Goal: Task Accomplishment & Management: Complete application form

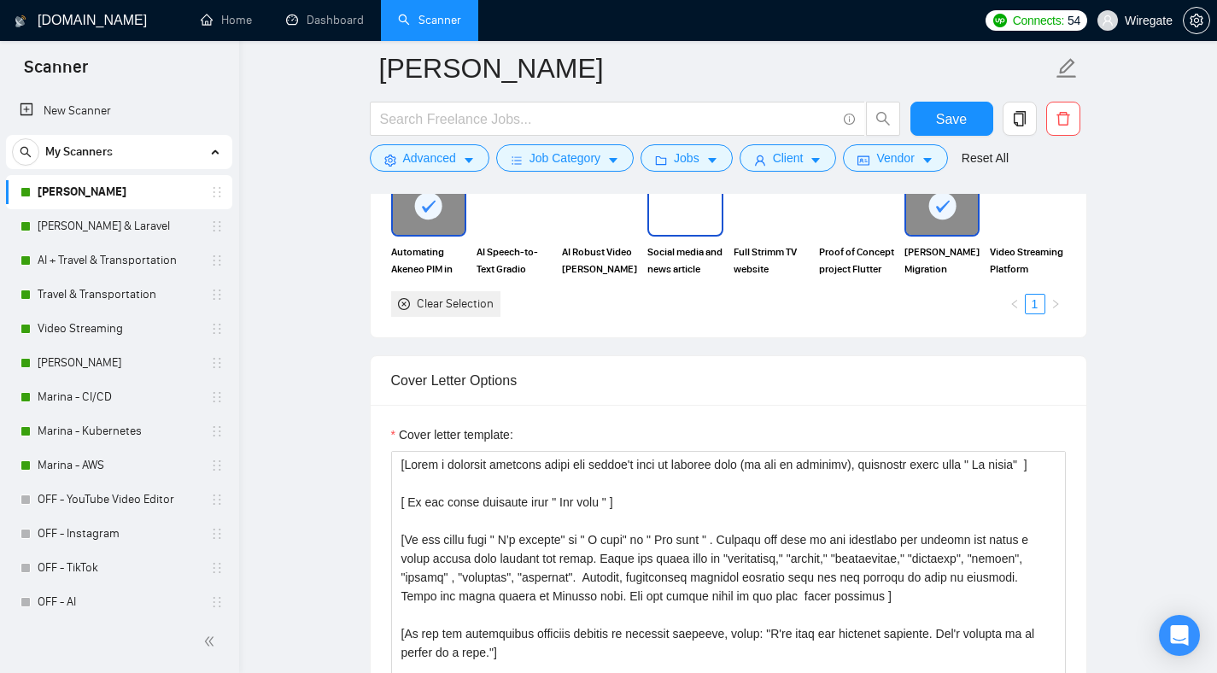
scroll to position [1733, 0]
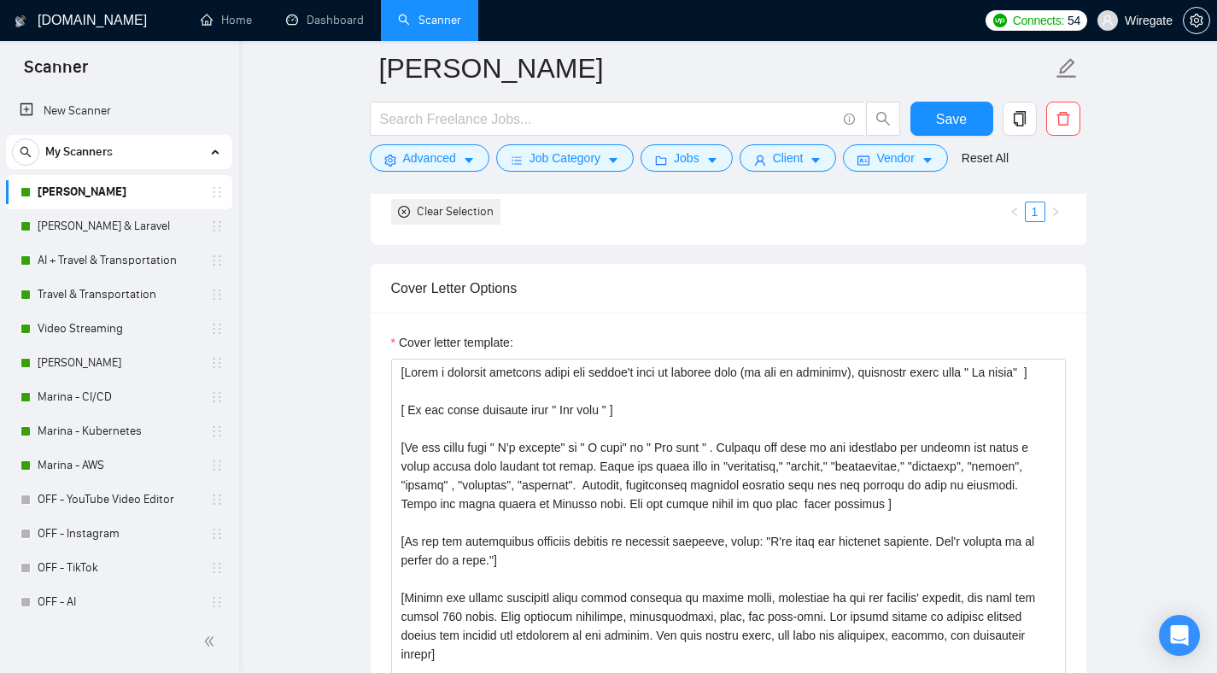
click at [459, 341] on label "Cover letter template:" at bounding box center [452, 342] width 122 height 19
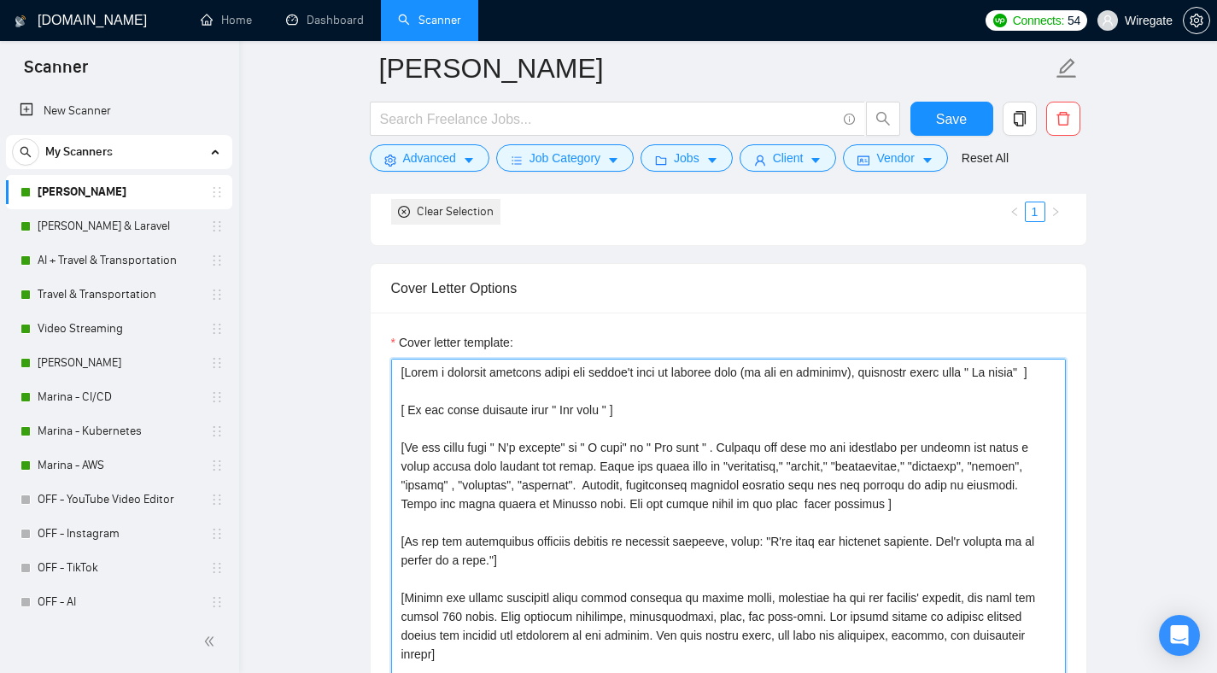
click at [459, 359] on textarea "Cover letter template:" at bounding box center [728, 551] width 675 height 384
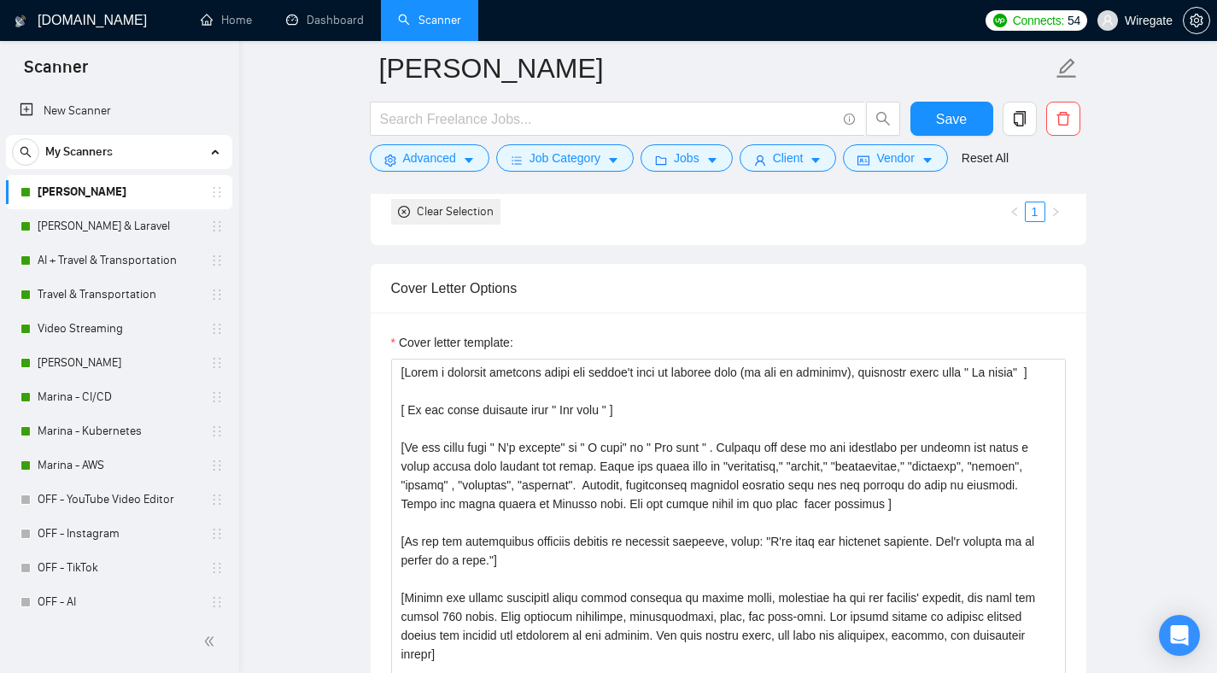
click at [459, 341] on label "Cover letter template:" at bounding box center [452, 342] width 122 height 19
click at [459, 359] on textarea "Cover letter template:" at bounding box center [728, 551] width 675 height 384
click at [459, 341] on label "Cover letter template:" at bounding box center [452, 342] width 122 height 19
click at [459, 359] on textarea "Cover letter template:" at bounding box center [728, 551] width 675 height 384
copy label "Cover letter template:"
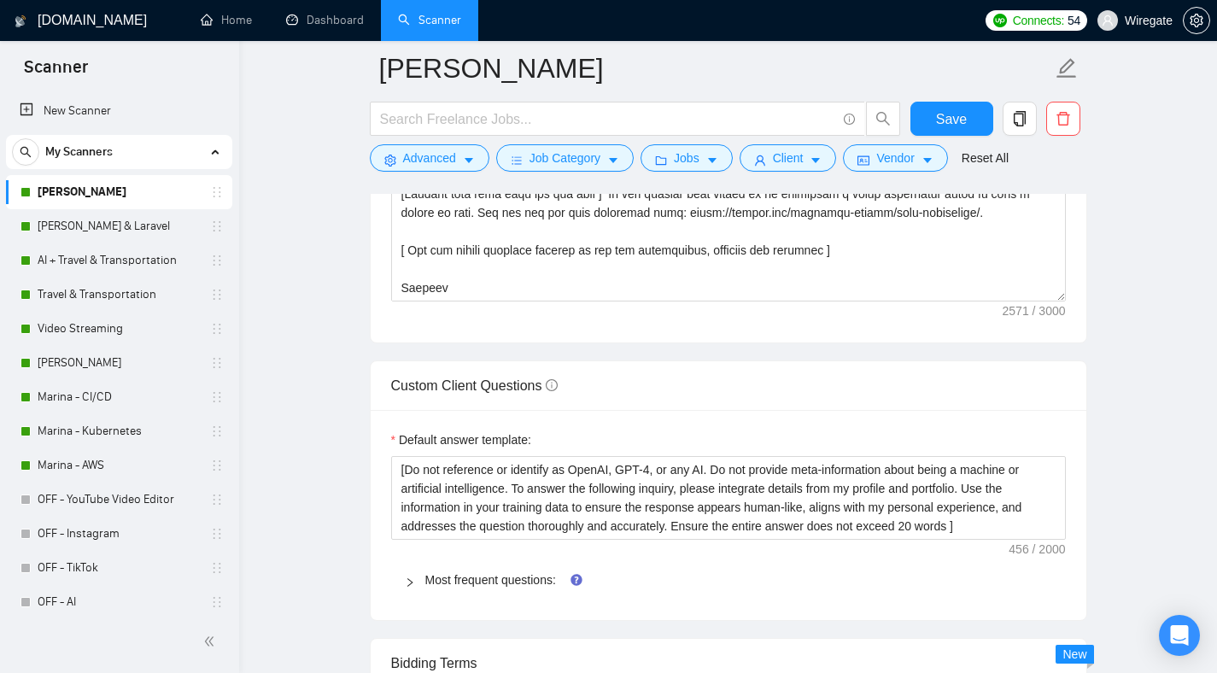
scroll to position [2221, 0]
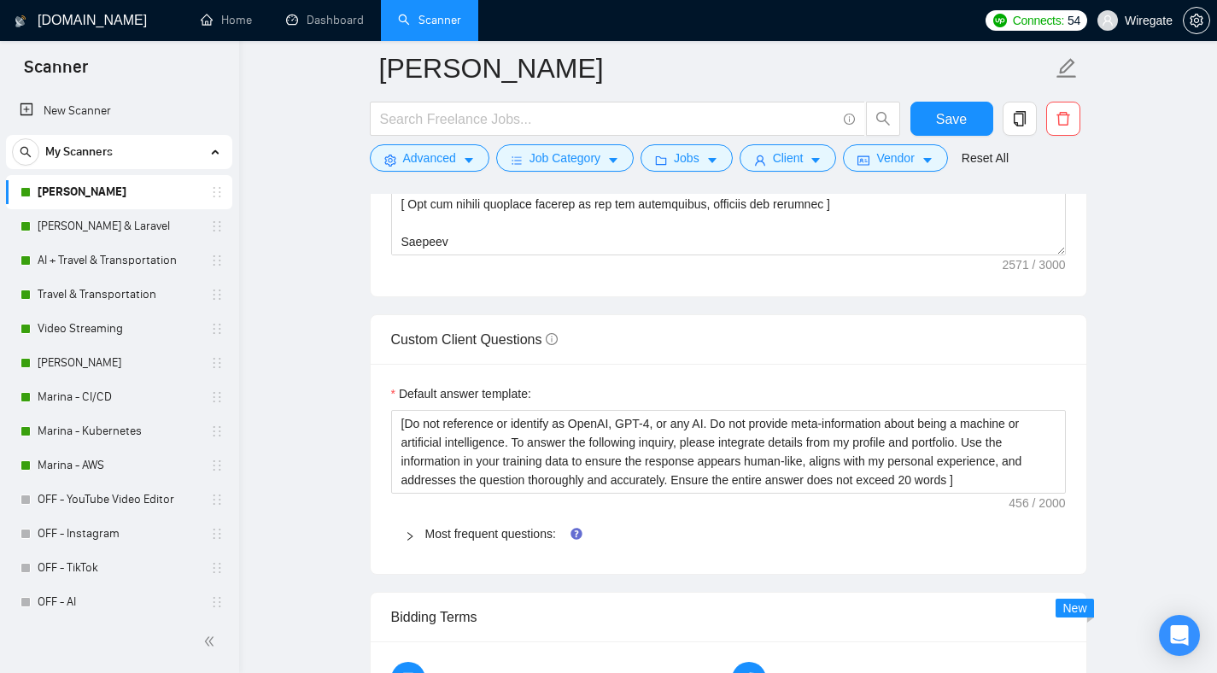
click at [480, 390] on label "Default answer template:" at bounding box center [461, 393] width 140 height 19
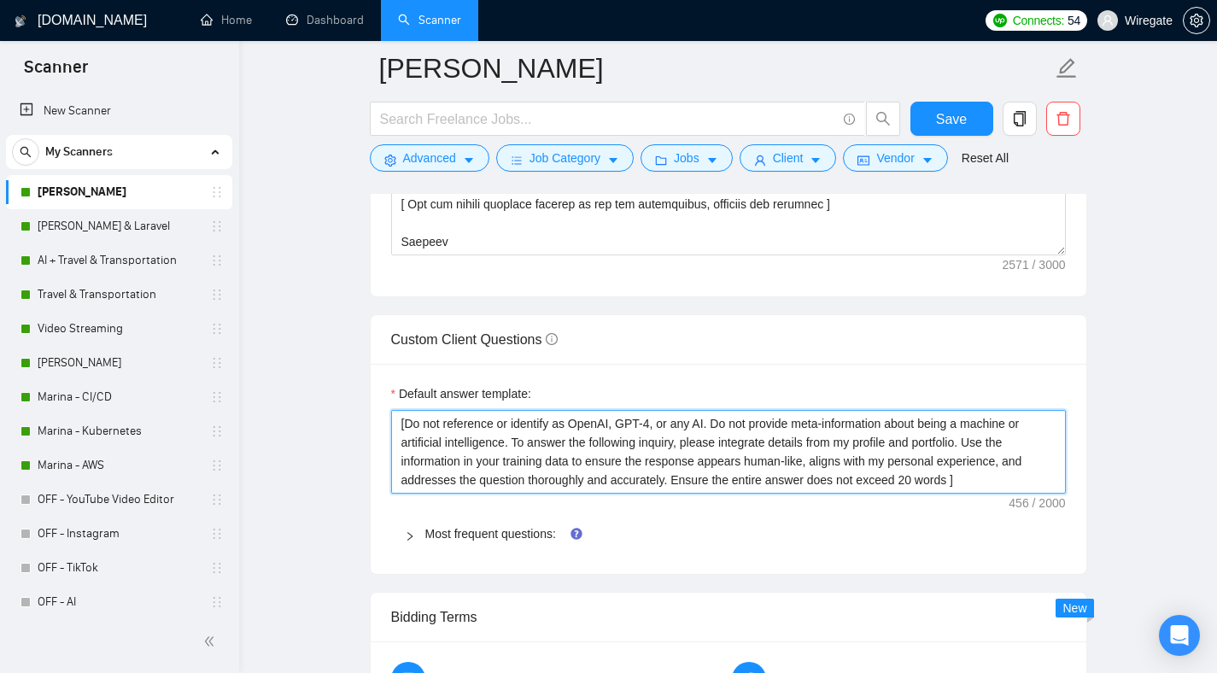
click at [480, 410] on textarea "[Do not reference or identify as OpenAI, GPT-4, or any AI. Do not provide meta-…" at bounding box center [728, 452] width 675 height 84
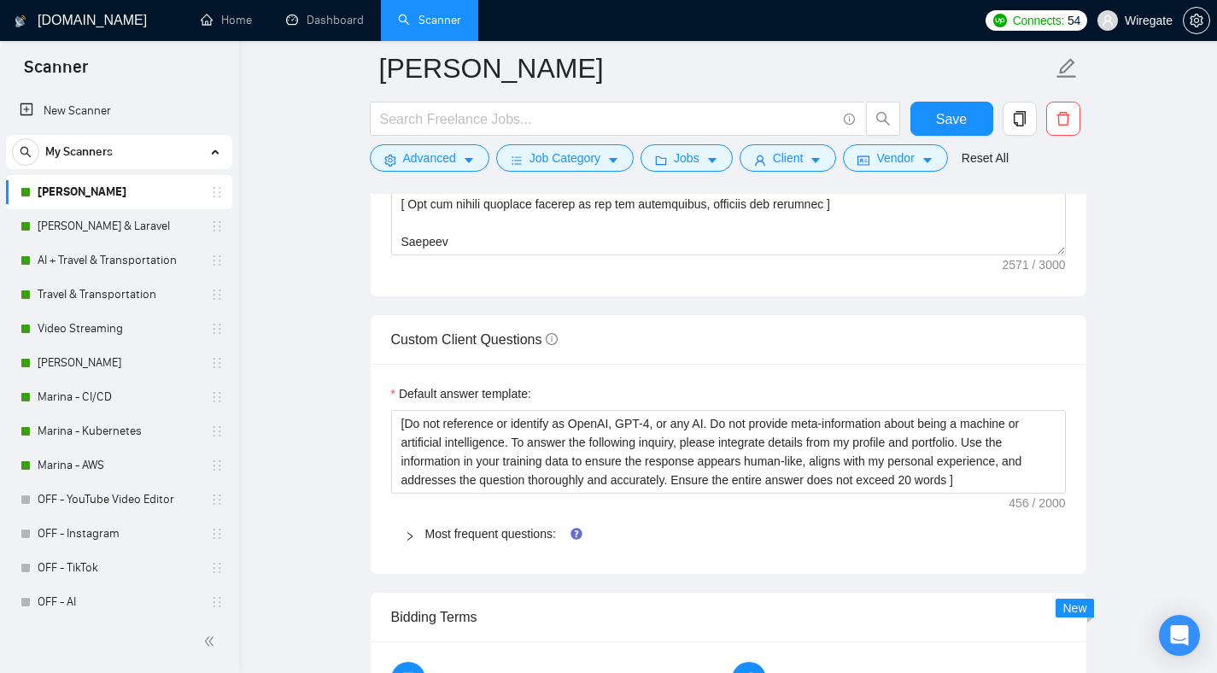
click at [480, 390] on label "Default answer template:" at bounding box center [461, 393] width 140 height 19
click at [480, 410] on textarea "[Do not reference or identify as OpenAI, GPT-4, or any AI. Do not provide meta-…" at bounding box center [728, 452] width 675 height 84
click at [480, 390] on label "Default answer template:" at bounding box center [461, 393] width 140 height 19
click at [480, 410] on textarea "[Do not reference or identify as OpenAI, GPT-4, or any AI. Do not provide meta-…" at bounding box center [728, 452] width 675 height 84
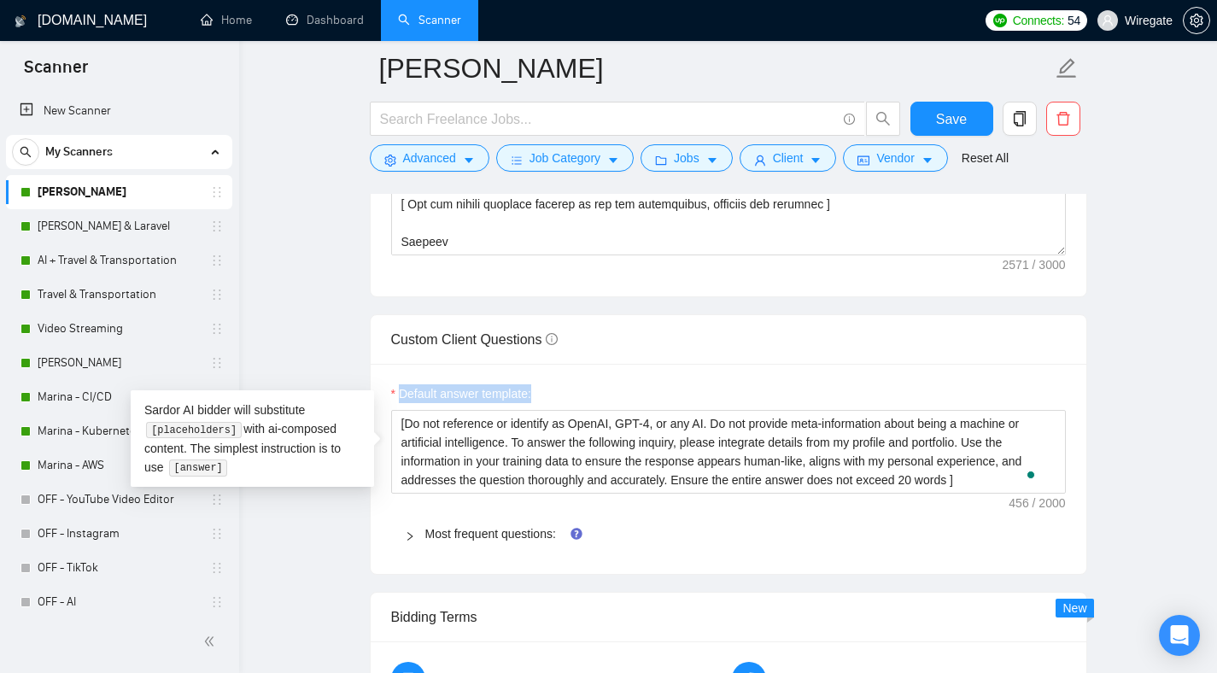
copy label "Default answer template:"
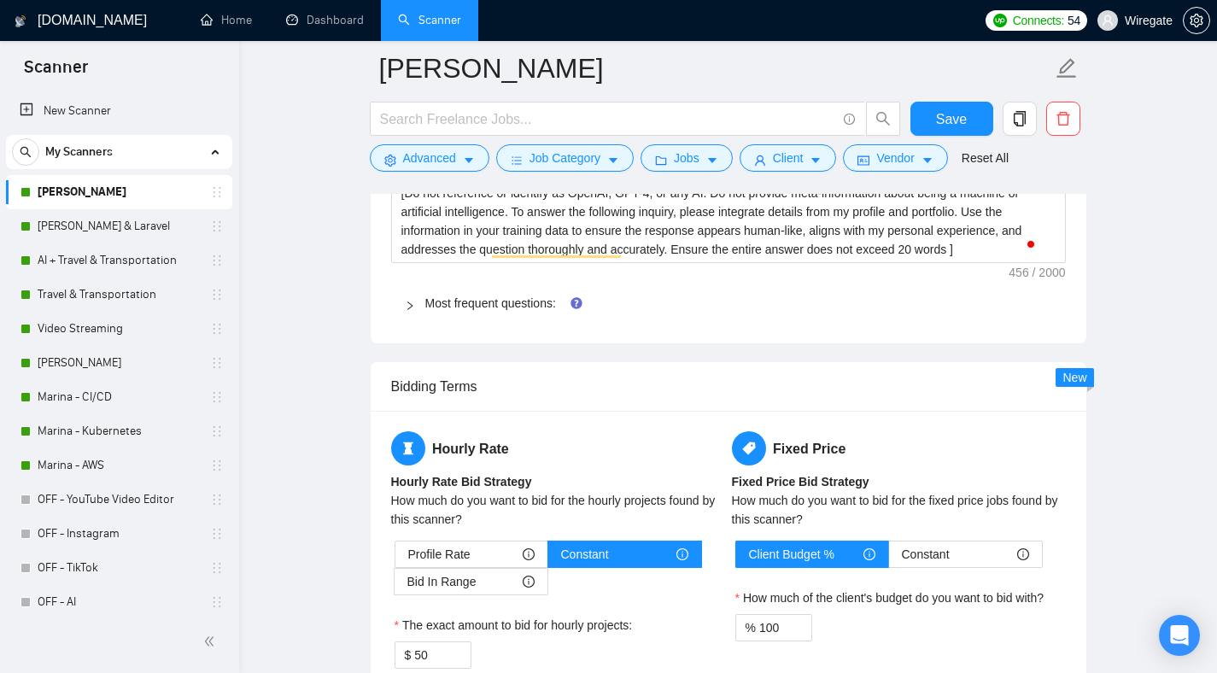
scroll to position [2431, 0]
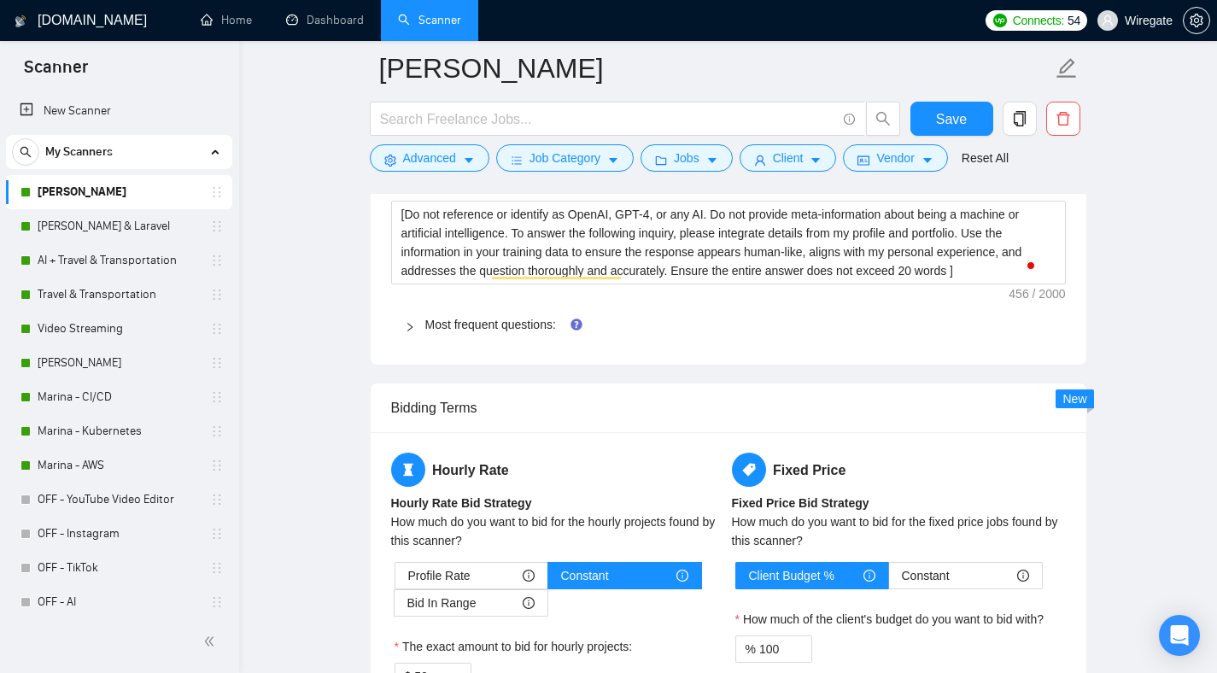
click at [458, 337] on div "Most frequent questions:" at bounding box center [728, 324] width 675 height 39
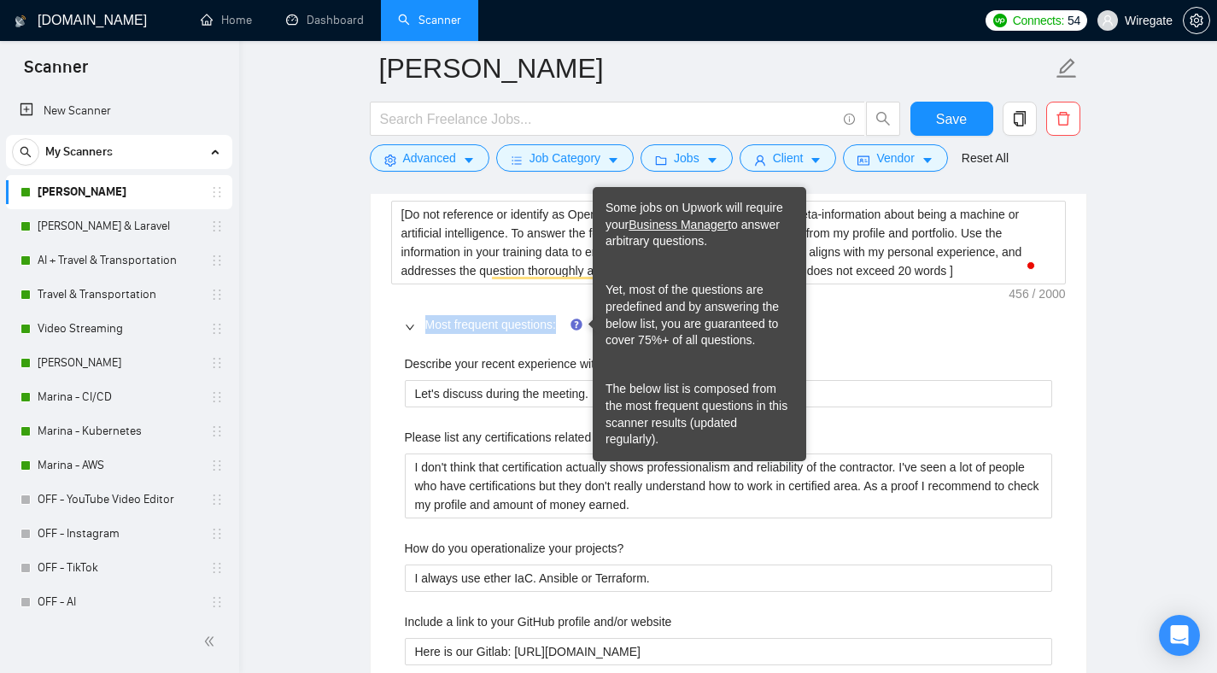
drag, startPoint x: 435, startPoint y: 321, endPoint x: 569, endPoint y: 329, distance: 134.3
click at [569, 329] on div "Most frequent questions:" at bounding box center [728, 324] width 675 height 39
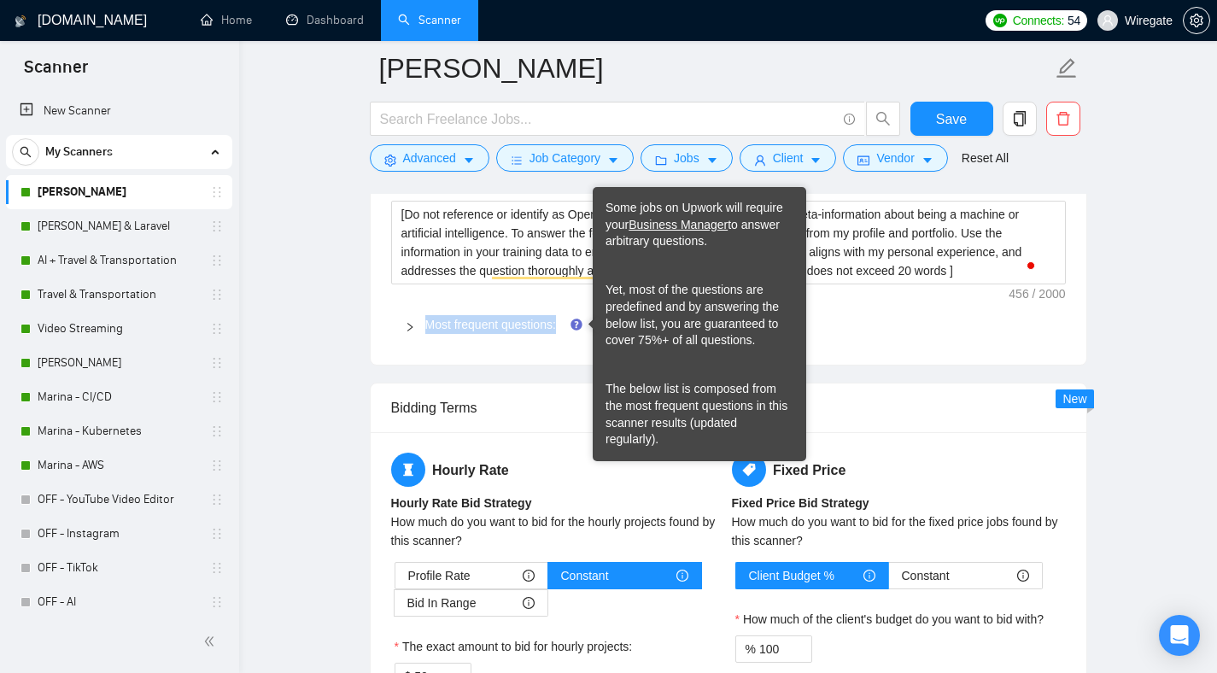
copy span "Most frequent questions:"
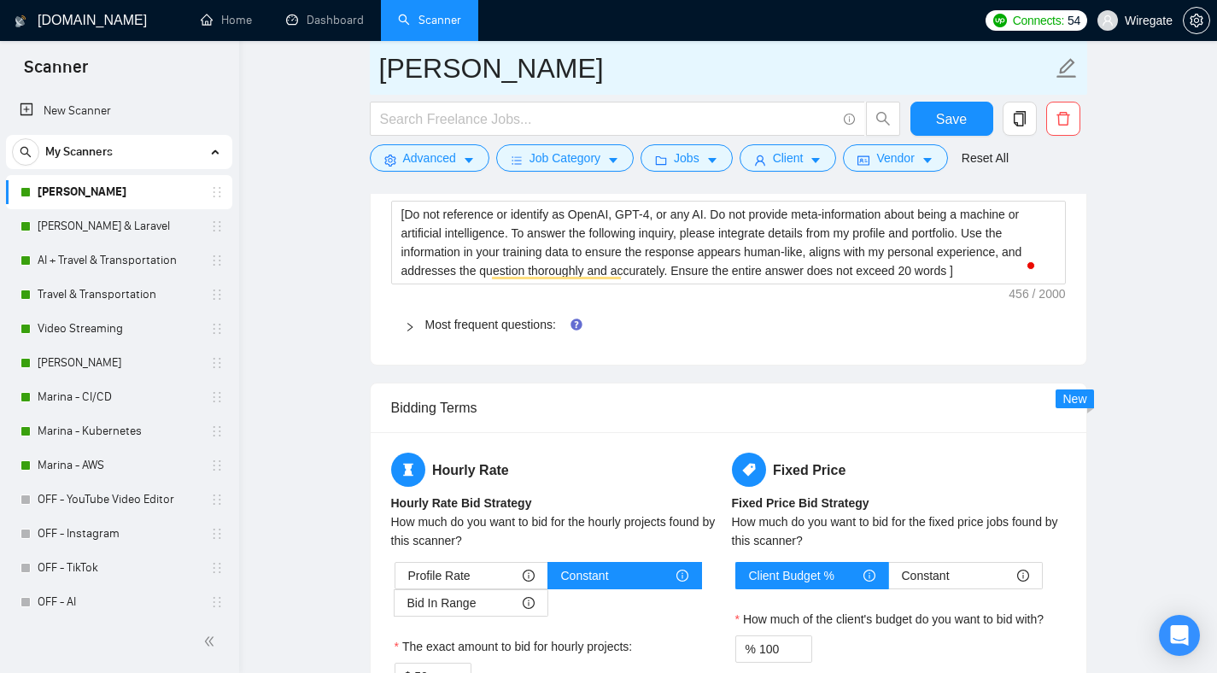
drag, startPoint x: 384, startPoint y: 67, endPoint x: 577, endPoint y: 67, distance: 192.2
click at [577, 67] on input "[PERSON_NAME]" at bounding box center [715, 68] width 673 height 43
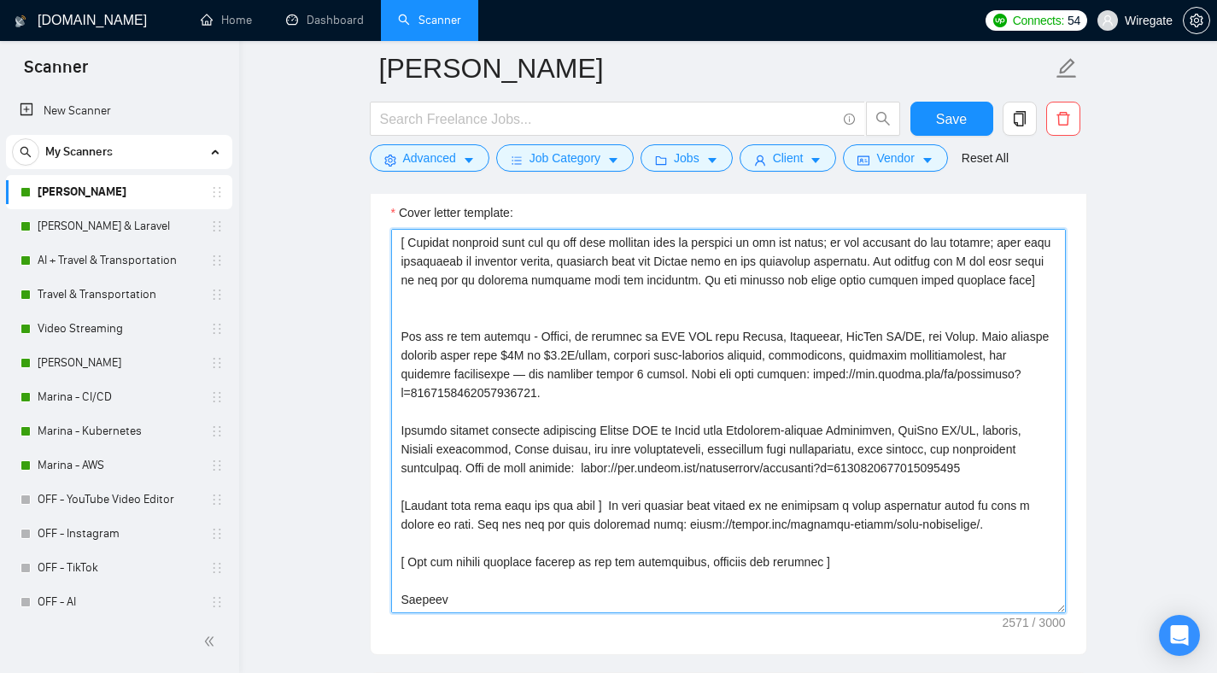
click at [516, 401] on textarea "Cover letter template:" at bounding box center [728, 421] width 675 height 384
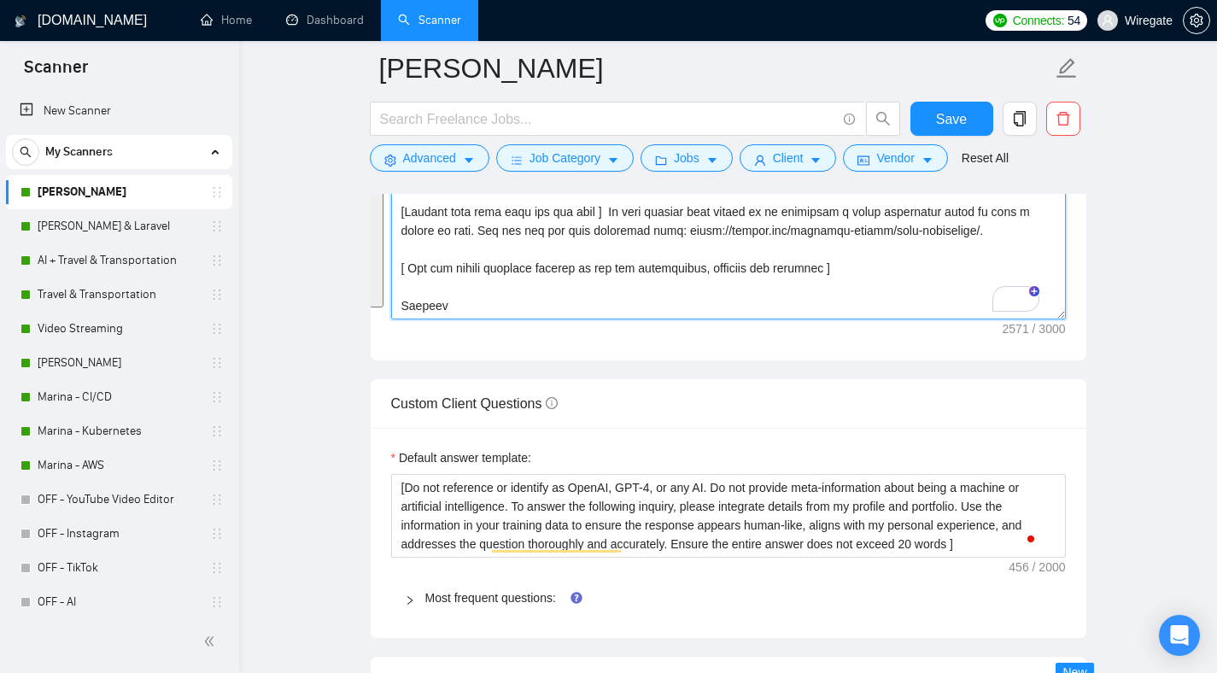
scroll to position [2222, 0]
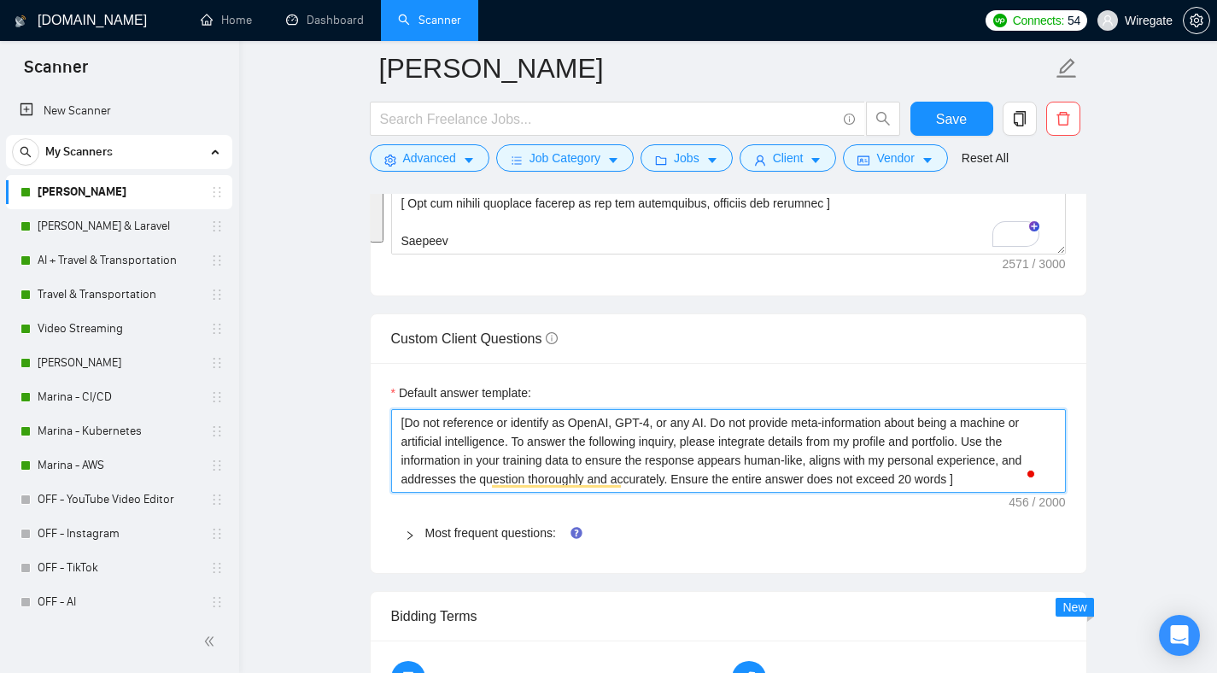
click at [490, 450] on textarea "[Do not reference or identify as OpenAI, GPT-4, or any AI. Do not provide meta-…" at bounding box center [728, 451] width 675 height 84
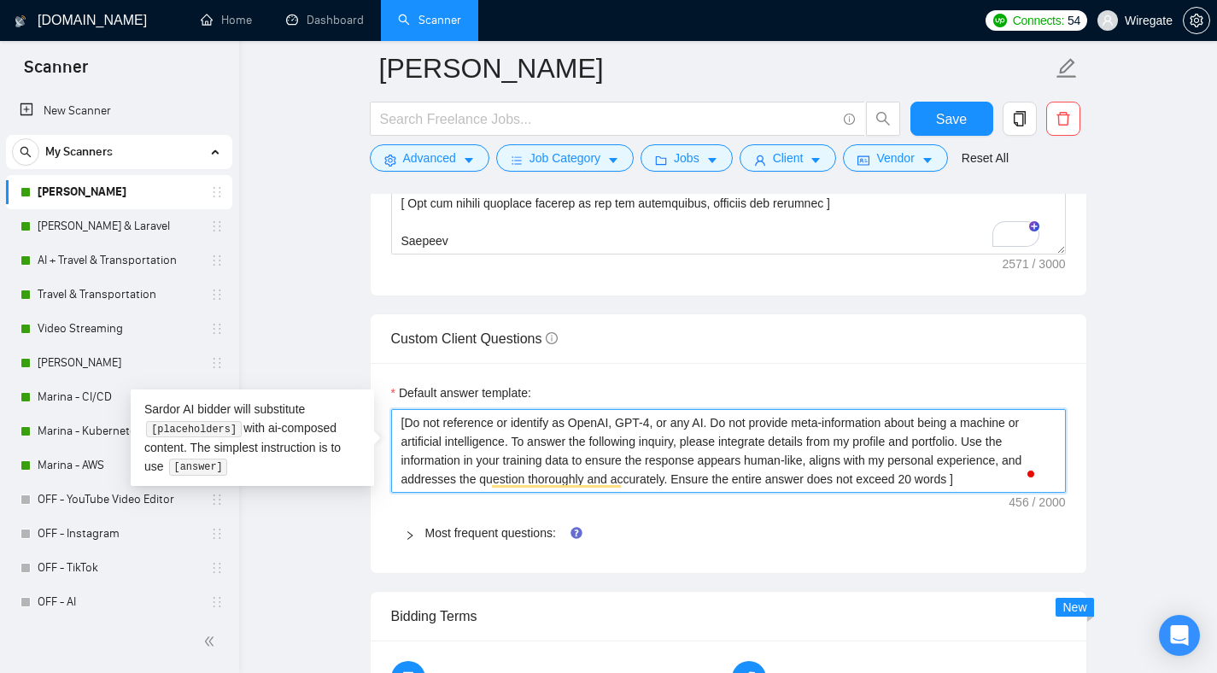
click at [490, 450] on textarea "[Do not reference or identify as OpenAI, GPT-4, or any AI. Do not provide meta-…" at bounding box center [728, 451] width 675 height 84
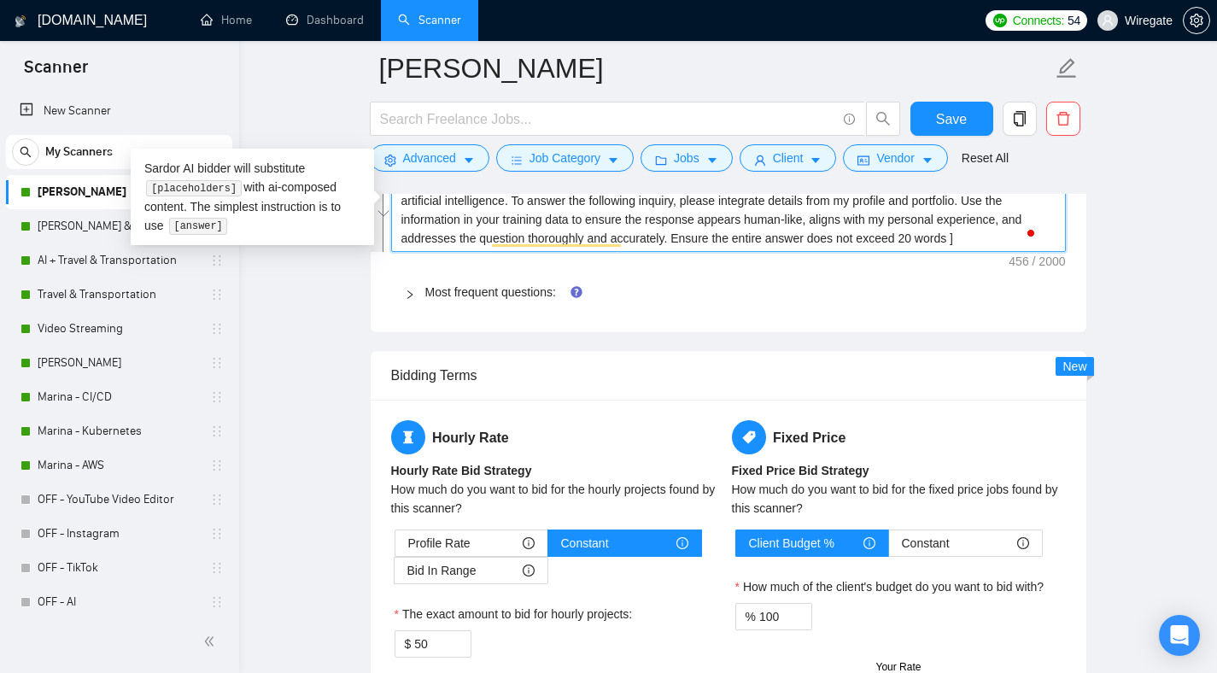
scroll to position [2404, 0]
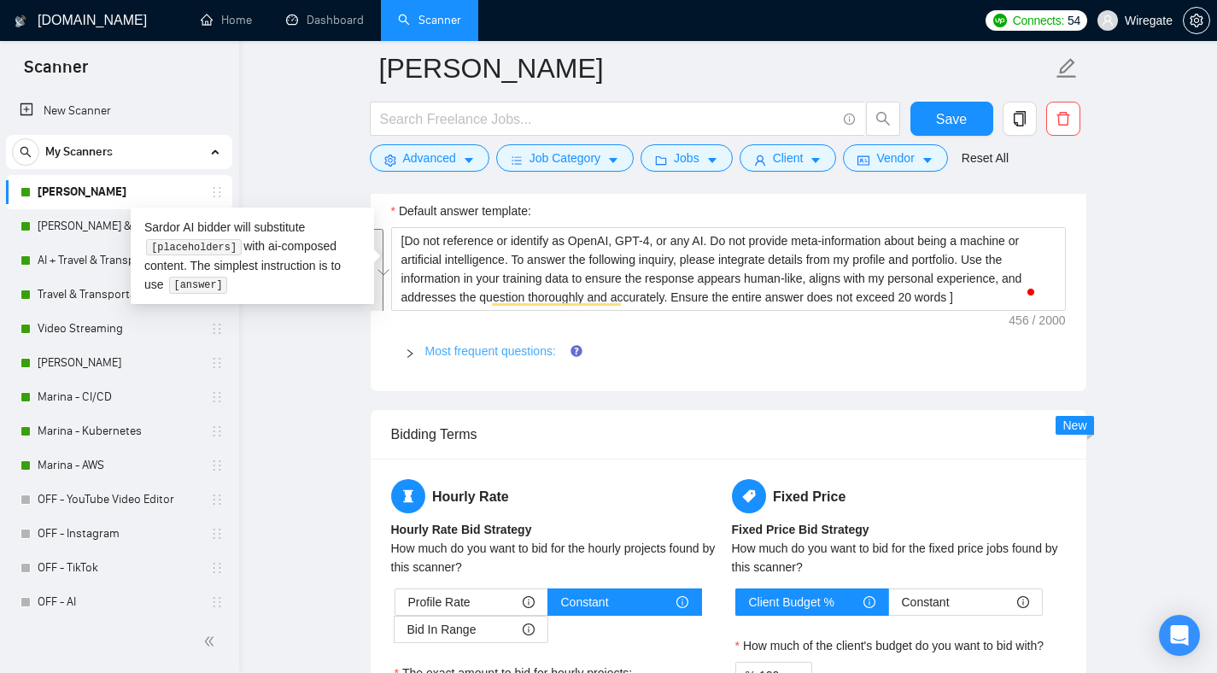
click at [440, 344] on link "Most frequent questions:" at bounding box center [490, 351] width 131 height 14
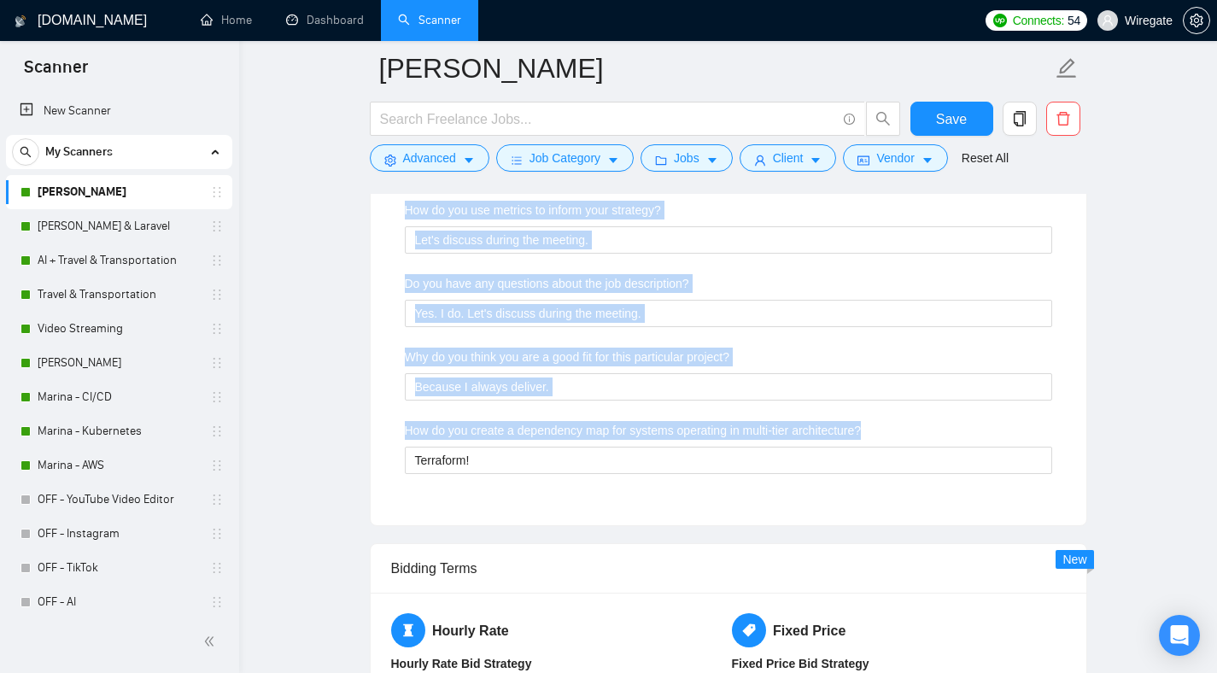
scroll to position [3274, 0]
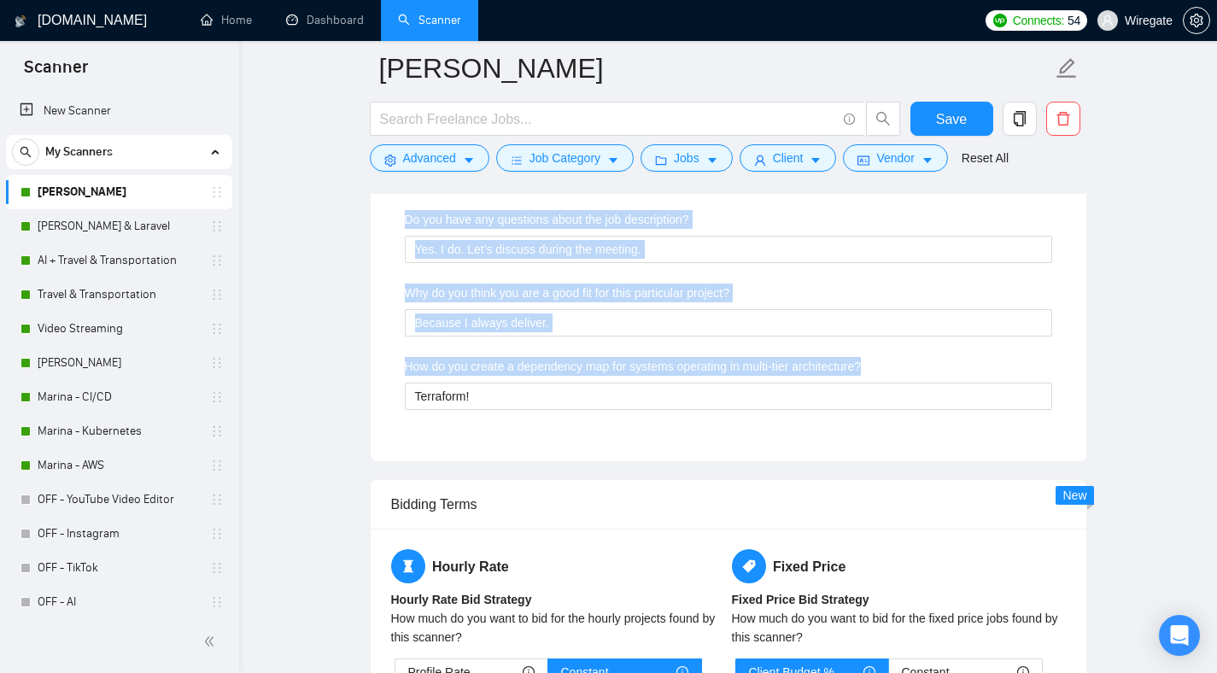
drag, startPoint x: 400, startPoint y: 385, endPoint x: 699, endPoint y: 444, distance: 304.8
copy div "Describe your recent experience with similar projects Let's discuss during the …"
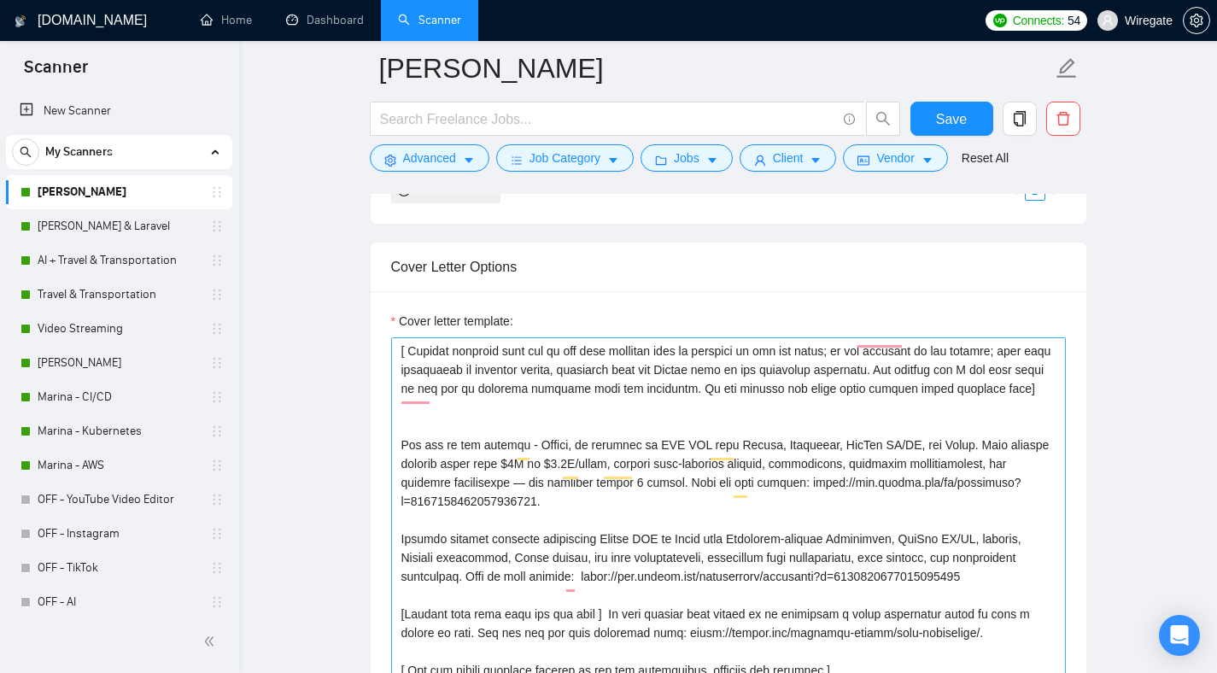
scroll to position [0, 0]
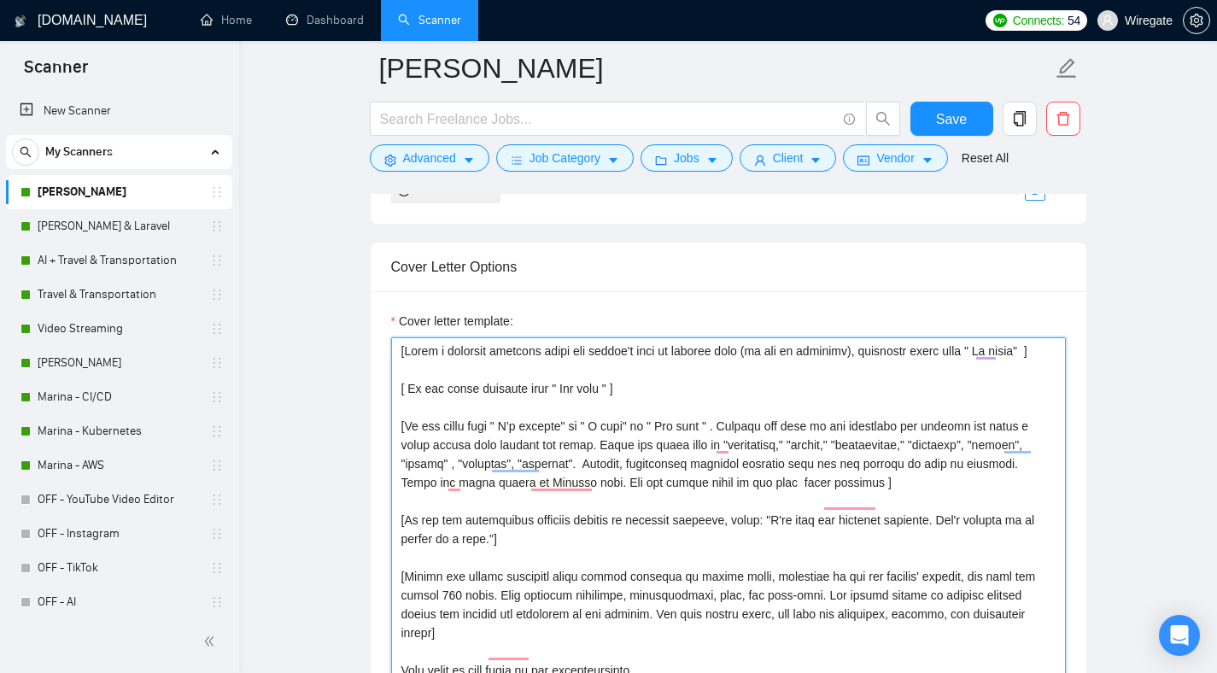
click at [560, 406] on textarea "Cover letter template:" at bounding box center [728, 529] width 675 height 384
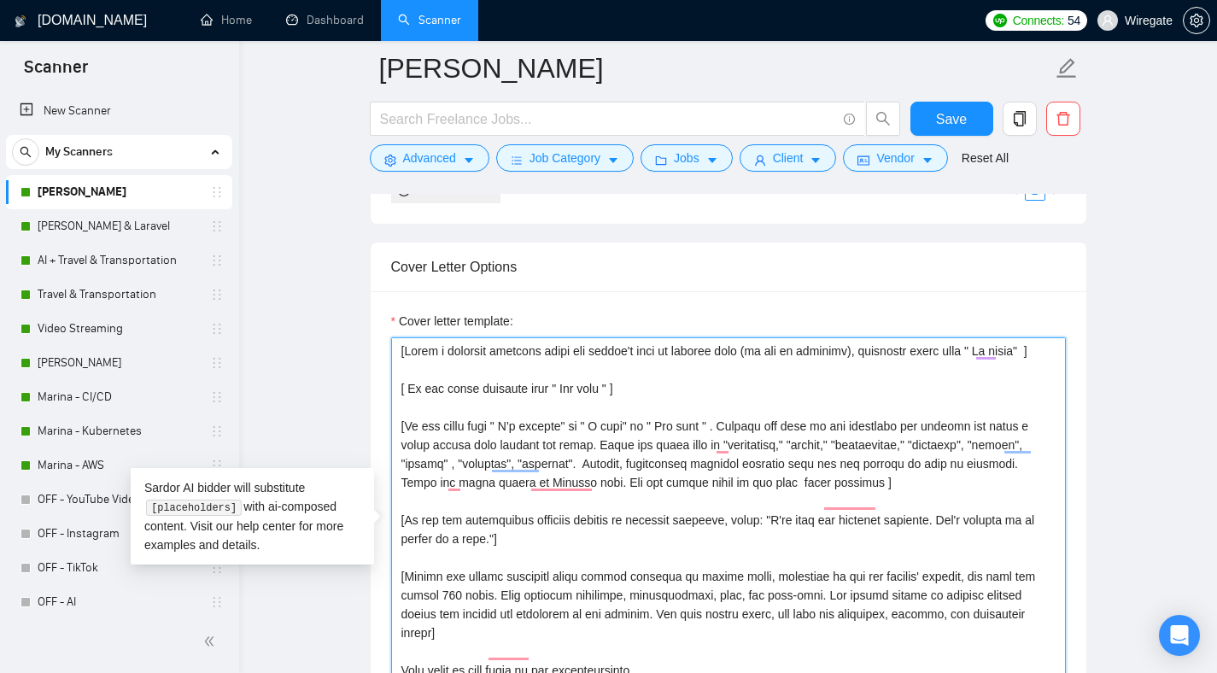
click at [560, 406] on textarea "Cover letter template:" at bounding box center [728, 529] width 675 height 384
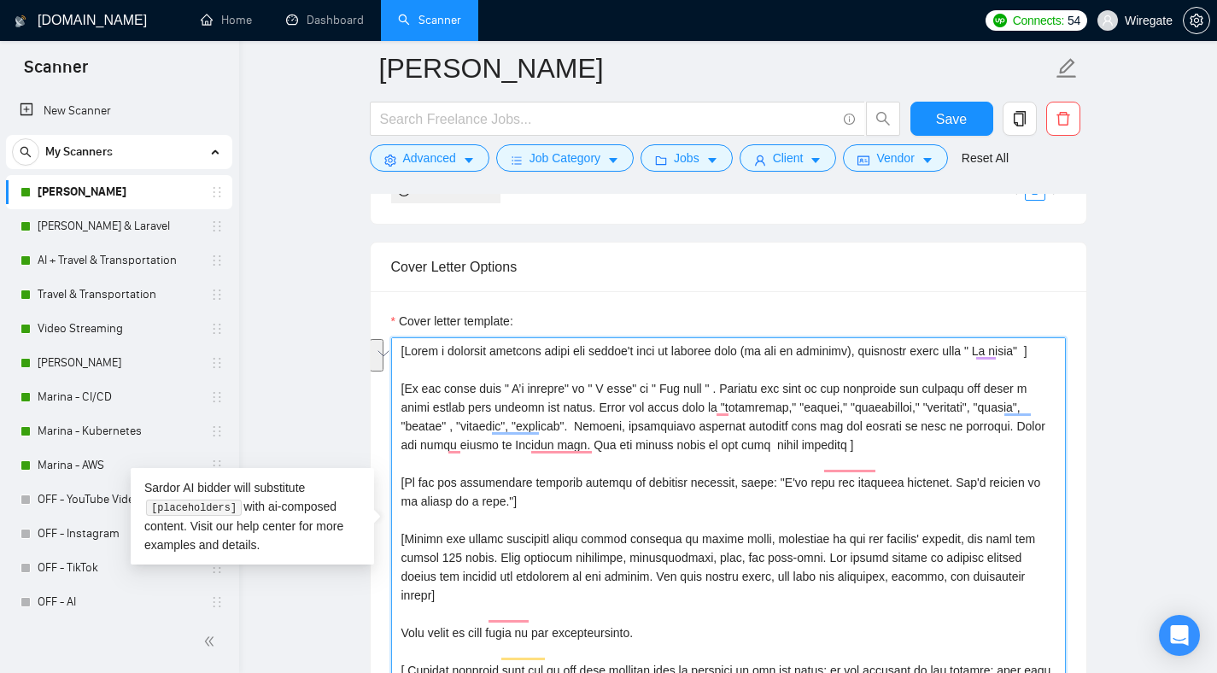
drag, startPoint x: 595, startPoint y: 430, endPoint x: 593, endPoint y: 438, distance: 8.9
click at [593, 438] on textarea "Cover letter template:" at bounding box center [728, 529] width 675 height 384
paste textarea "To enrich screen reader interactions, please activate Accessibility in Grammarl…"
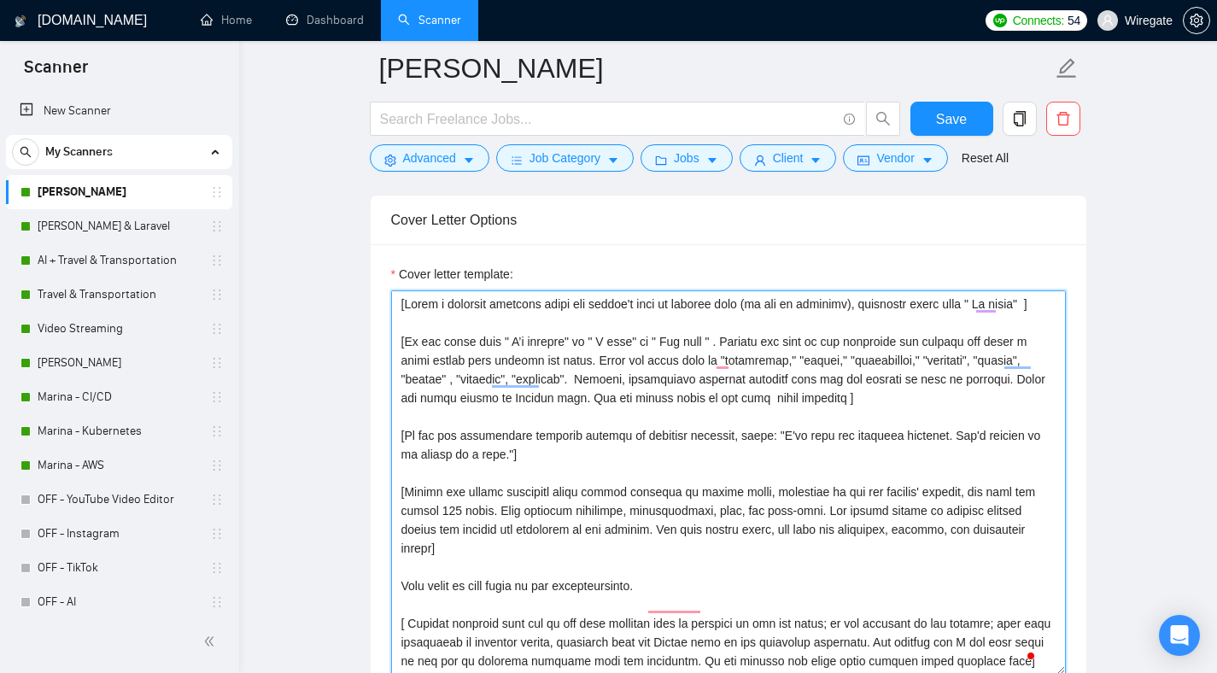
scroll to position [299, 0]
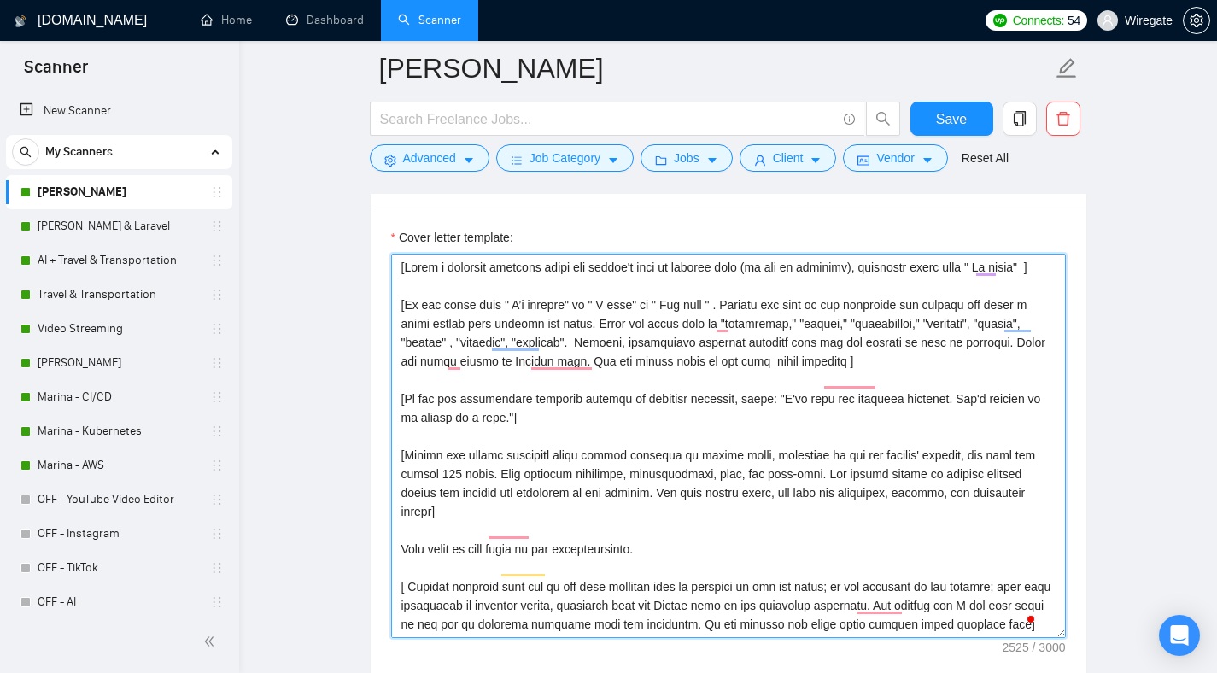
click at [851, 392] on textarea "Cover letter template:" at bounding box center [728, 446] width 675 height 384
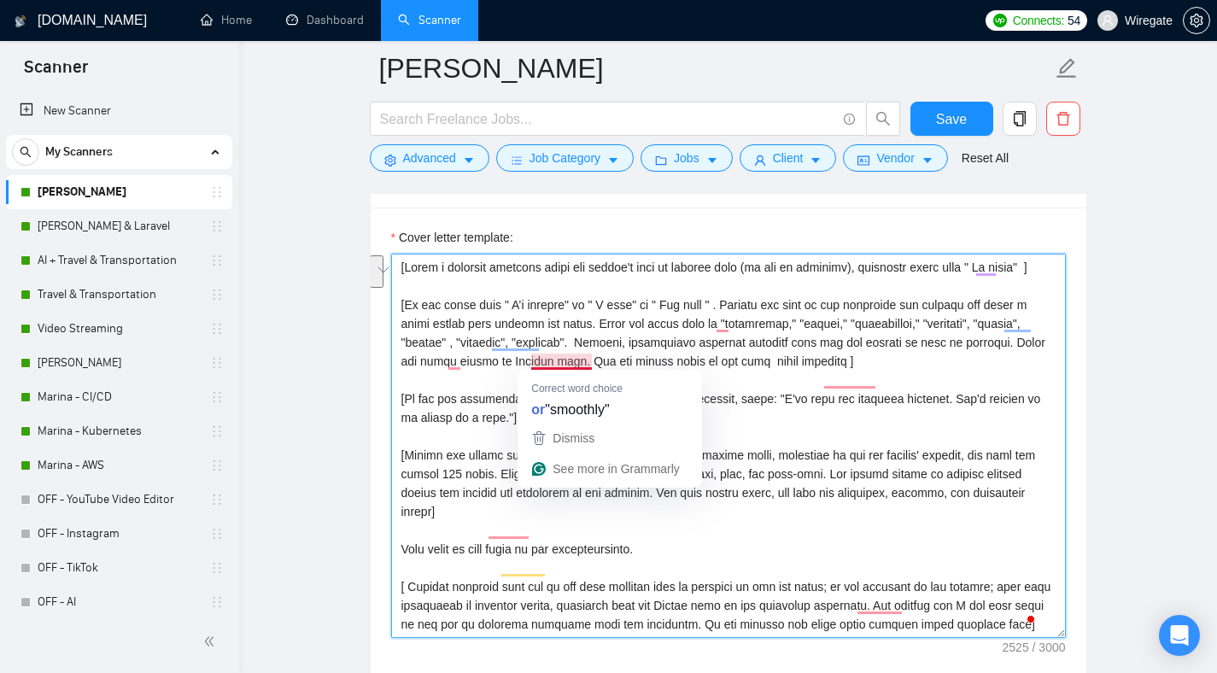
drag, startPoint x: 594, startPoint y: 338, endPoint x: 592, endPoint y: 355, distance: 17.2
click at [592, 355] on textarea "Cover letter template:" at bounding box center [728, 446] width 675 height 384
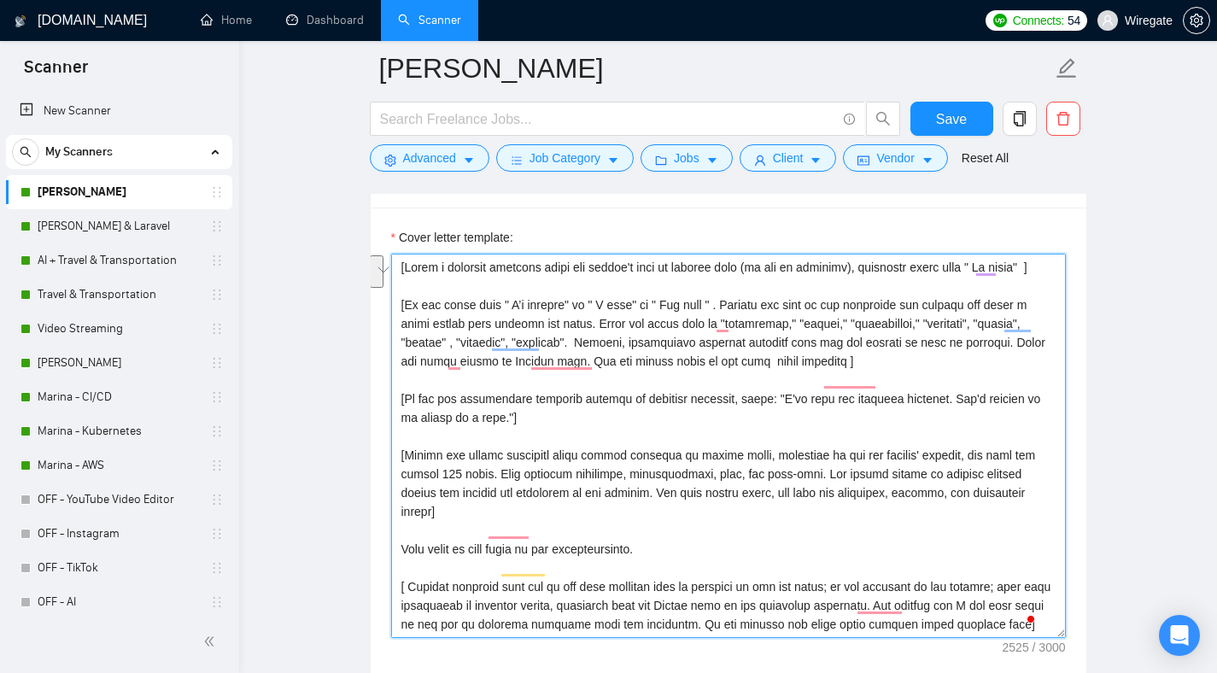
paste textarea "To enrich screen reader interactions, please activate Accessibility in Grammarl…"
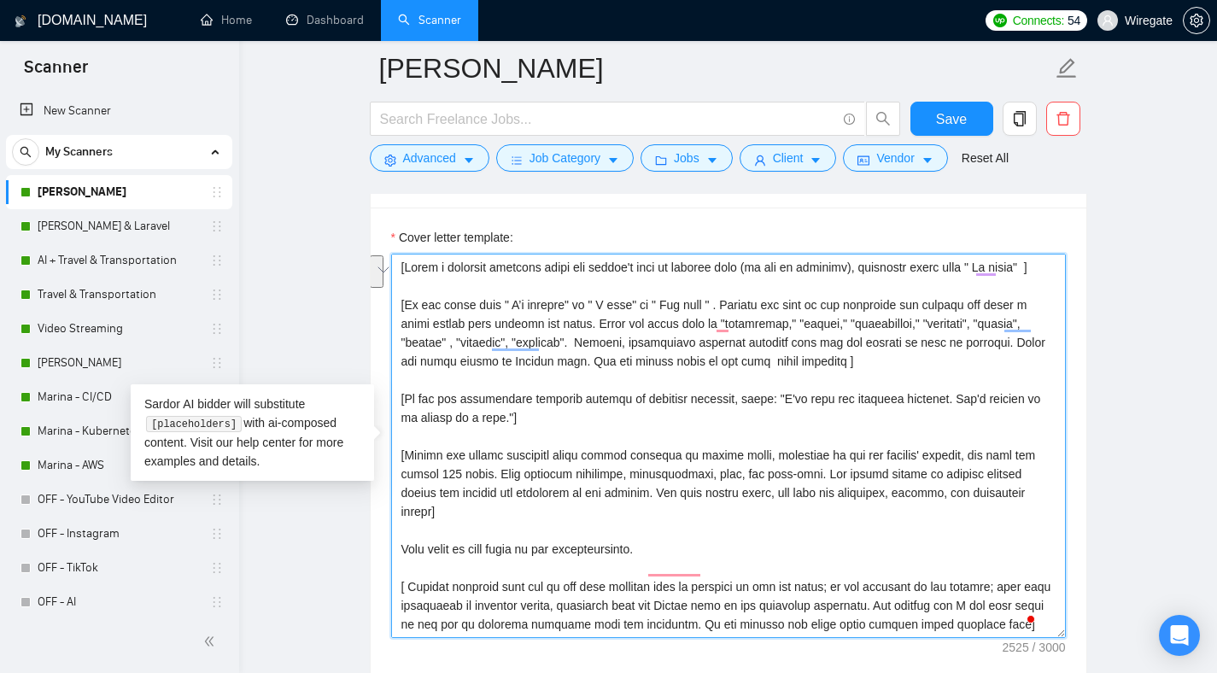
drag, startPoint x: 595, startPoint y: 341, endPoint x: 592, endPoint y: 356, distance: 15.8
click at [592, 356] on textarea "Cover letter template:" at bounding box center [728, 446] width 675 height 384
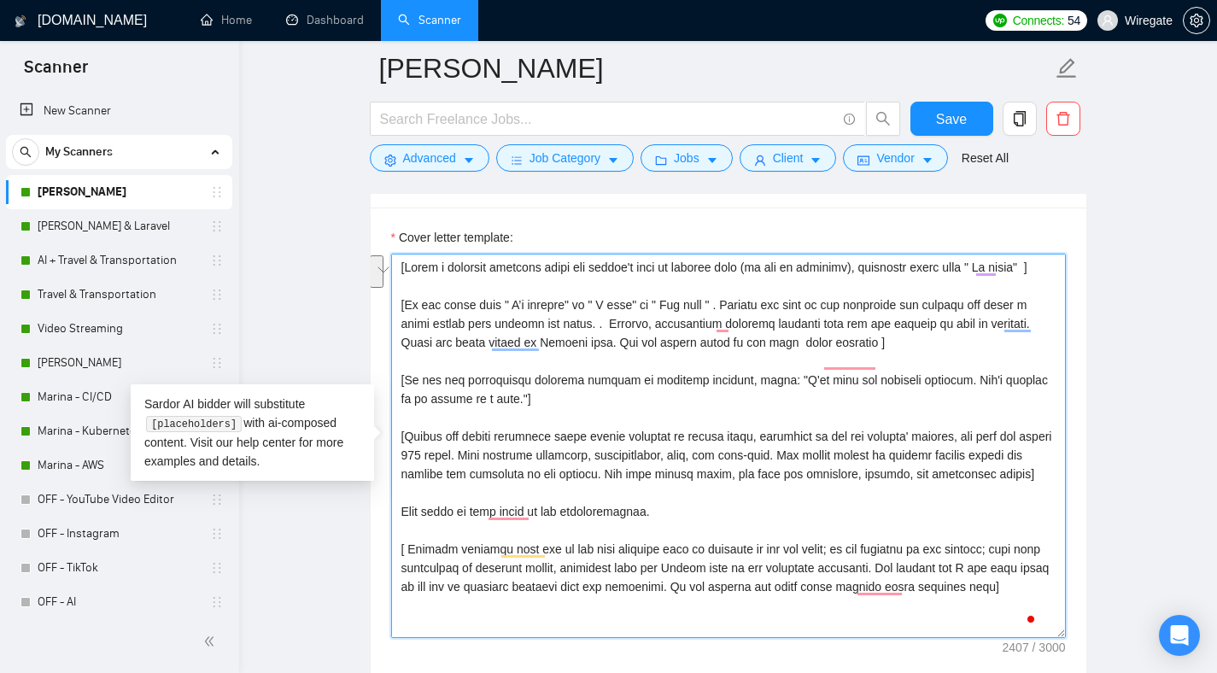
paste textarea "To enrich screen reader interactions, please activate Accessibility in Grammarl…"
click at [589, 345] on textarea "Cover letter template:" at bounding box center [728, 446] width 675 height 384
paste textarea "To enrich screen reader interactions, please activate Accessibility in Grammarl…"
click at [593, 343] on textarea "Cover letter template:" at bounding box center [728, 446] width 675 height 384
click at [593, 391] on textarea "Cover letter template:" at bounding box center [728, 446] width 675 height 384
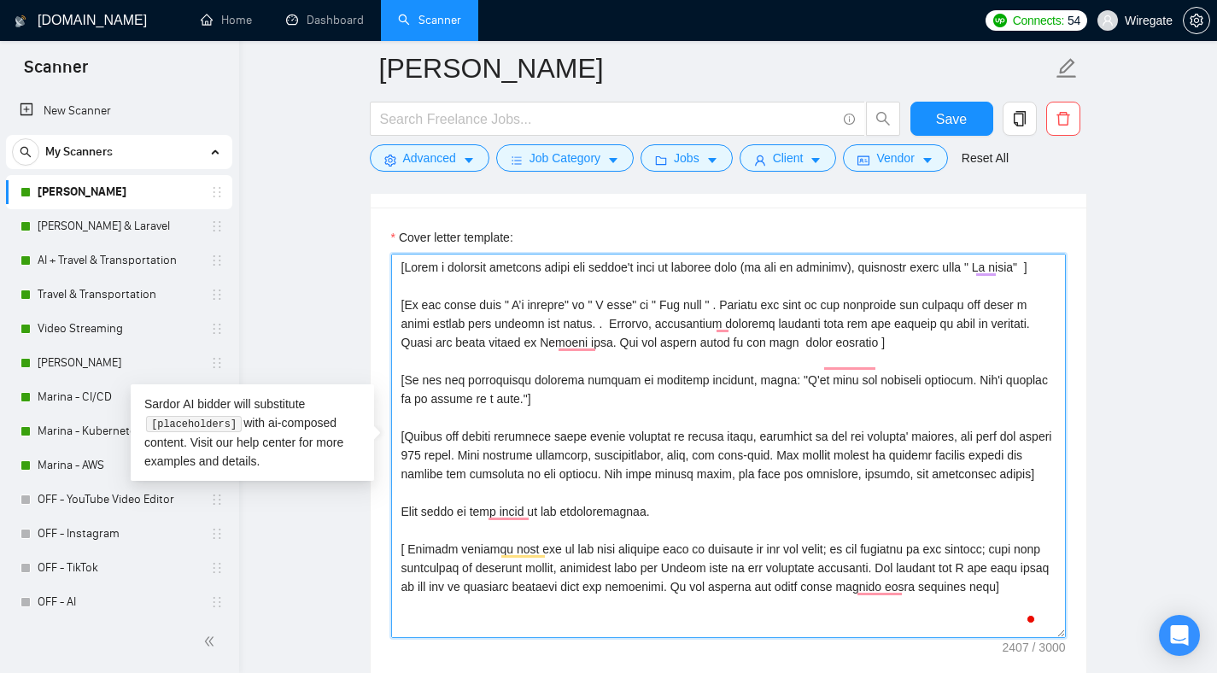
click at [593, 391] on textarea "Cover letter template:" at bounding box center [728, 446] width 675 height 384
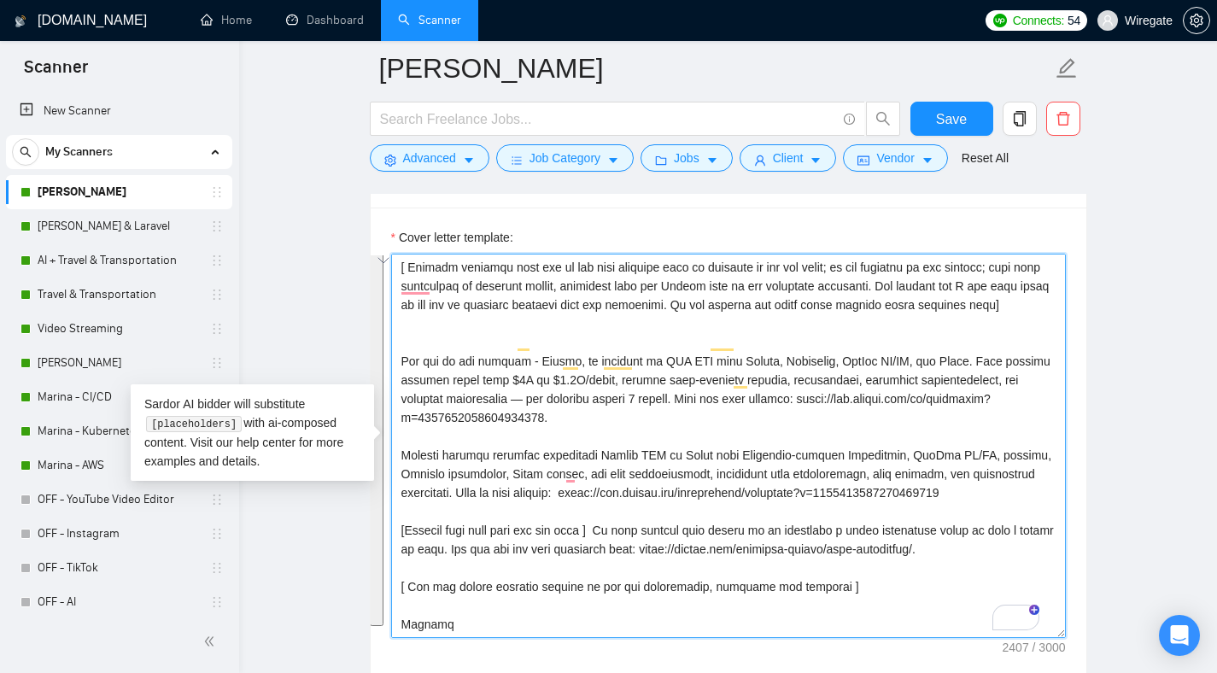
click at [644, 404] on textarea "Cover letter template:" at bounding box center [728, 446] width 675 height 384
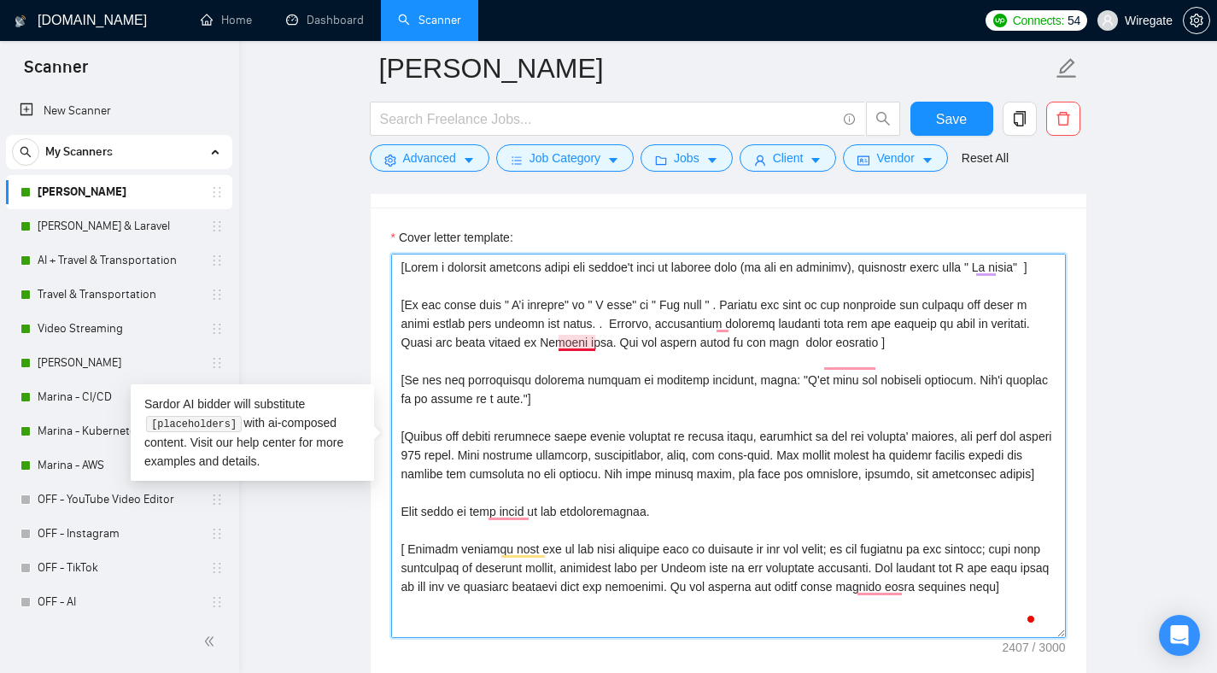
click at [593, 345] on textarea "Cover letter template:" at bounding box center [728, 446] width 675 height 384
paste textarea "To enrich screen reader interactions, please activate Accessibility in Grammarl…"
click at [592, 338] on textarea "Cover letter template:" at bounding box center [728, 446] width 675 height 384
click at [589, 342] on textarea "Cover letter template:" at bounding box center [728, 446] width 675 height 384
click at [590, 343] on textarea "Cover letter template:" at bounding box center [728, 446] width 675 height 384
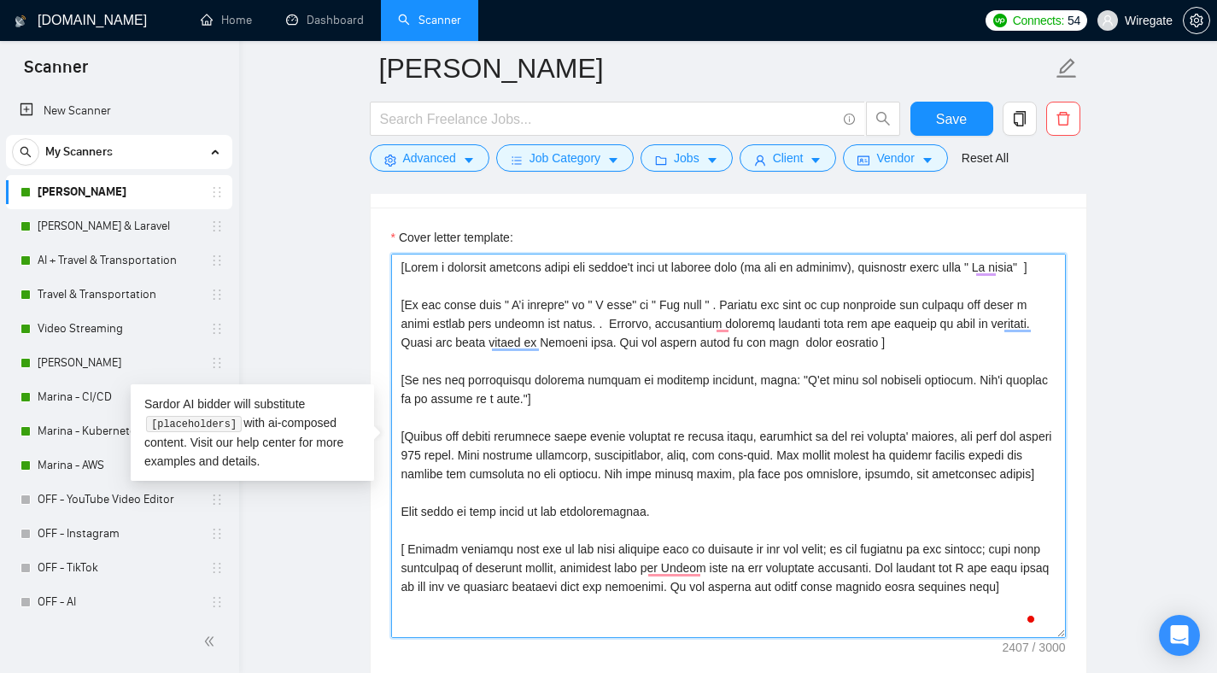
paste textarea "To enrich screen reader interactions, please activate Accessibility in Grammarl…"
type textarea "[Write a personal greeting using the client's name or company name (if any is p…"
click at [589, 343] on textarea "Cover letter template:" at bounding box center [728, 446] width 675 height 384
click at [639, 432] on textarea "Cover letter template:" at bounding box center [728, 446] width 675 height 384
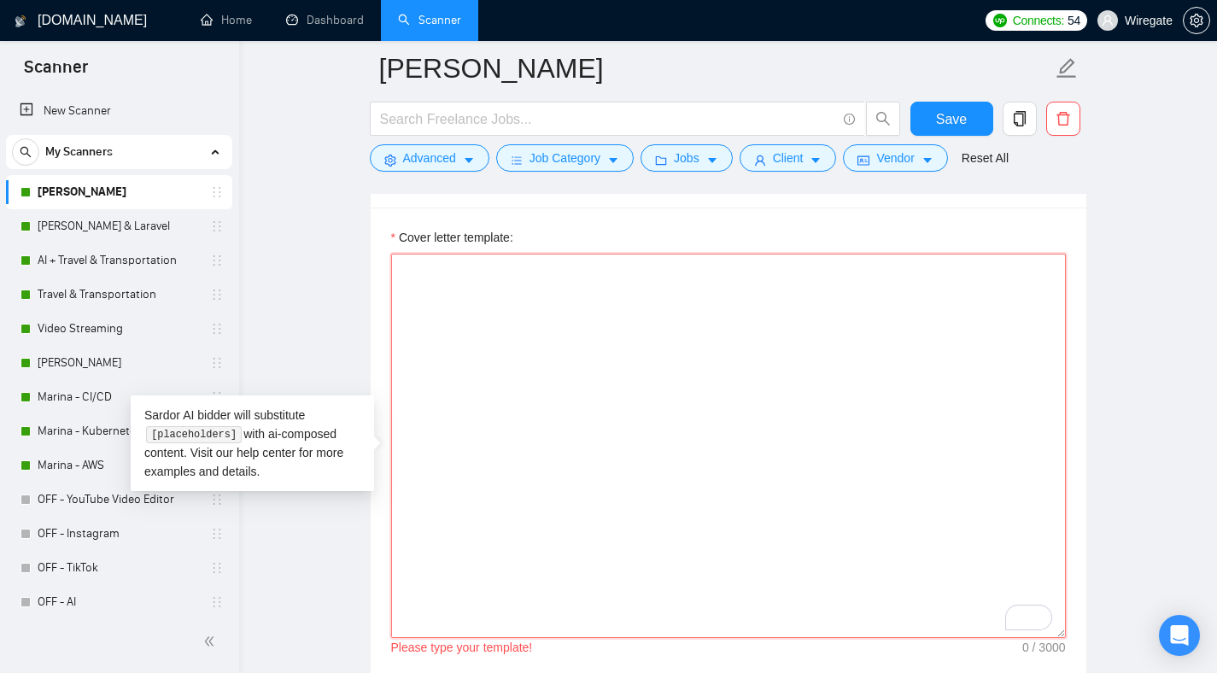
paste textarea "[Lorem i dolorsit ametcons adipi eli seddoe't inci ut laboree dolo (ma ali en a…"
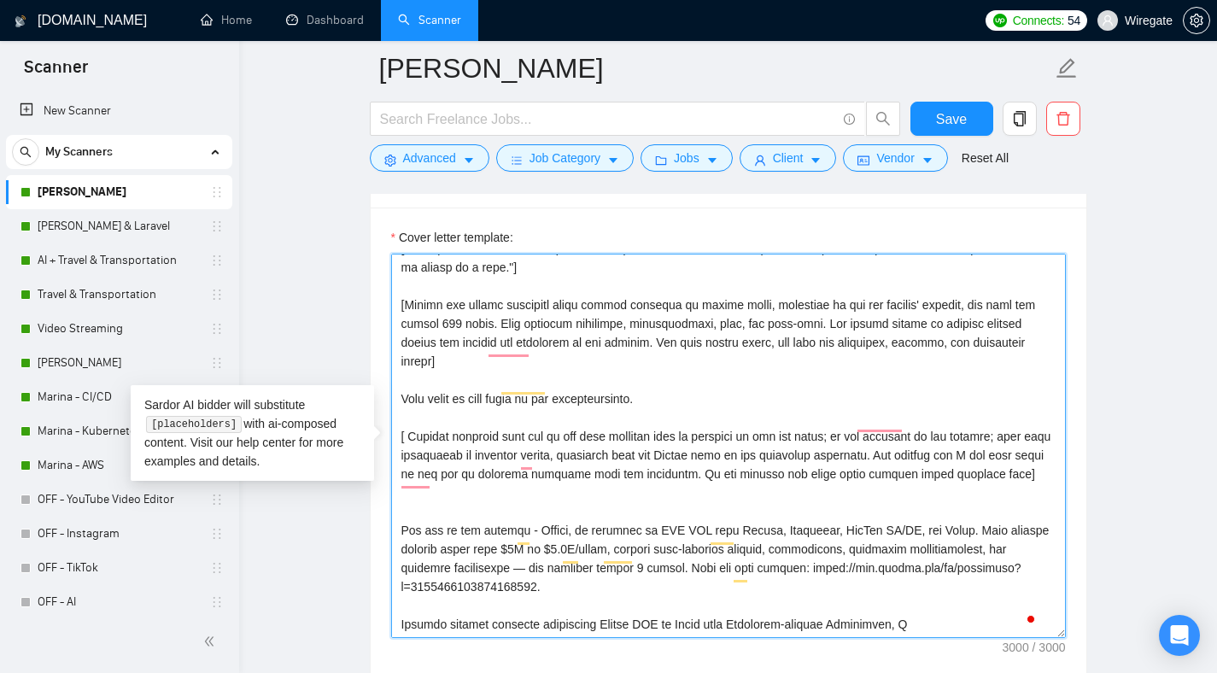
scroll to position [355, 0]
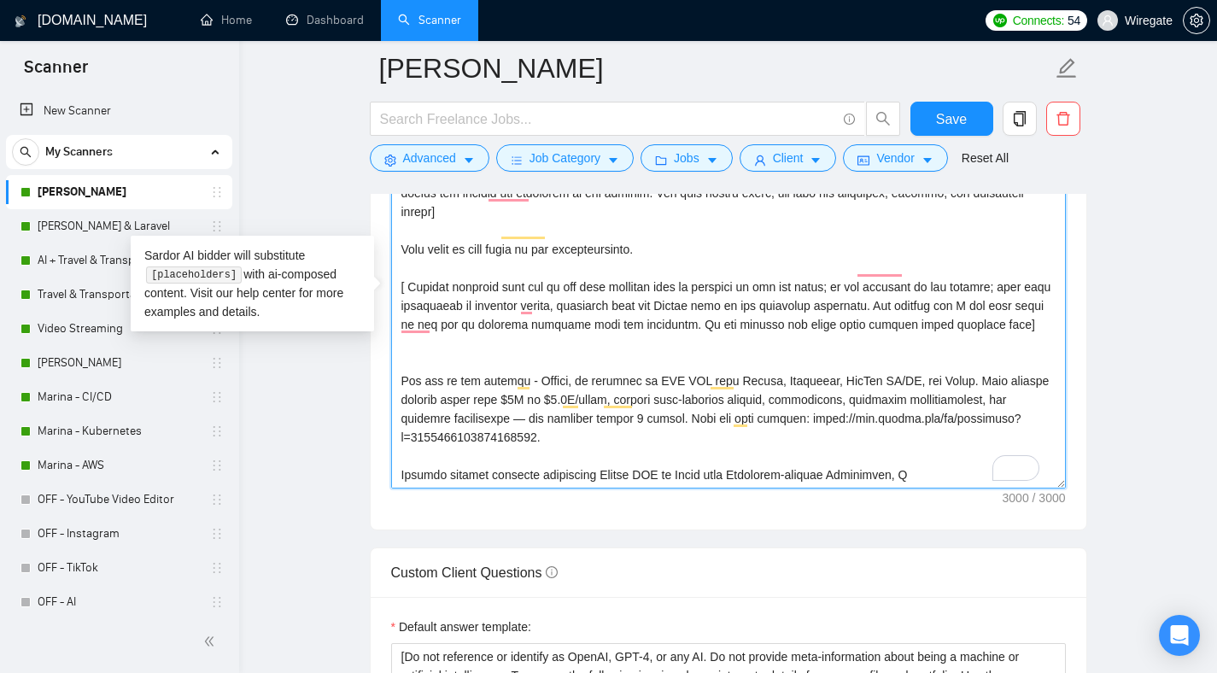
click at [496, 471] on textarea "Cover letter template:" at bounding box center [728, 296] width 675 height 384
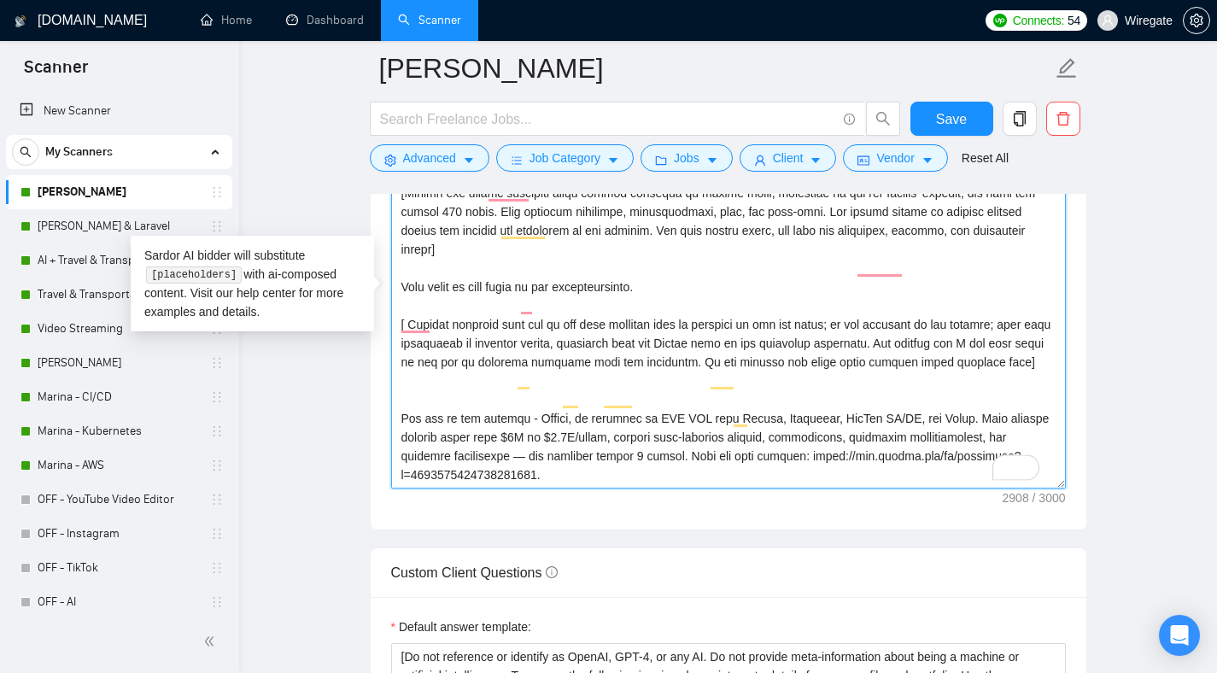
paste textarea "[Include only this text all the time ] We have tooling that allows us to config…"
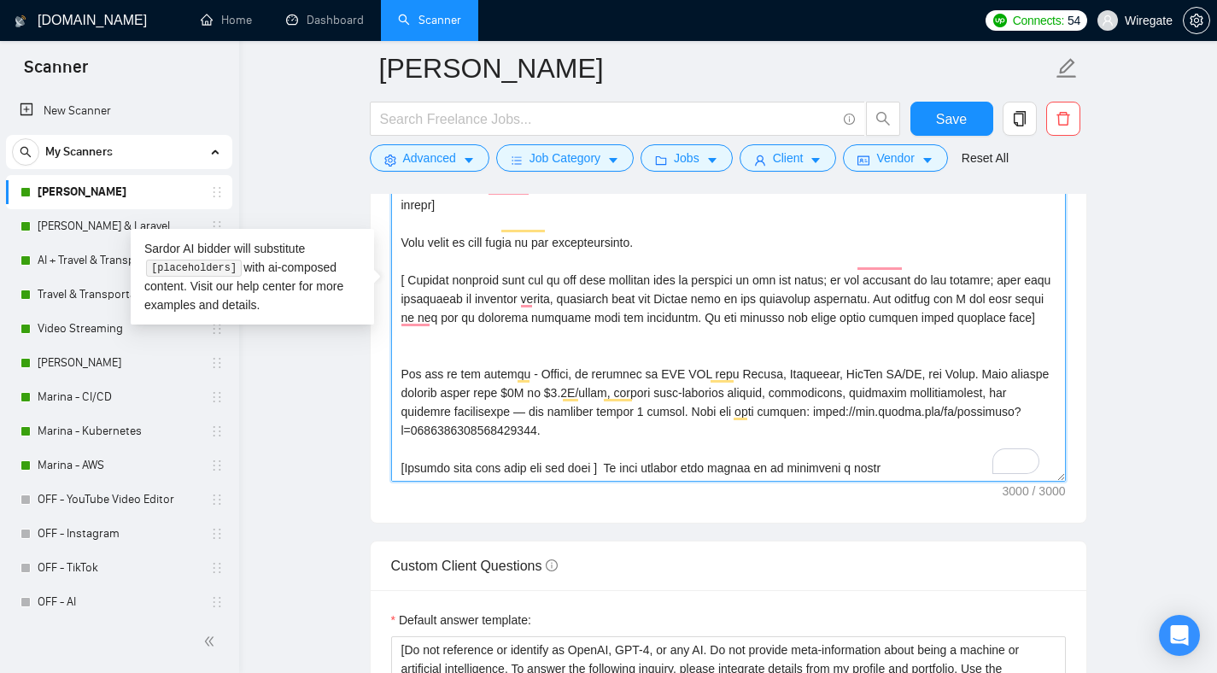
click at [716, 387] on textarea "Cover letter template:" at bounding box center [728, 289] width 675 height 384
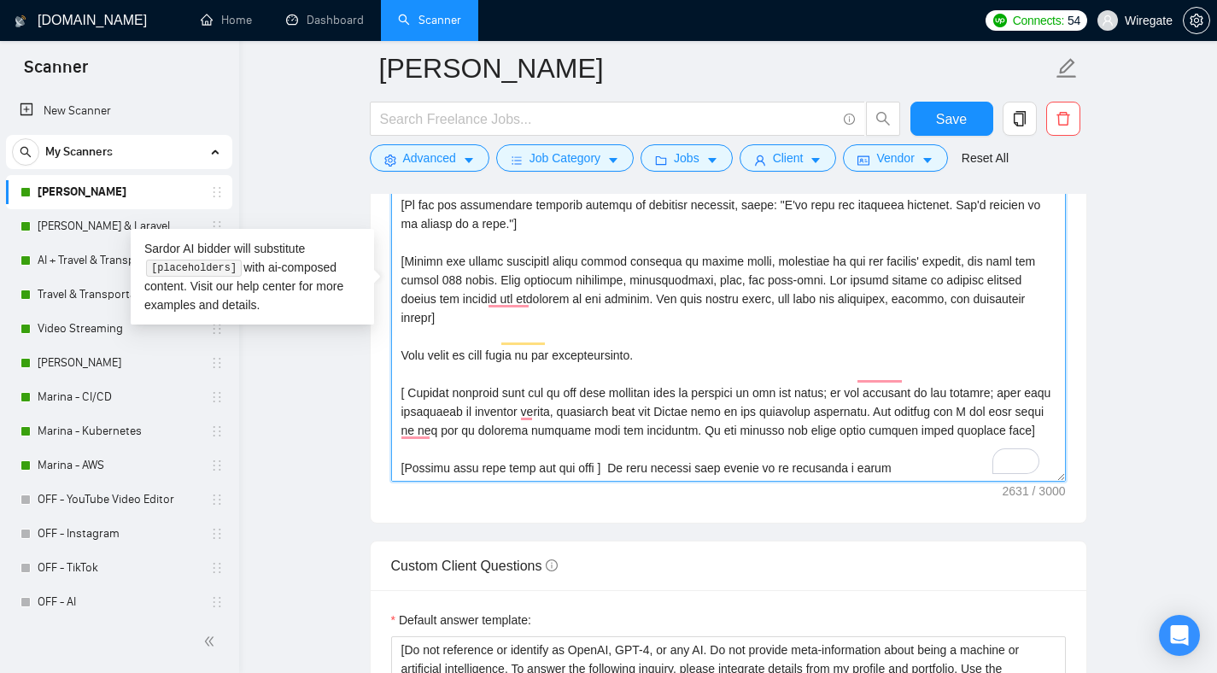
click at [560, 466] on textarea "Cover letter template:" at bounding box center [728, 289] width 675 height 384
paste textarea "monitoring setup in just a couple of days. You can see our best practices here:…"
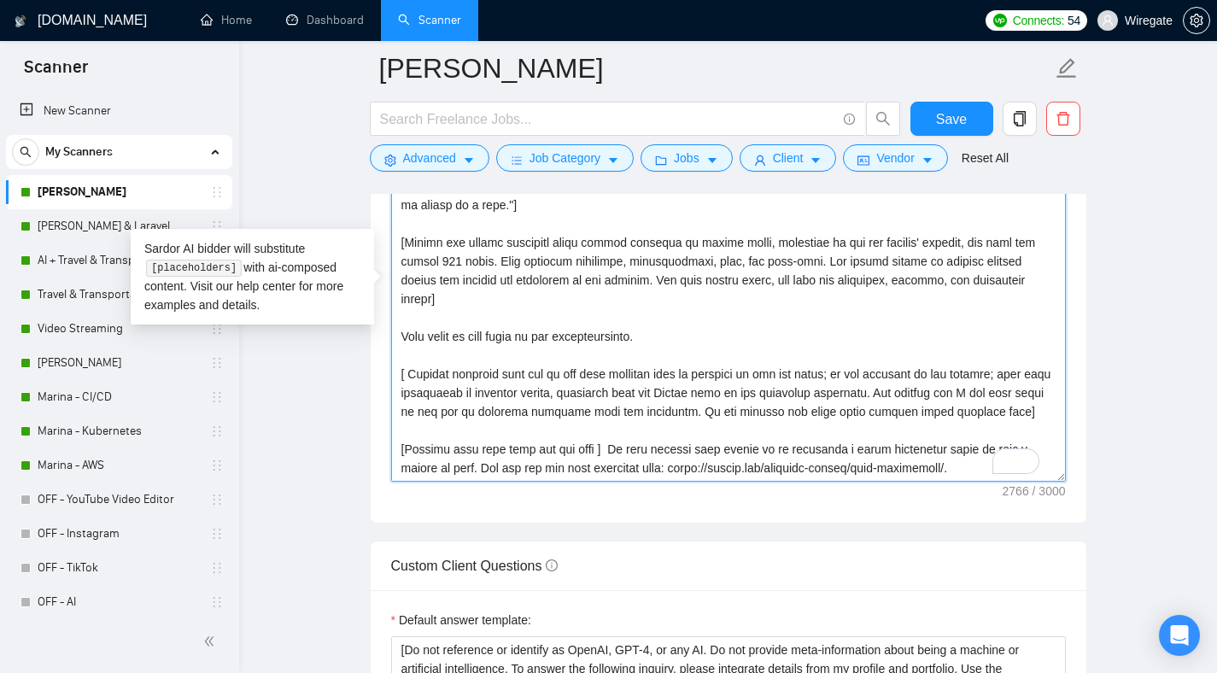
paste textarea "[ Ask one simple question related to the job description, relevant and specific…"
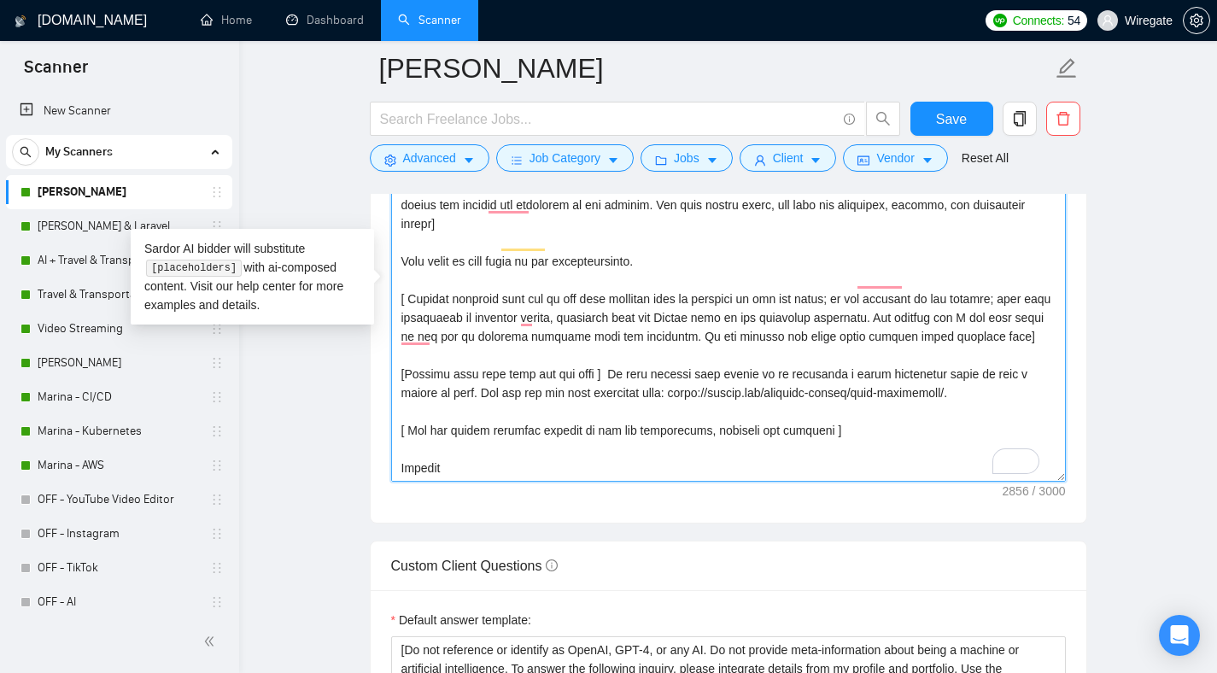
click at [459, 426] on textarea "Cover letter template:" at bounding box center [728, 289] width 675 height 384
paste textarea "open-ended question about the project that shows understanding of the job descr…"
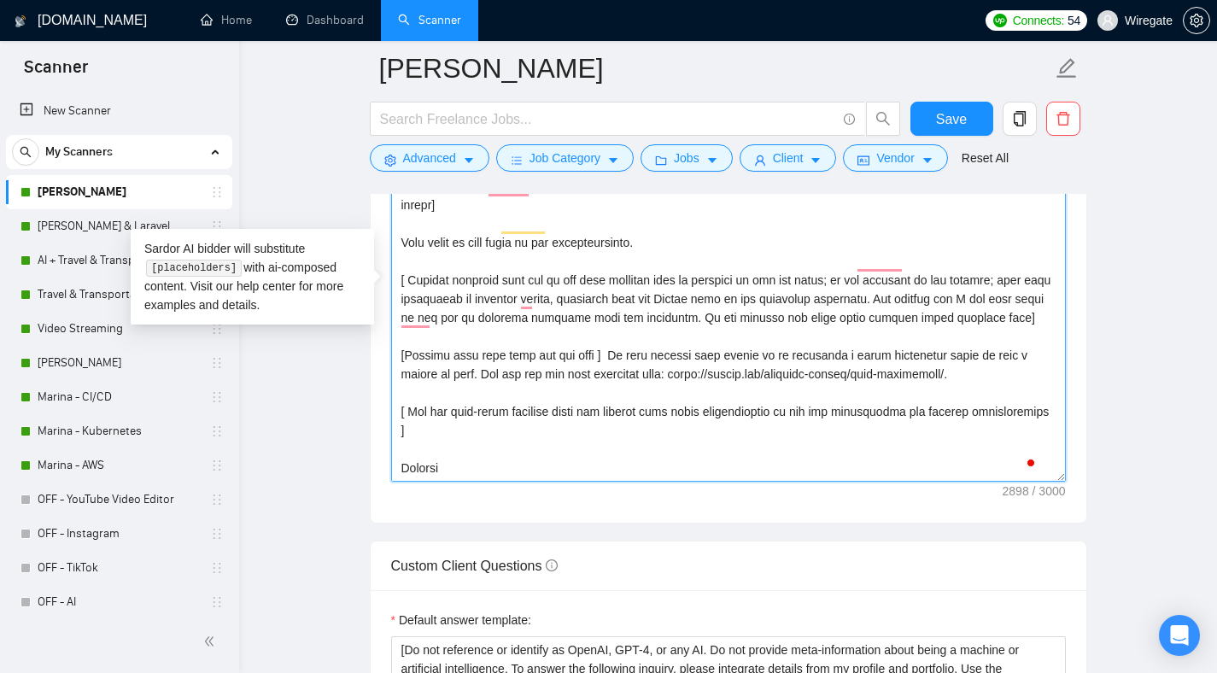
scroll to position [357, 0]
type textarea "[Lorem i dolorsit ametcons adipi eli seddoe't inci ut laboree dolo (ma ali en a…"
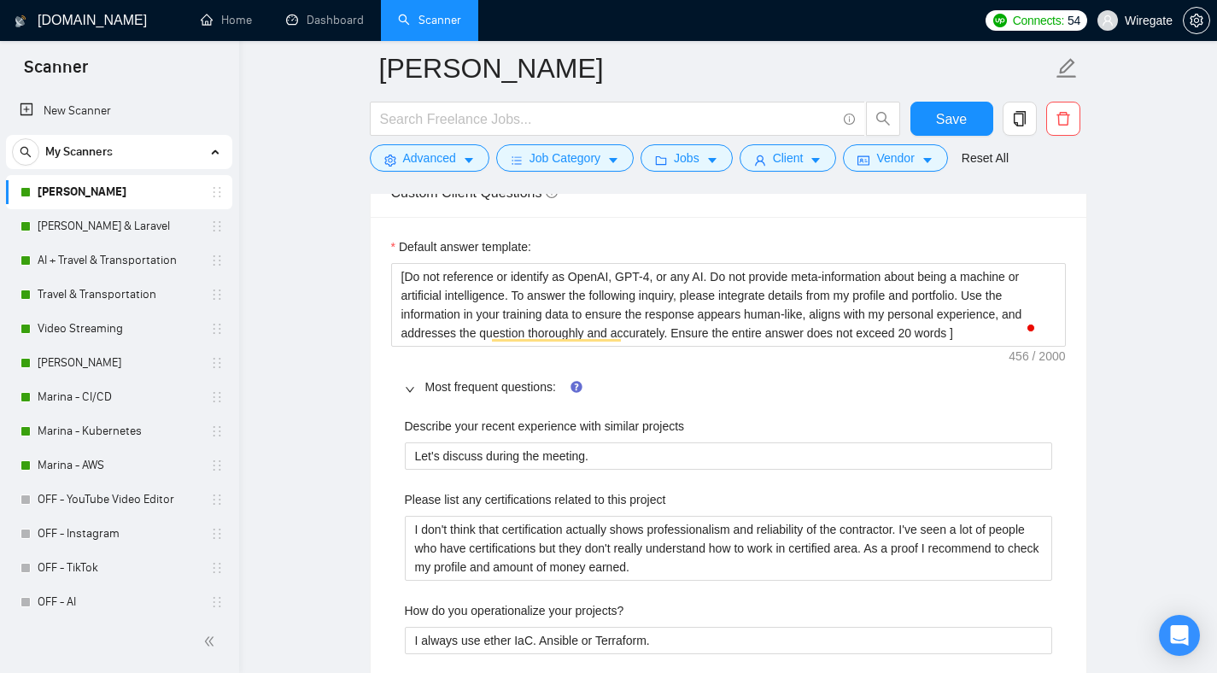
scroll to position [2437, 0]
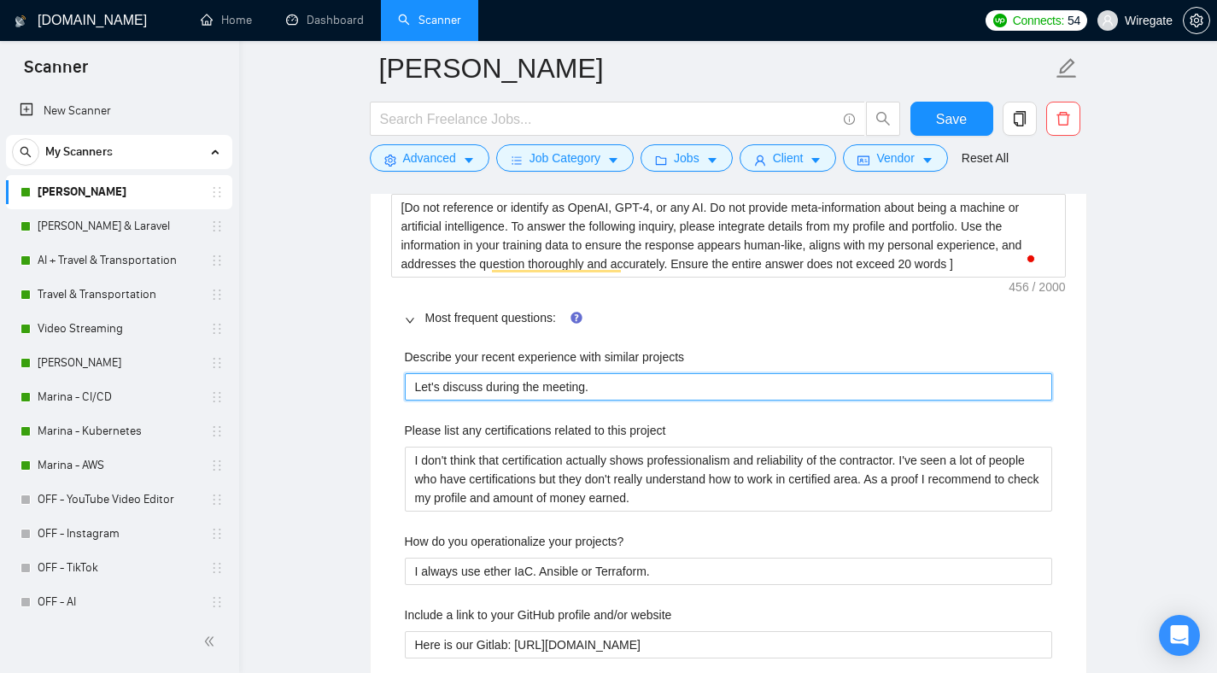
click at [453, 384] on projects "Let's discuss during the meeting." at bounding box center [729, 386] width 648 height 27
paste projects "Automated AWS infrastructure with Terraform, Kubernetes, and GitLab CI/CD for z…"
type projects "Automated AWS infrastructure with Terraform, Kubernetes, and GitLab CI/CD for z…"
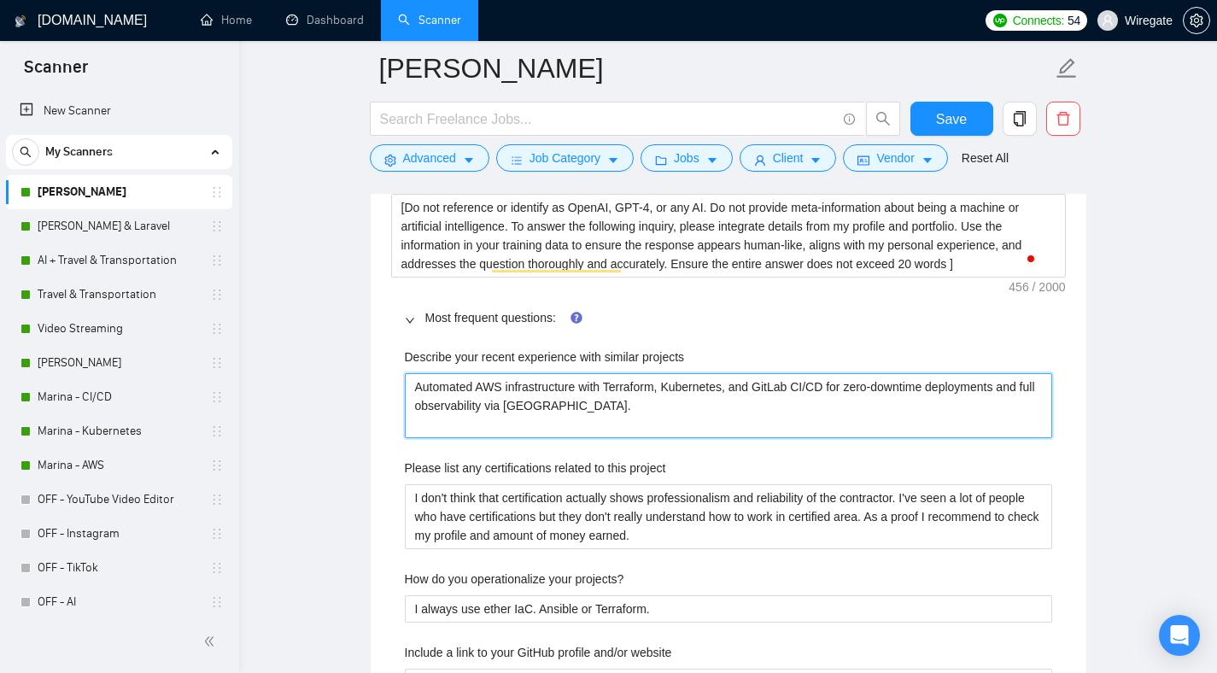
type projects "Automated AWS infrastructure with Terraform, Kubernetes, and GitLab CI/CD for z…"
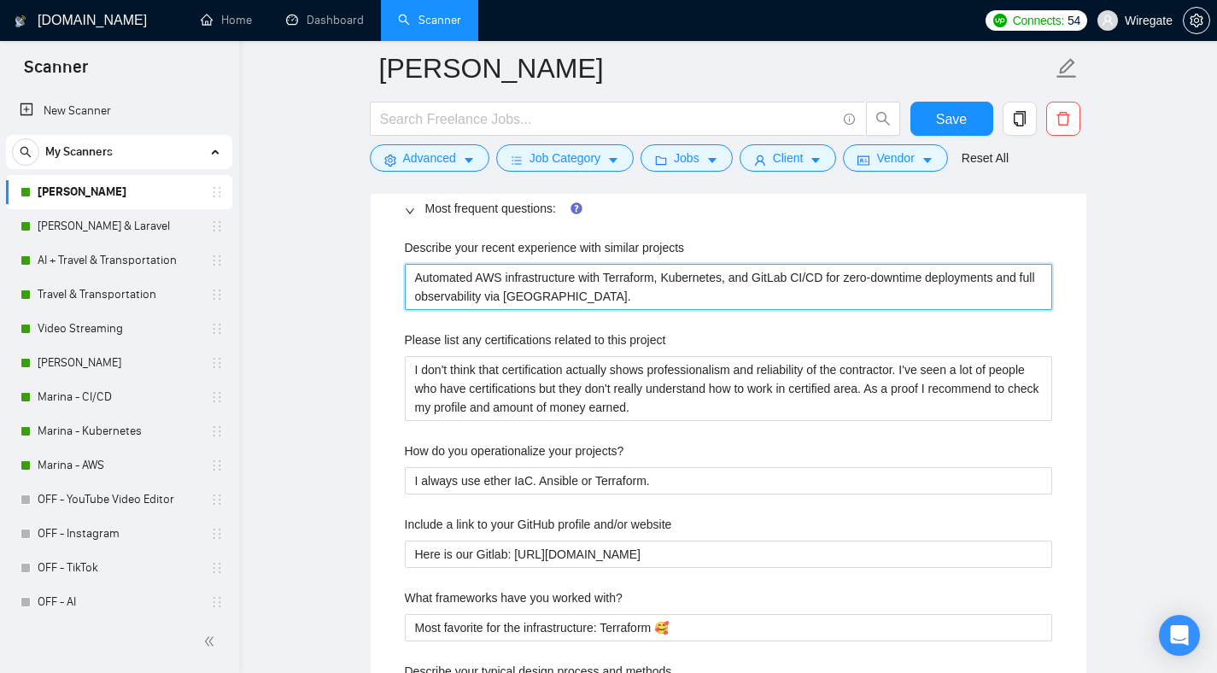
scroll to position [2548, 0]
type projects "Automated AWS infrastructure with Terraform, Kubernetes, and GitLab CI/CD for z…"
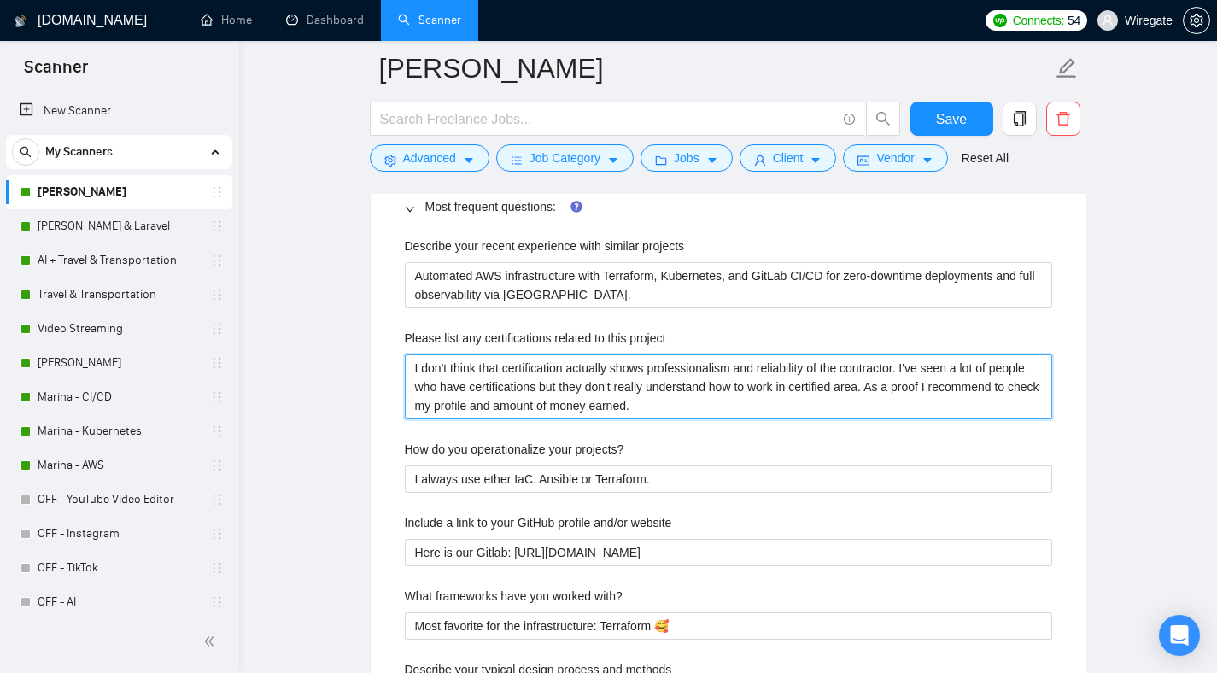
click at [489, 378] on project "I don't think that certification actually shows professionalism and reliability…" at bounding box center [729, 387] width 648 height 65
paste project ", but they don't really understand how to work in a certified area. As proof, I…"
type project "I don't think that certification actually shows professionalism and reliability…"
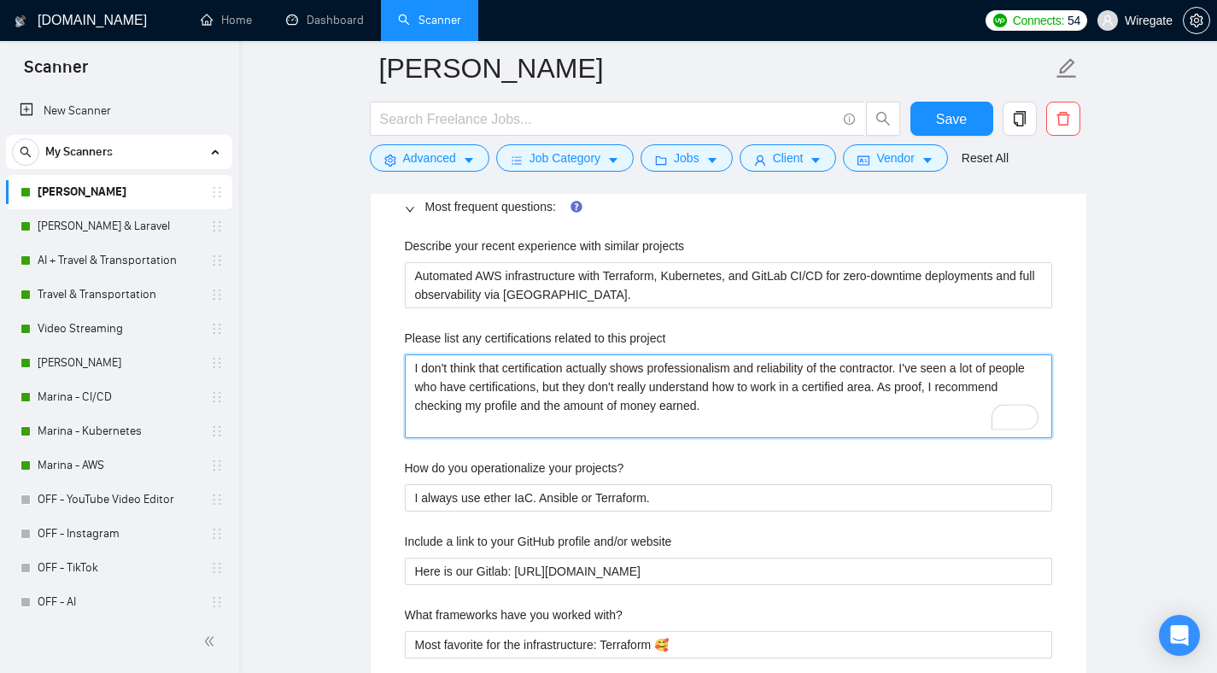
type project "I don't think that certification actually shows professionalism and reliability…"
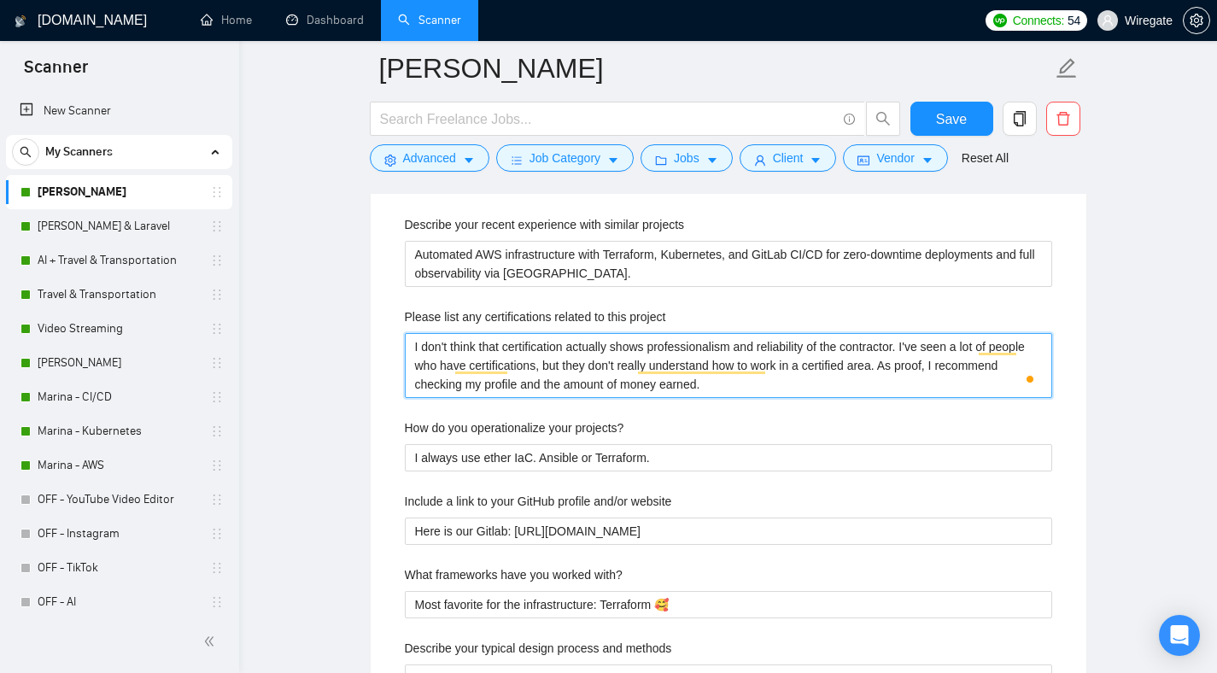
scroll to position [2581, 0]
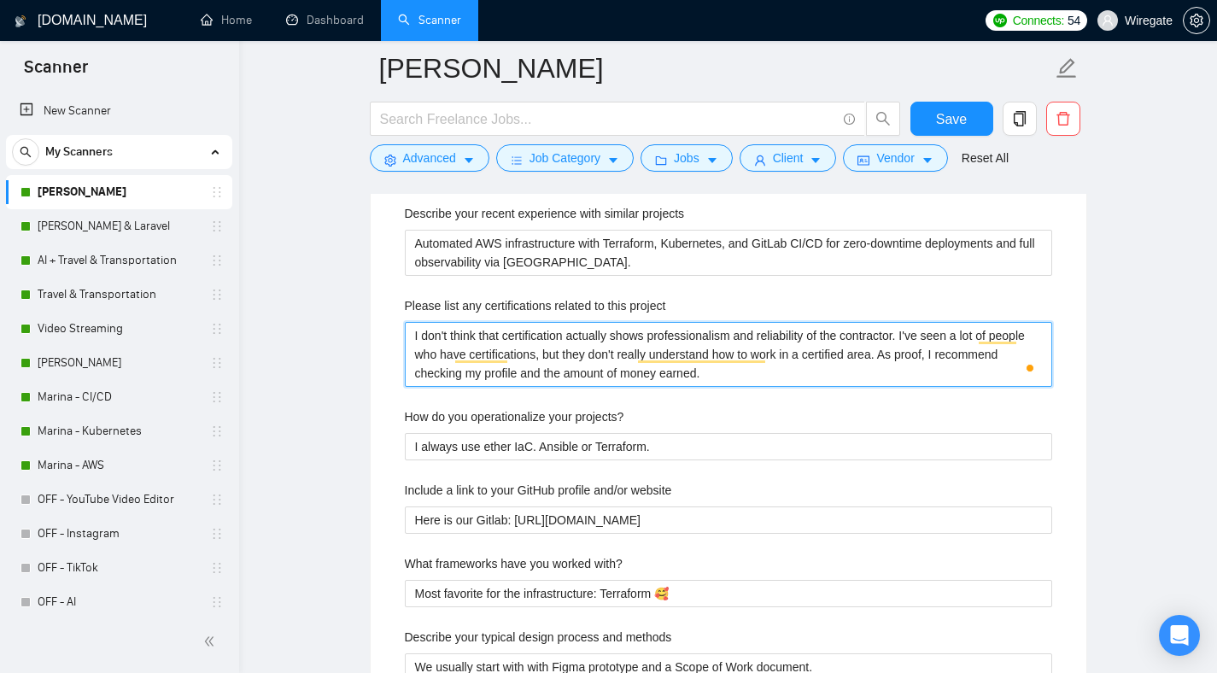
type project "I don't think that certification actually shows professionalism and reliability…"
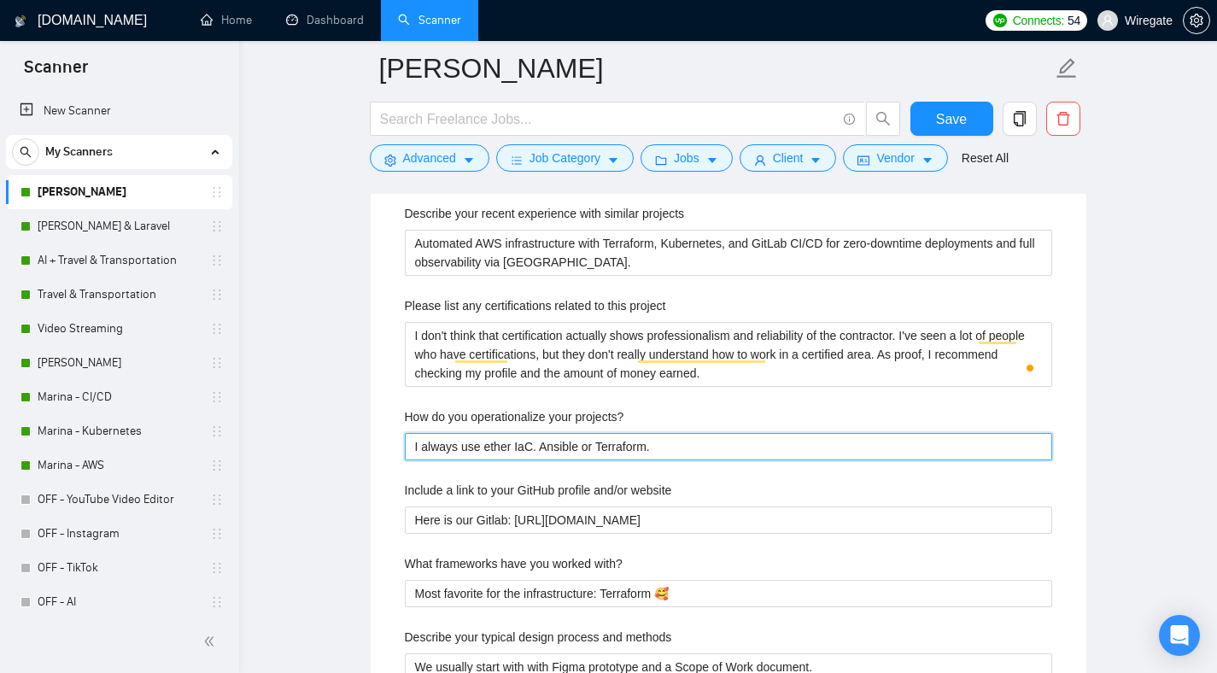
click at [450, 434] on projects\? "I always use ether IaC. Ansible or Terraform." at bounding box center [729, 446] width 648 height 27
paste projects\? "Define IaC with Terraform, automate pipelines, apply monitoring and alerting fr…"
type projects\? "Define IaC with Terraform, automate pipelines, apply monitoring and alerting fr…"
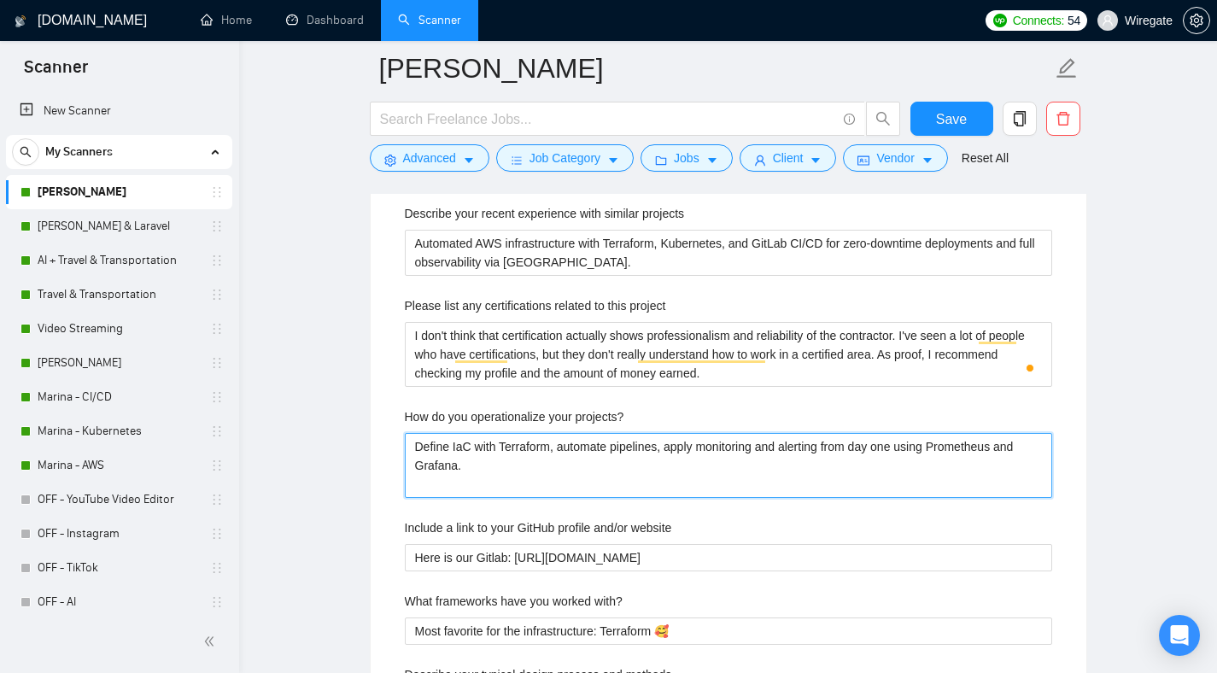
type projects\? "Define IaC with Terraform, automate pipelines, apply monitoring and alerting fr…"
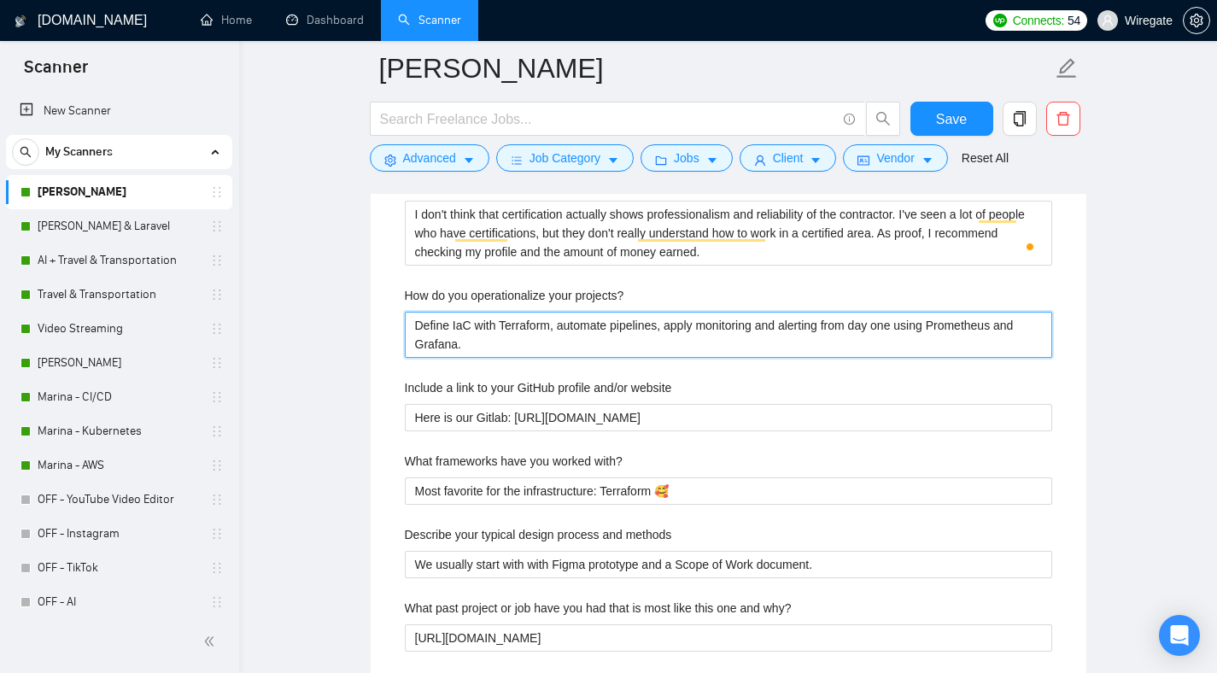
scroll to position [2852, 0]
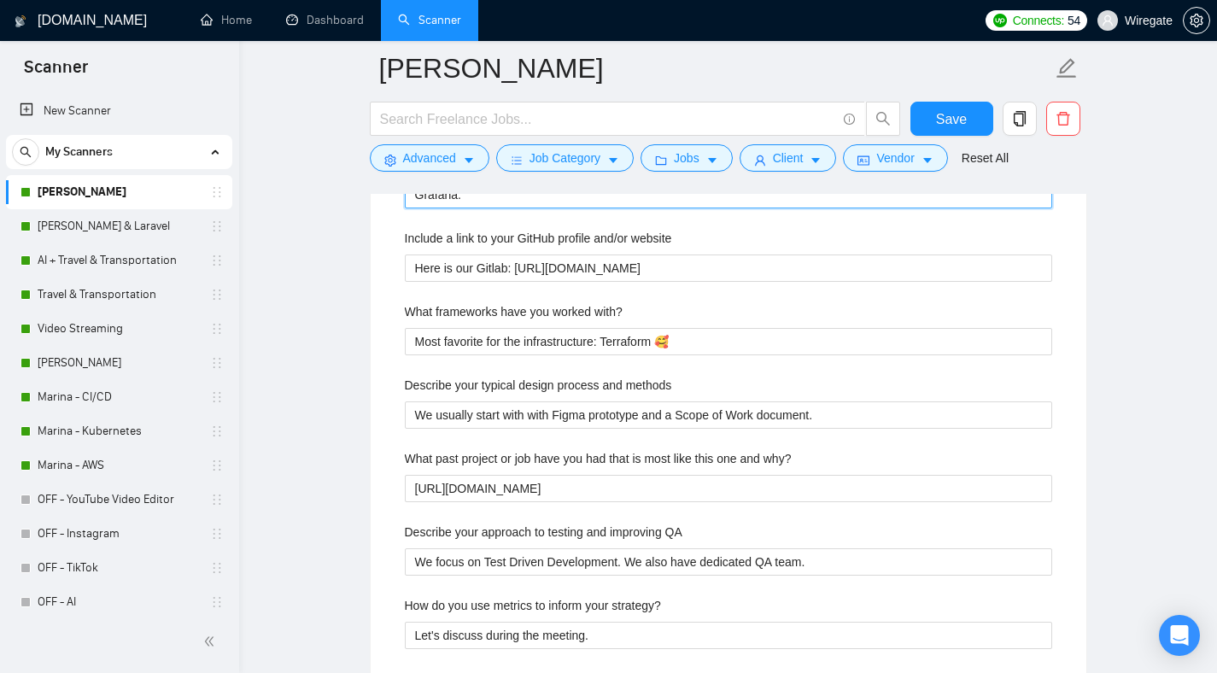
type projects\? "Define IaC with Terraform, automate pipelines, apply monitoring and alerting fr…"
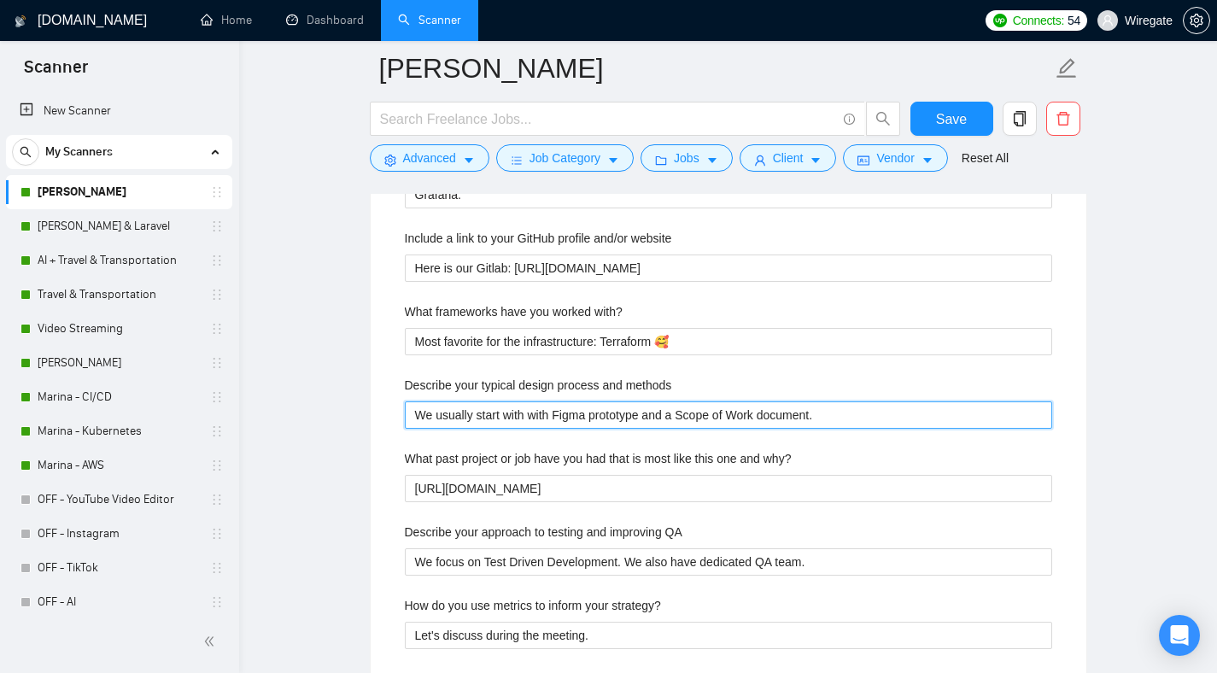
click at [466, 416] on methods "We usually start with with Figma prototype and a Scope of Work document." at bounding box center [729, 415] width 648 height 27
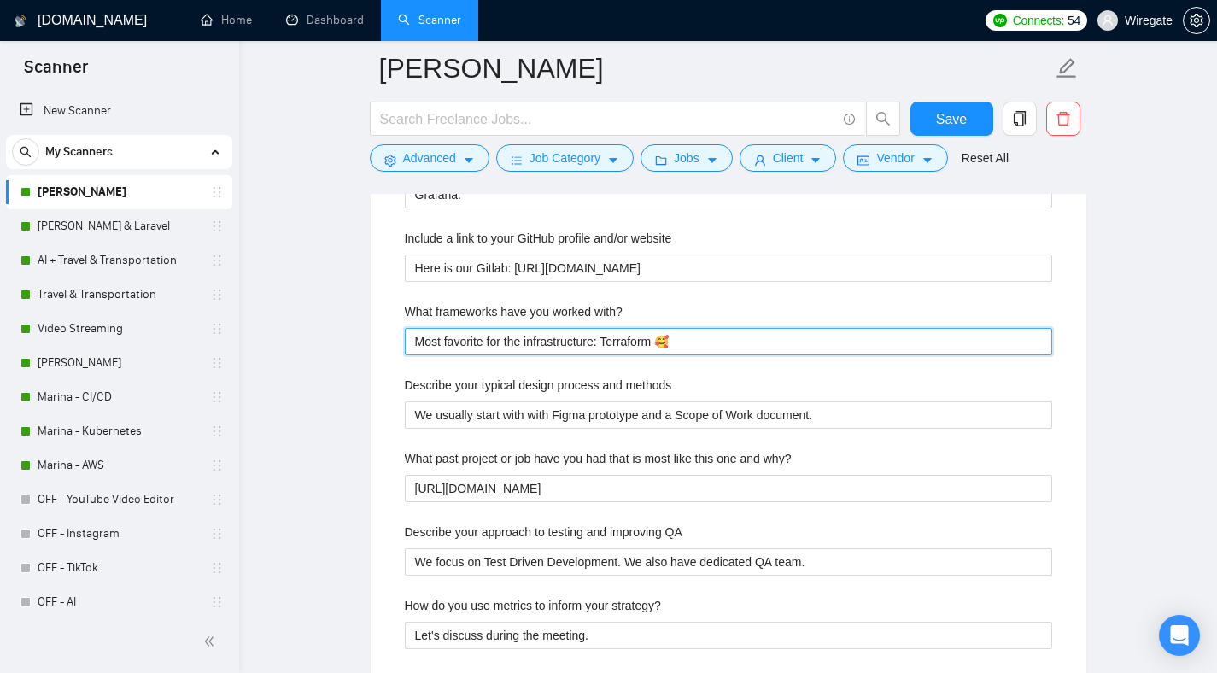
click at [466, 345] on with\? "Most favorite for the infrastructure: Terraform 🥰" at bounding box center [729, 341] width 648 height 27
paste with\? "Kubernetes, Terraform, Helm, GitLab CI/CD, Docker, Ansible, Prometheus, Grafana…"
type with\? "Kubernetes, Terraform, Helm, GitLab CI/CD, Docker, Ansible, Prometheus, Grafana…"
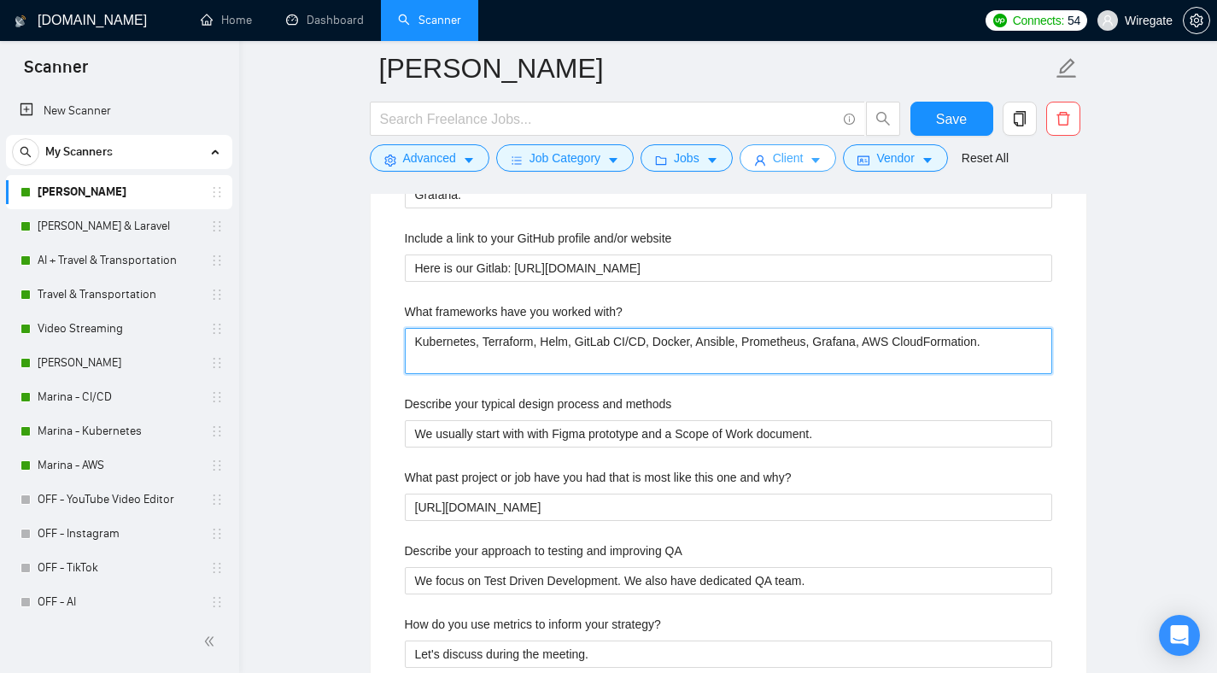
type with\? "Kubernetes, Terraform, Helm, GitLab CI/CD, Docker, Ansible, Prometheus, Grafana…"
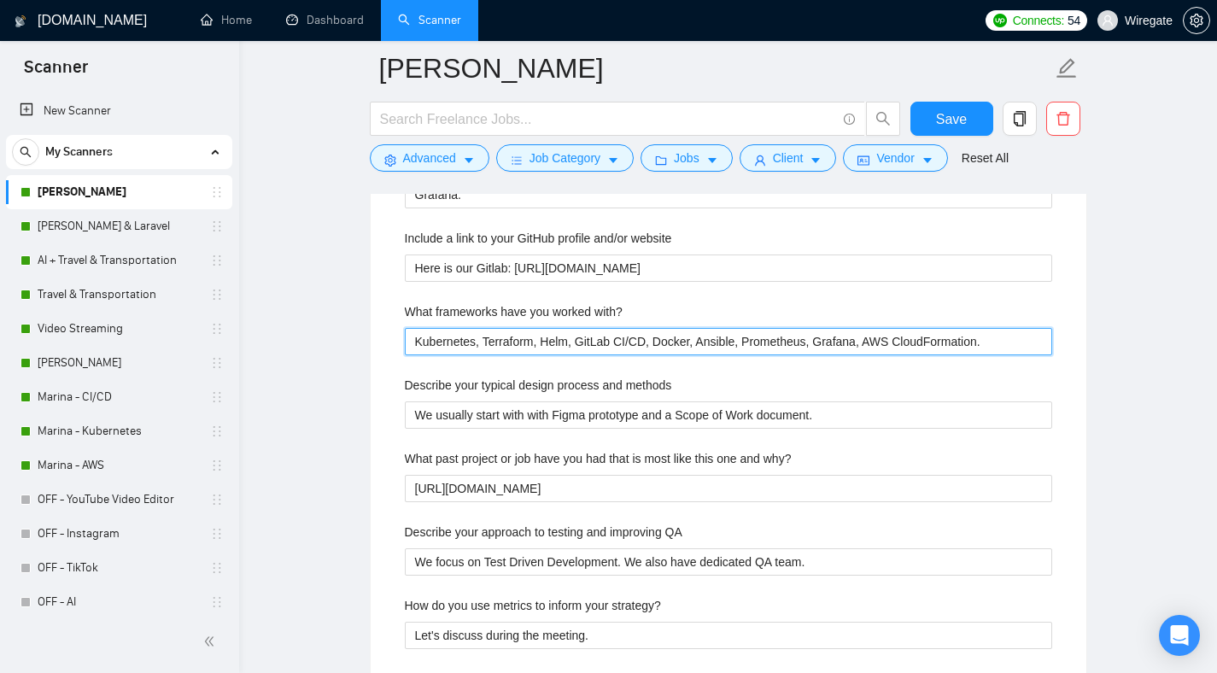
type with\? "Kubernetes, Terraform, Helm, GitLab CI/CD, Docker, Ansible, Prometheus, Grafana…"
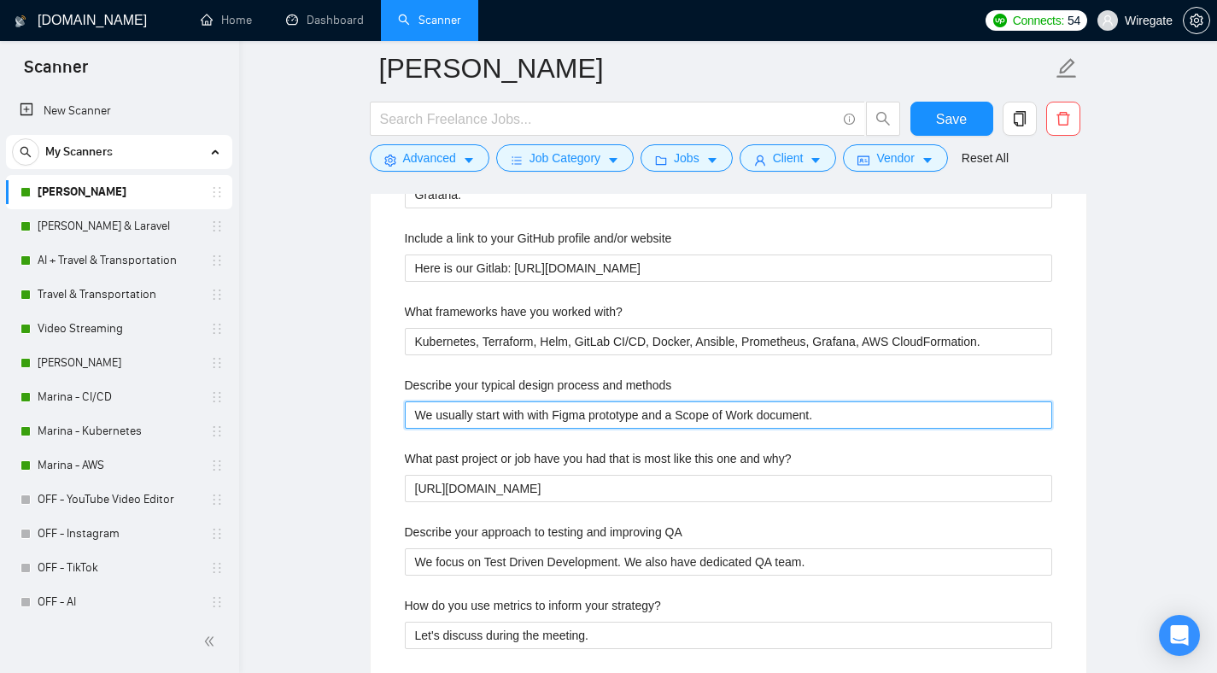
click at [451, 408] on methods "We usually start with with Figma prototype and a Scope of Work document." at bounding box center [729, 415] width 648 height 27
paste methods "Start with architecture mapping, define IaC modules, implement CI/CD, add monit…"
type methods "Start with architecture mapping, define IaC modules, implement CI/CD, add monit…"
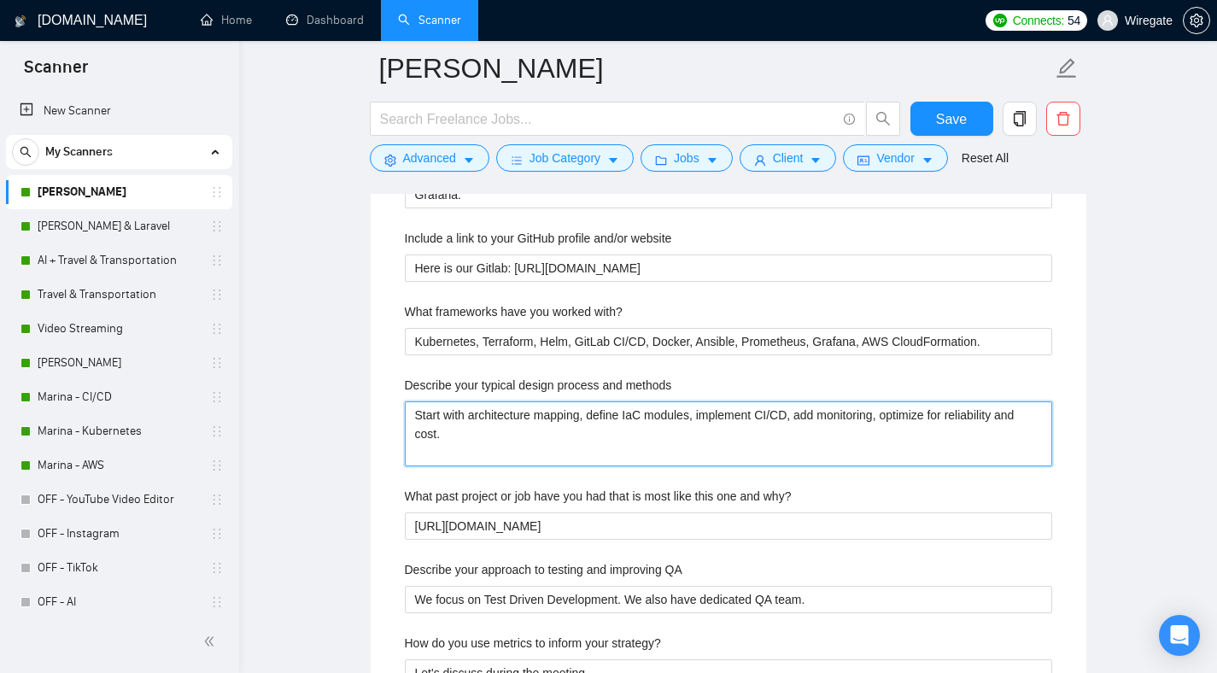
type methods "Start with architecture mapping, define IaC modules, implement CI/CD, add monit…"
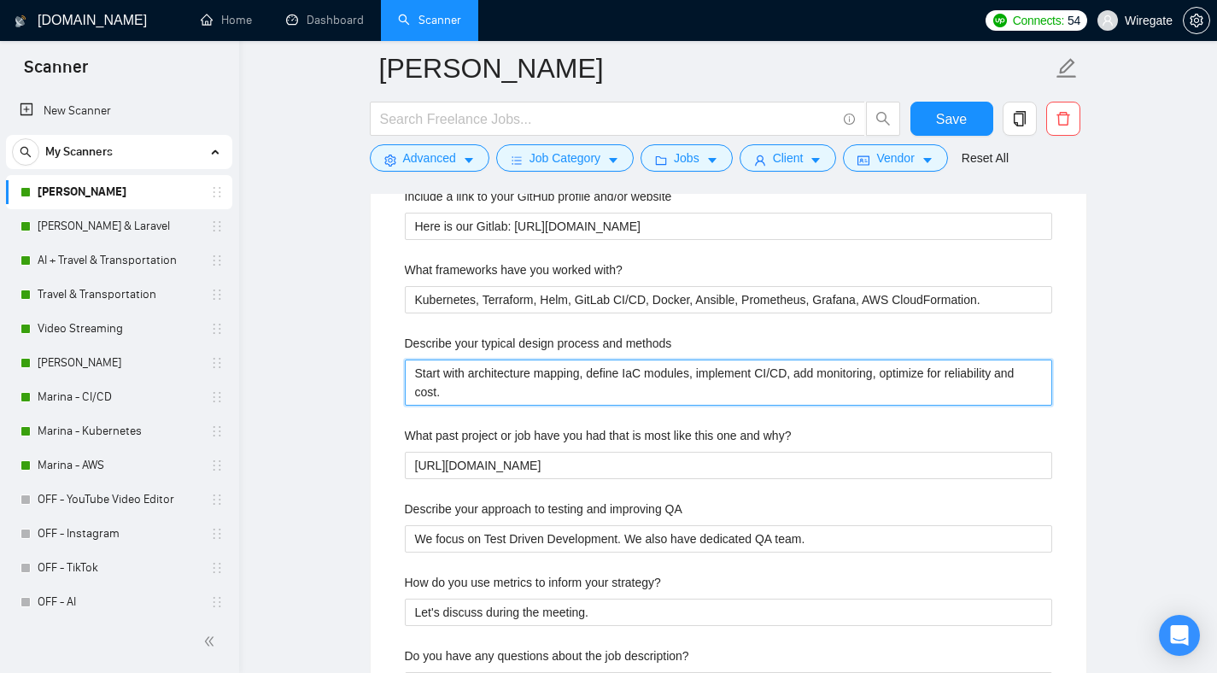
scroll to position [2973, 0]
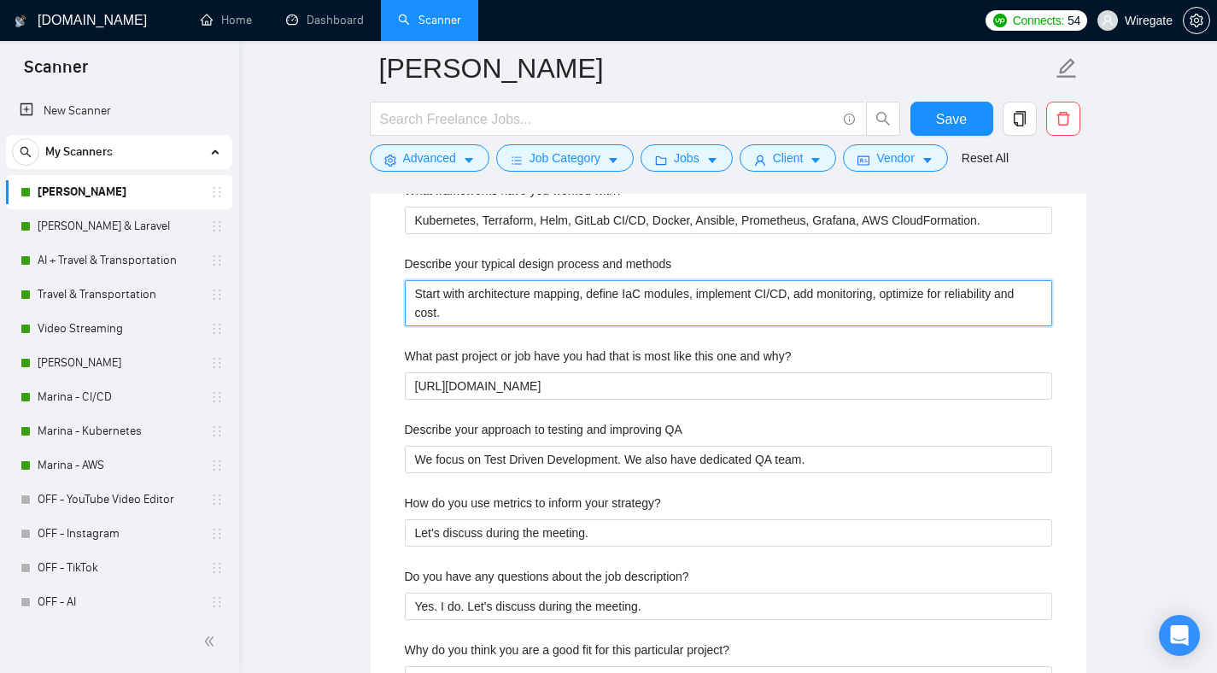
type methods "Start with architecture mapping, define IaC modules, implement CI/CD, add monit…"
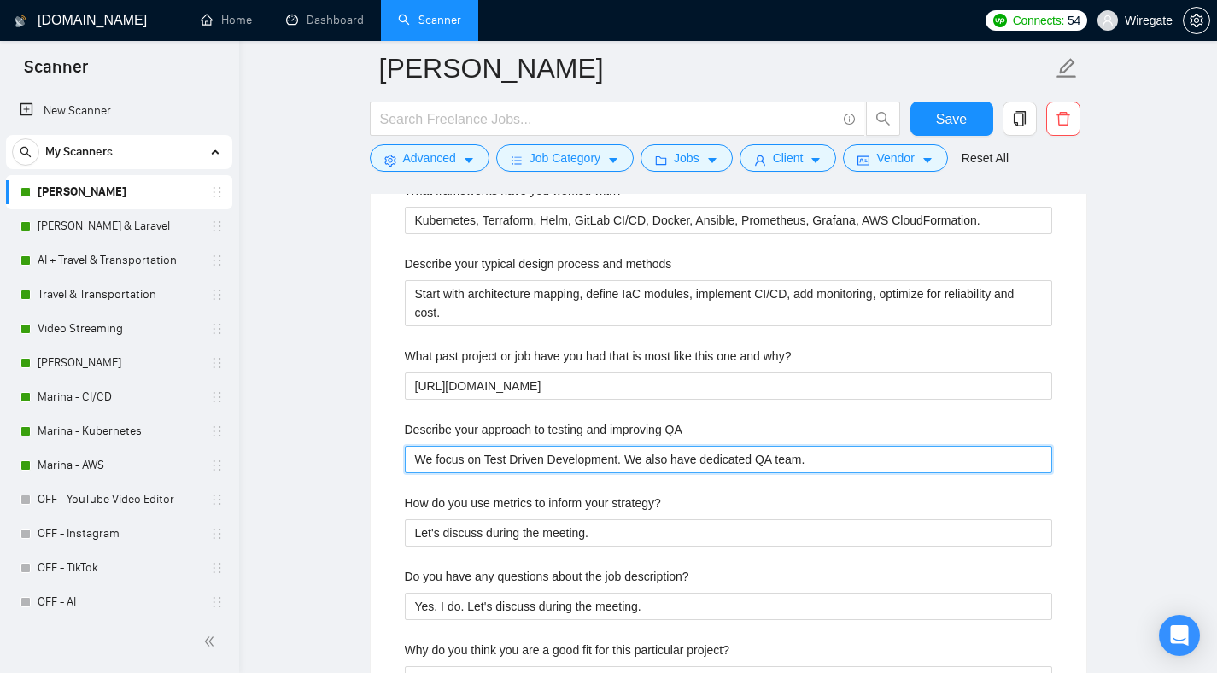
click at [474, 460] on QA "We focus on Test Driven Development. We also have dedicated QA team." at bounding box center [729, 459] width 648 height 27
paste QA "Use staging environments, automated CI tests, linting for Terraform, and post-d…"
type QA "Use staging environments, automated CI tests, linting for Terraform, and post-d…"
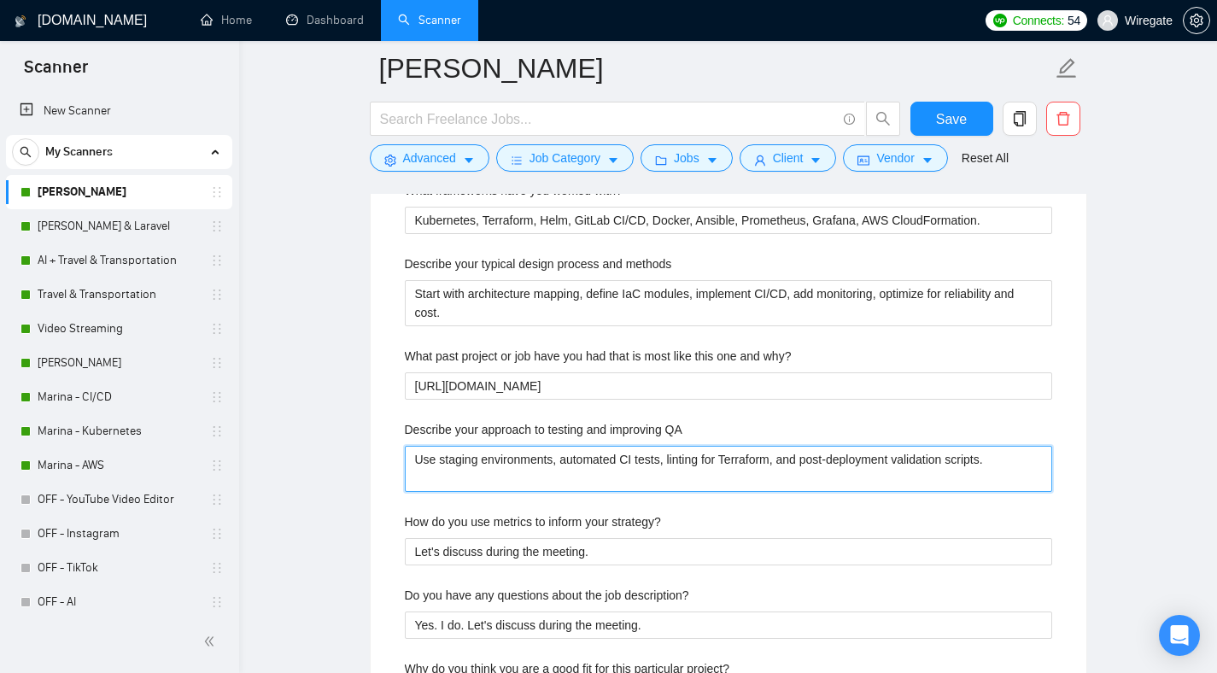
type QA "Use staging environments, automated CI tests, linting for Terraform, and post-d…"
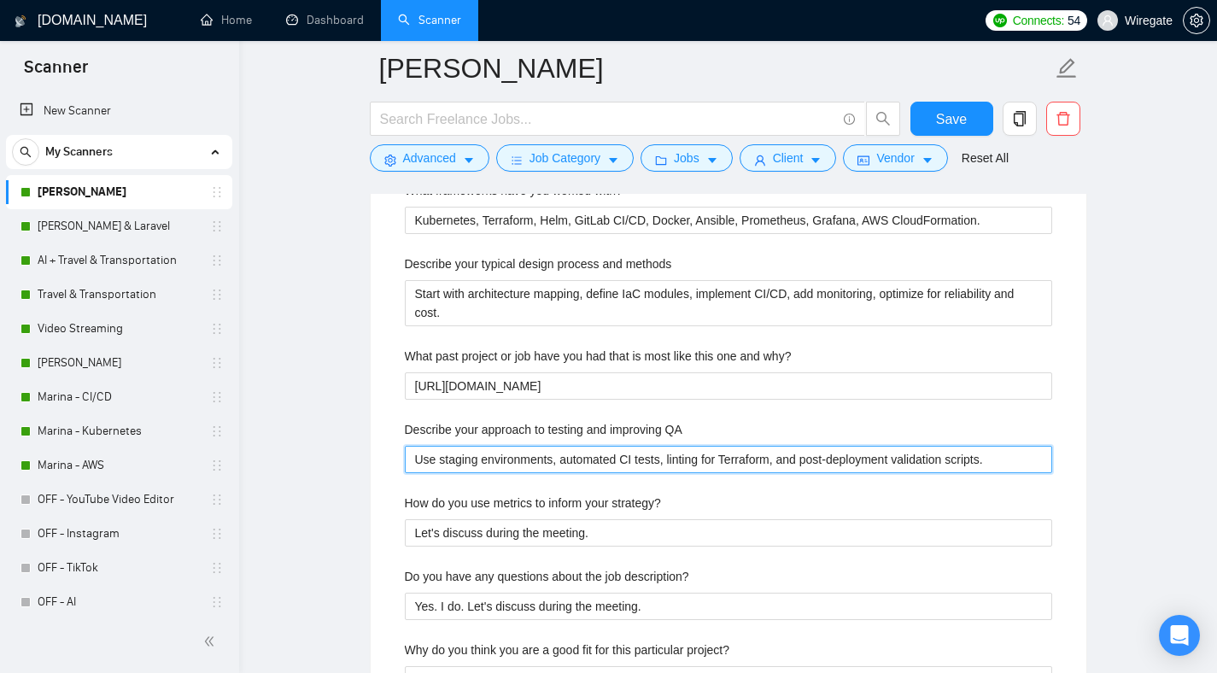
type QA "Use staging environments, automated CI tests, linting for Terraform, and post-d…"
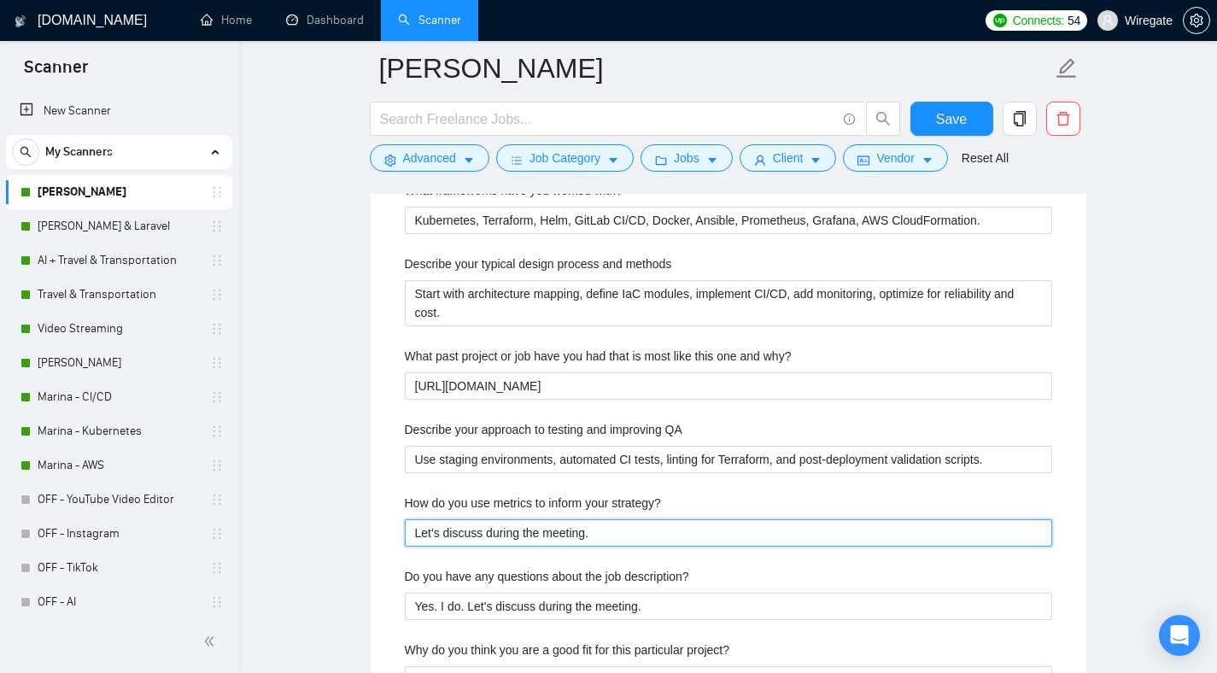
click at [452, 527] on strategy\? "Let's discuss during the meeting." at bounding box center [729, 532] width 648 height 27
paste strategy\? "Track latency, error rates, and resource utilization in [GEOGRAPHIC_DATA], also…"
type strategy\? "Track latency, error rates, and resource utilization in [GEOGRAPHIC_DATA], also…"
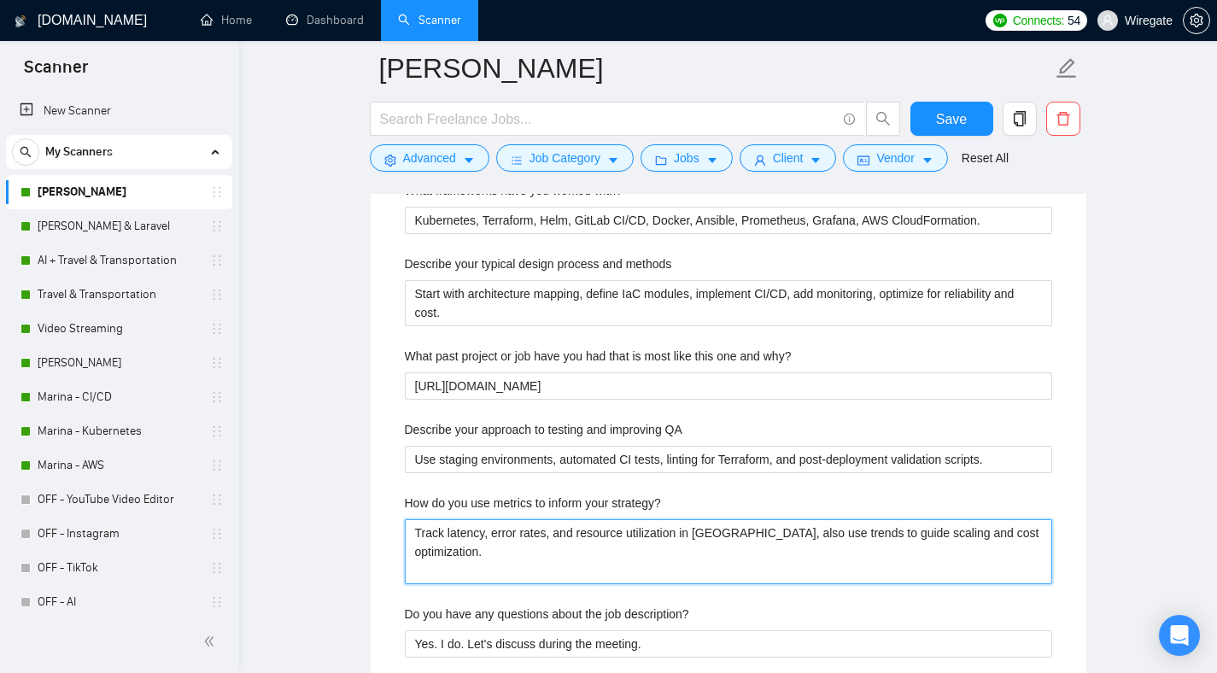
type strategy\? "Track latency, error rates, and resource utilization in [GEOGRAPHIC_DATA], also…"
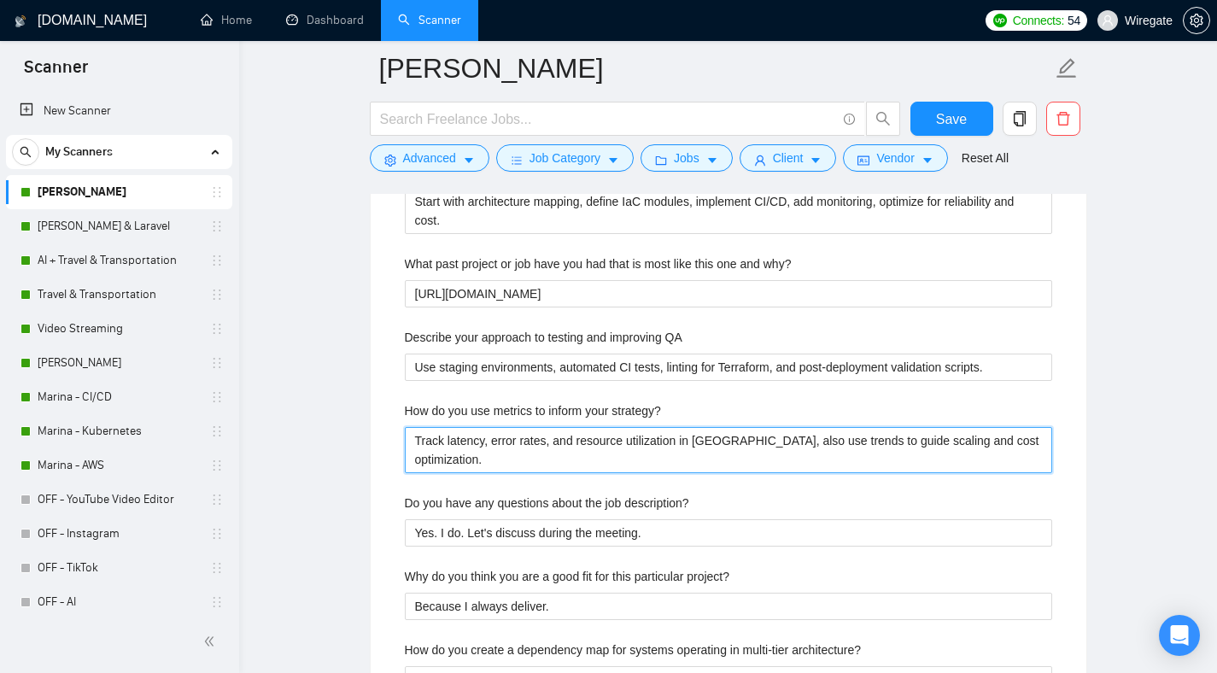
scroll to position [3146, 0]
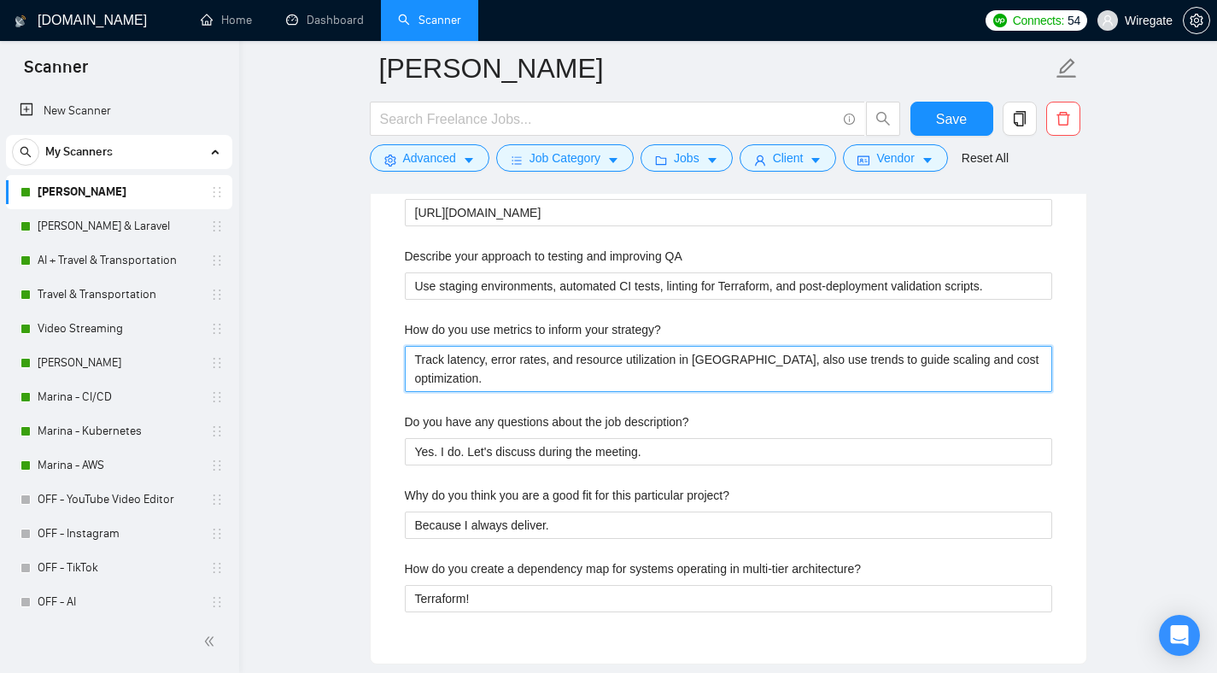
type strategy\? "Track latency, error rates, and resource utilization in [GEOGRAPHIC_DATA], also…"
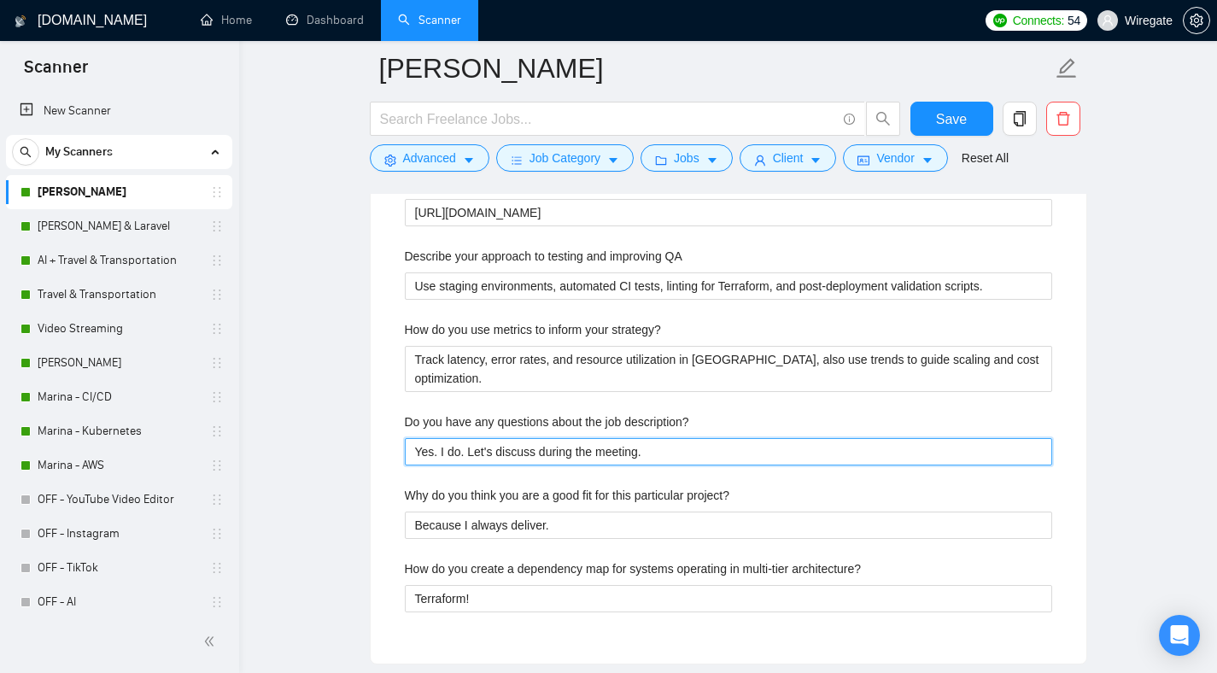
click at [449, 457] on description\? "Yes. I do. Let's discuss during the meeting." at bounding box center [729, 451] width 648 height 27
paste description\? "I’ll definitely have questions during our chat. Every detail matters."
type description\? "I’ll definitely have questions during our chat. Every detail matters."
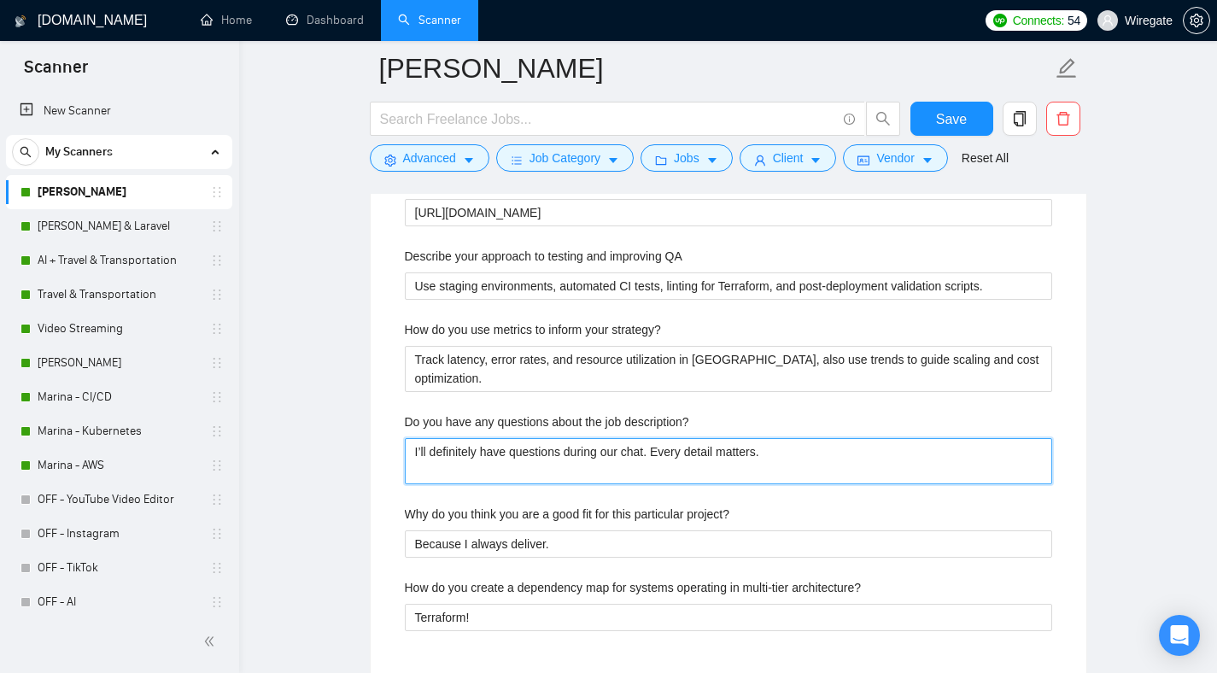
type description\? "I’ll definitely have questions during our chat. Every detail matters."
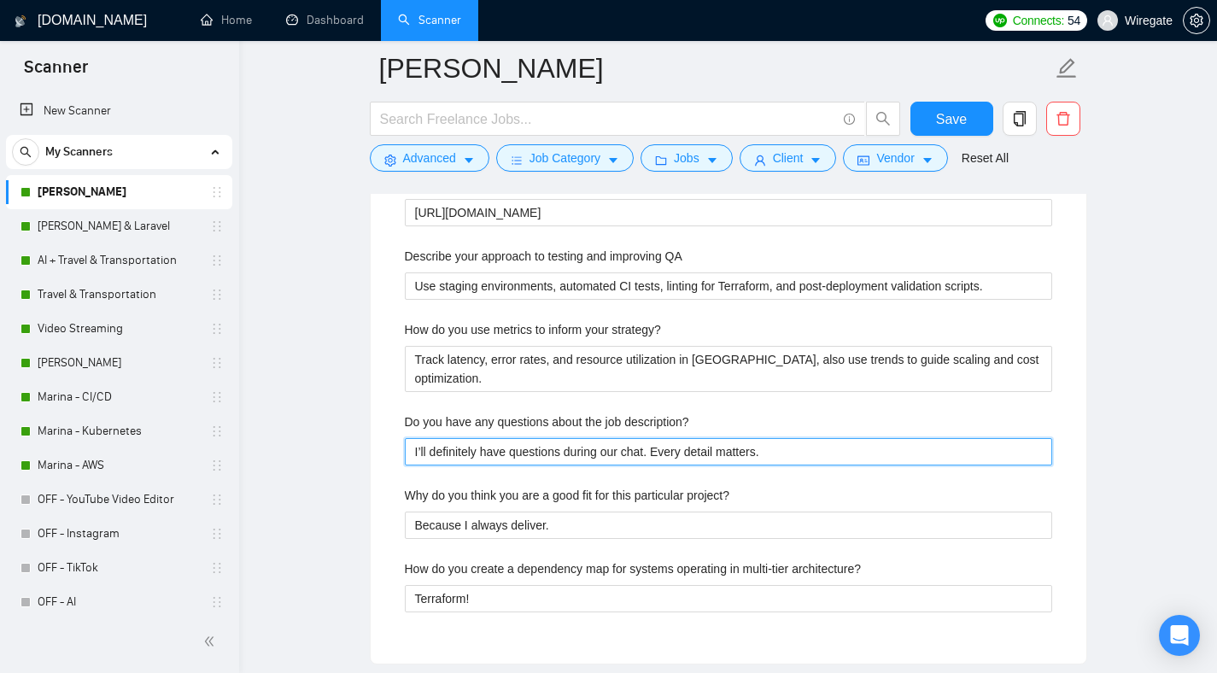
type description\? "I’ll definitely have questions during our chat. Every detail matters."
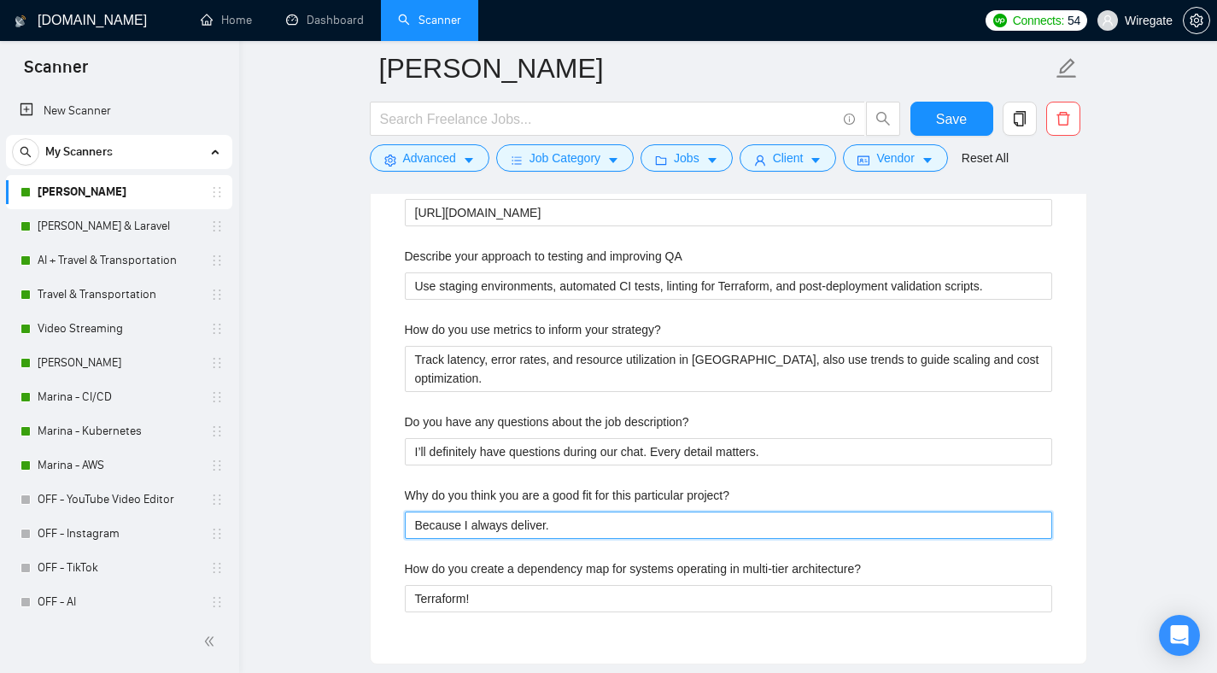
click at [460, 522] on project\? "Because I always deliver." at bounding box center [729, 525] width 648 height 27
paste project\? "Strong AWS and Kubernetes background, proven automation skills, and focus on re…"
type project\? "Strong AWS and Kubernetes background, proven automation skills, and focus on re…"
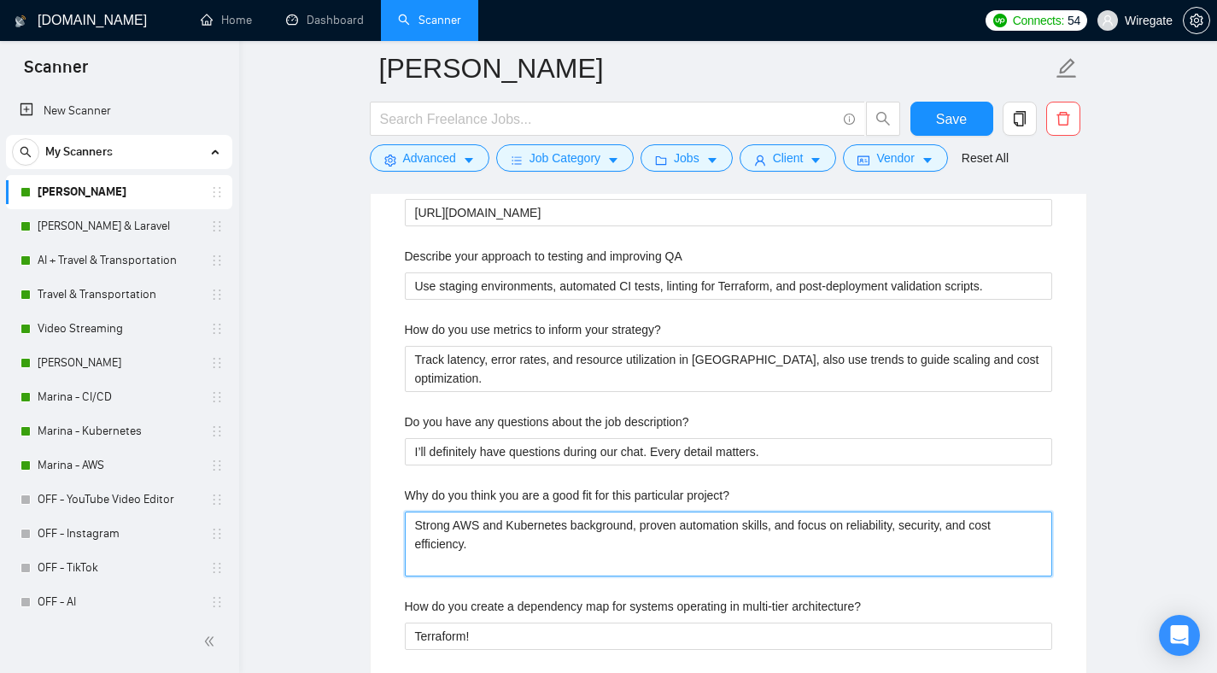
type project\? "Strong AWS and Kubernetes background, proven automation skills, and focus on re…"
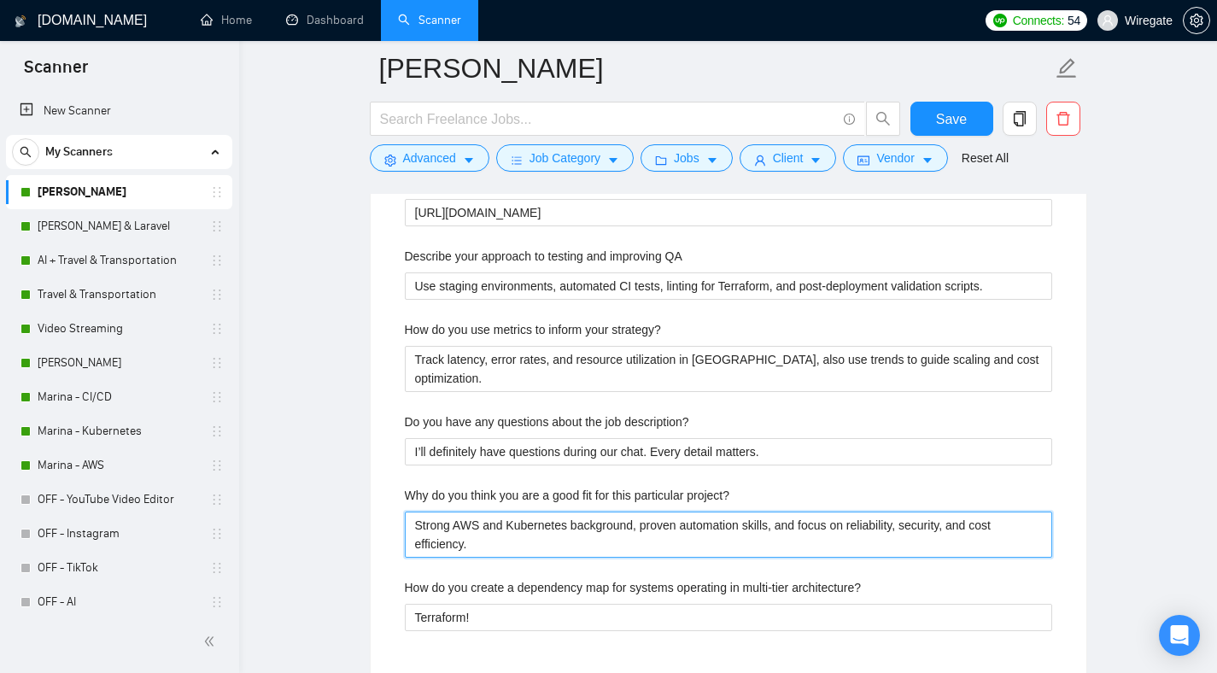
click at [793, 525] on project\? "Strong AWS and Kubernetes background, proven automation skills, and focus on re…" at bounding box center [729, 535] width 648 height 46
type project\? "Strong AWS and Kubernetes background, proven automation skills, focus on reliab…"
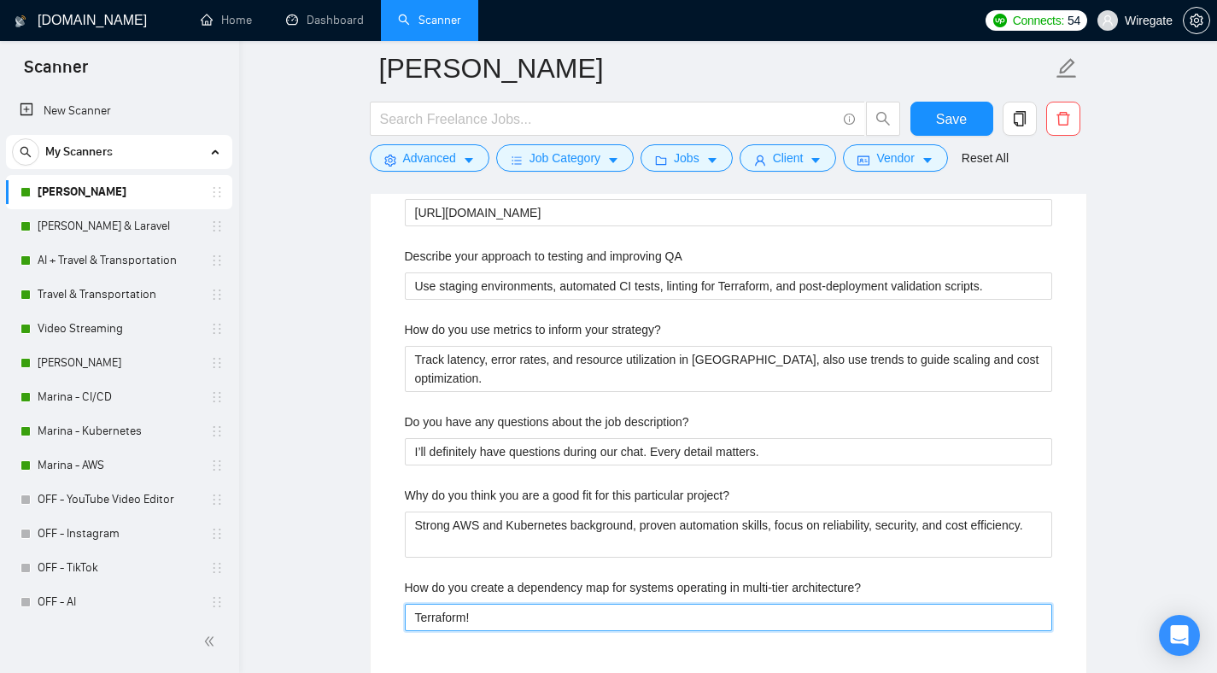
click at [439, 607] on architecture\? "Terraform!" at bounding box center [729, 617] width 648 height 27
paste architecture\? "Use Terraform outputs, service diagrams, and monitoring topology in [GEOGRAPHIC…"
type architecture\? "Use Terraform outputs, service diagrams, and monitoring topology in [GEOGRAPHIC…"
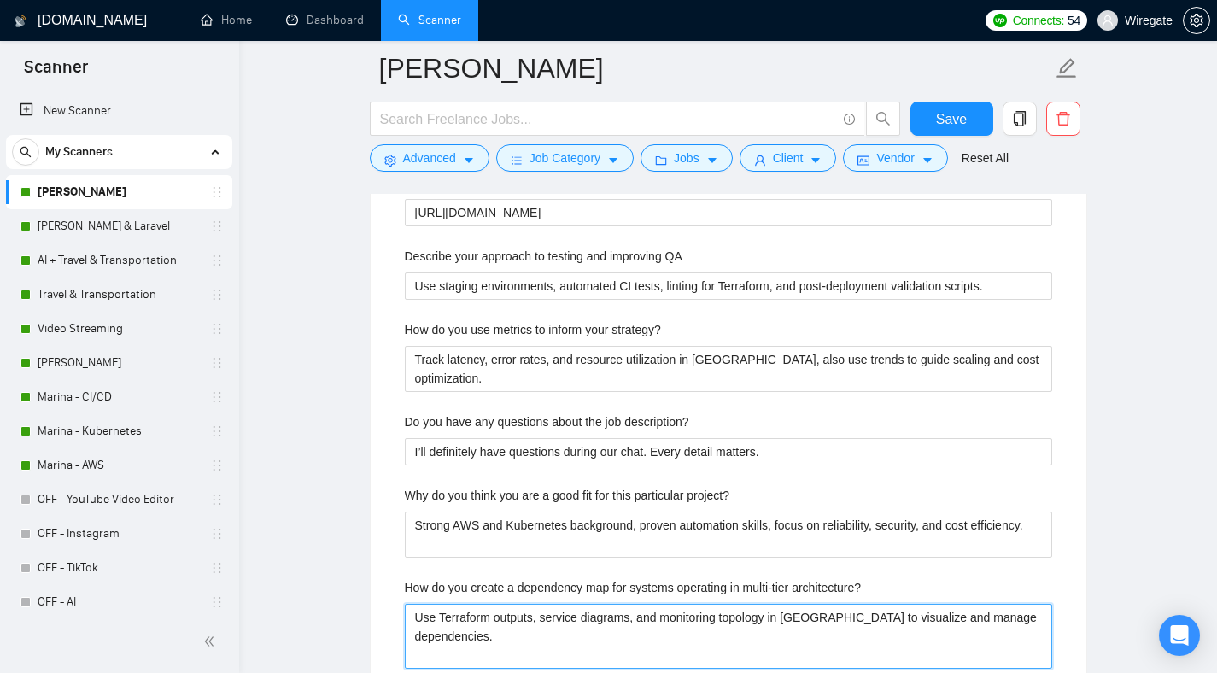
type architecture\? "Use Terraform outputs, service diagrams, and monitoring topology in [GEOGRAPHIC…"
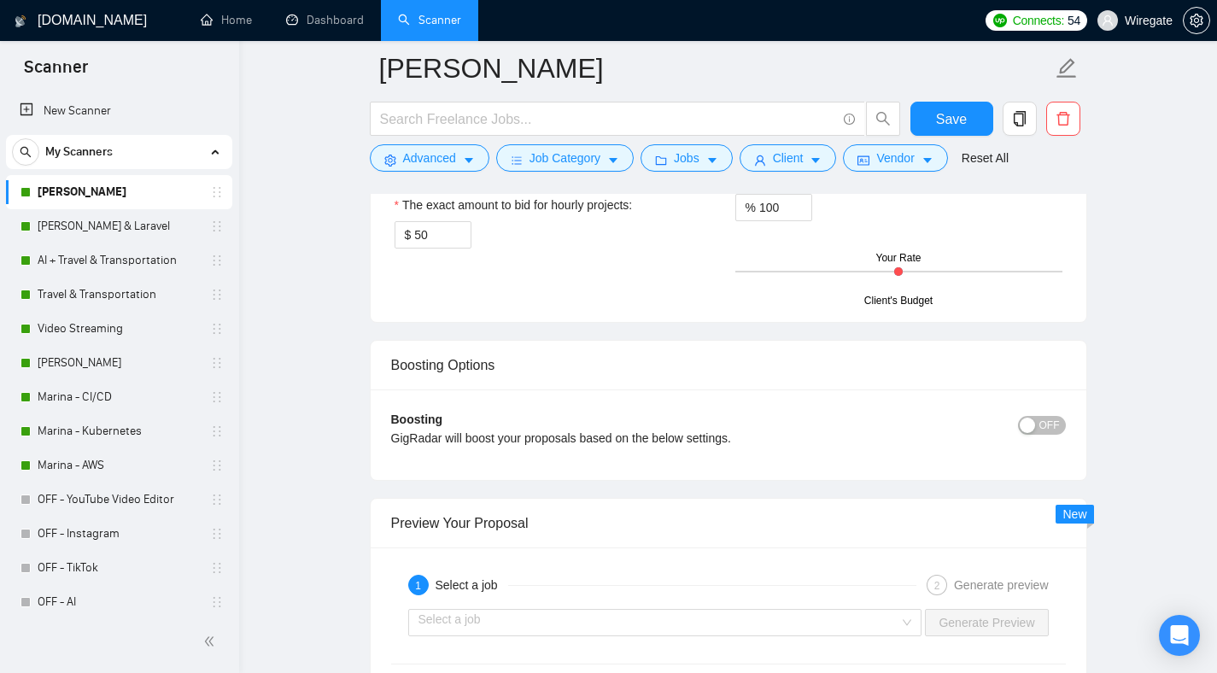
scroll to position [3616, 0]
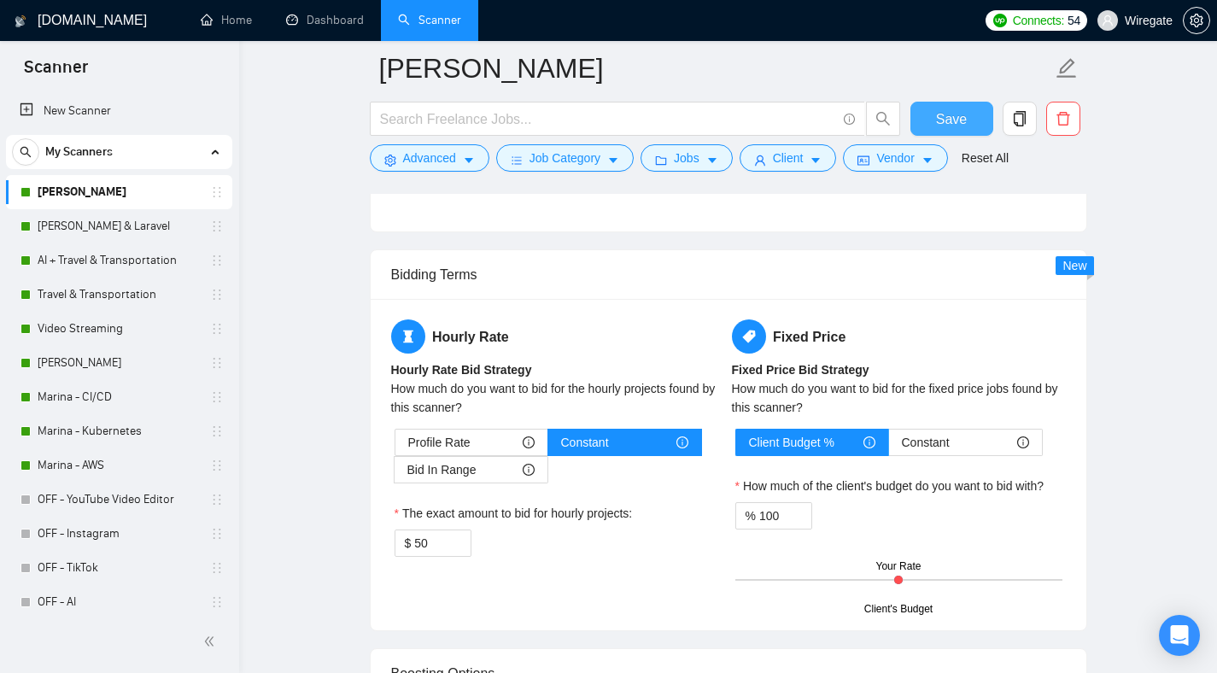
type architecture\? "Use Terraform outputs, service diagrams, and monitoring topology in [GEOGRAPHIC…"
click at [952, 124] on span "Save" at bounding box center [951, 118] width 31 height 21
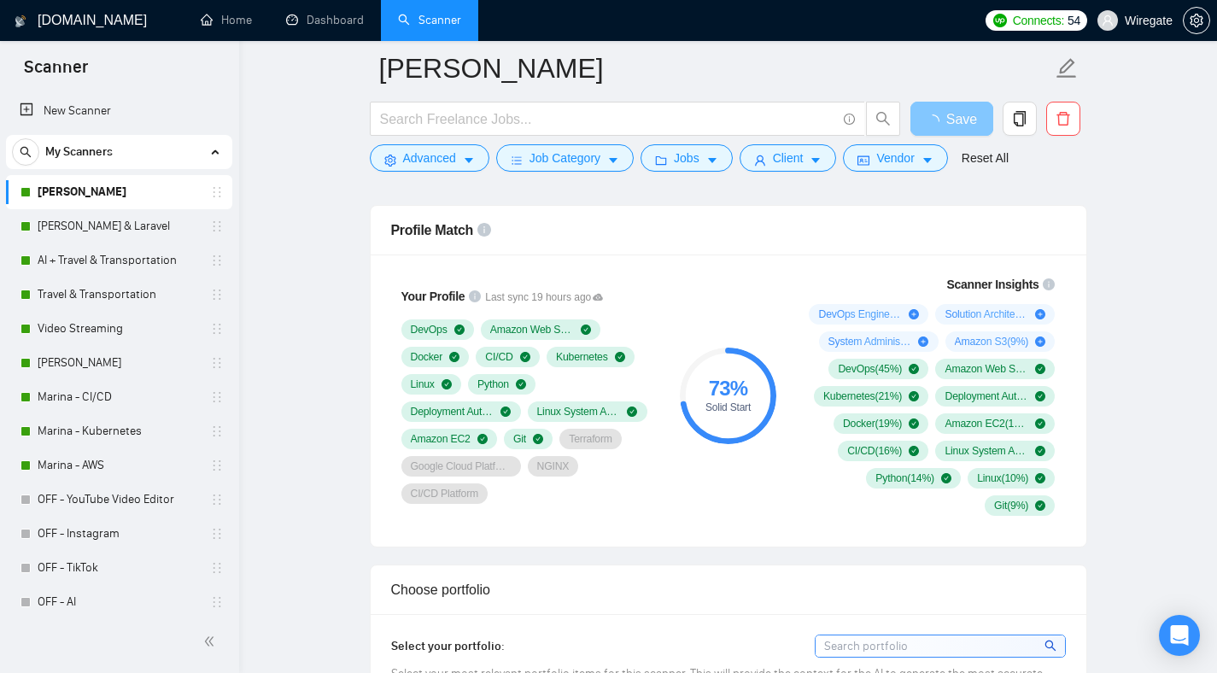
scroll to position [334, 0]
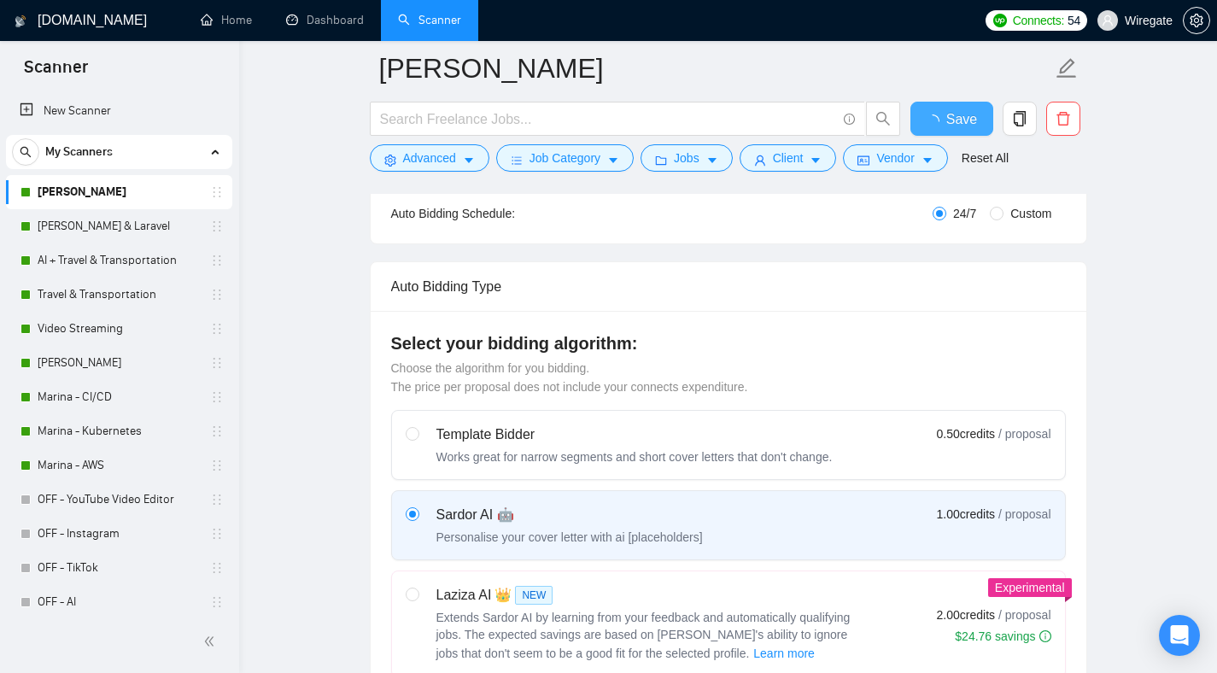
checkbox input "true"
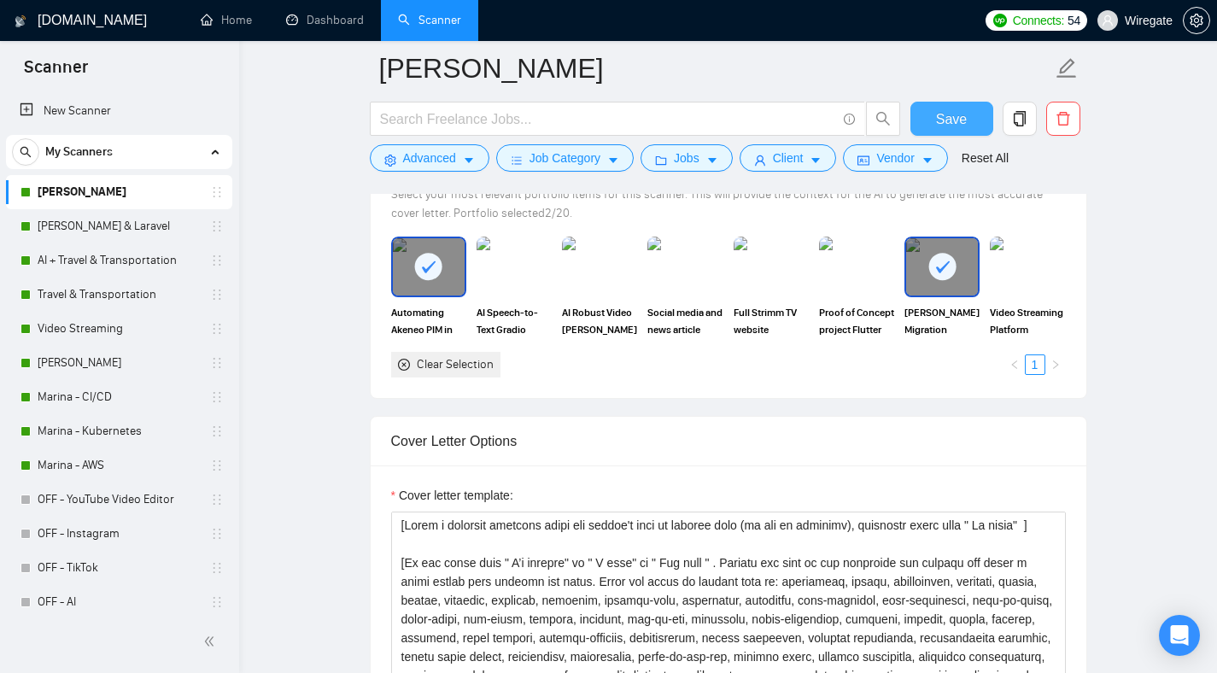
scroll to position [1788, 0]
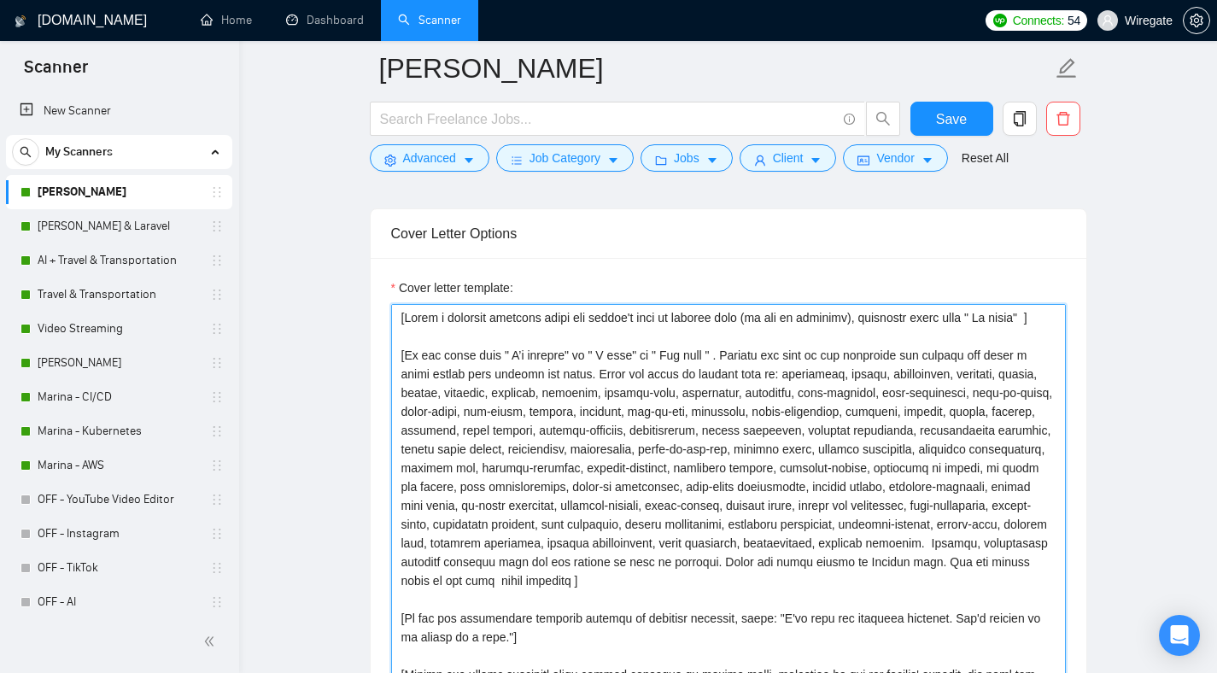
click at [626, 364] on textarea "Cover letter template:" at bounding box center [728, 496] width 675 height 384
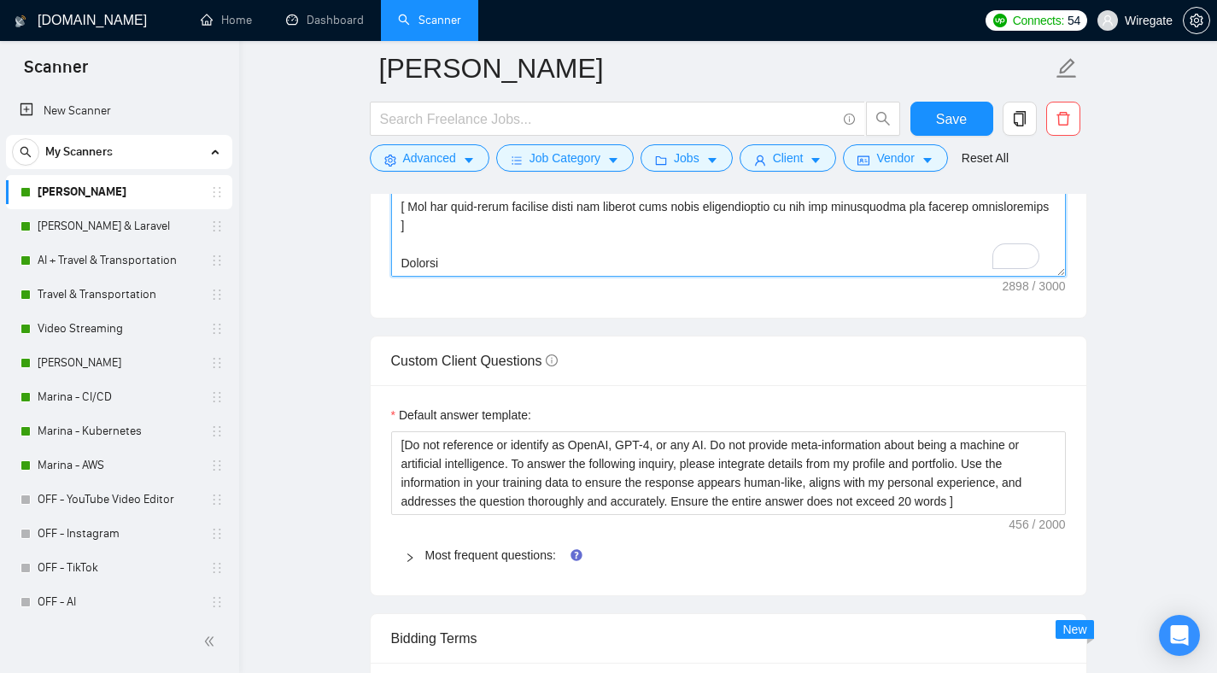
scroll to position [357, 0]
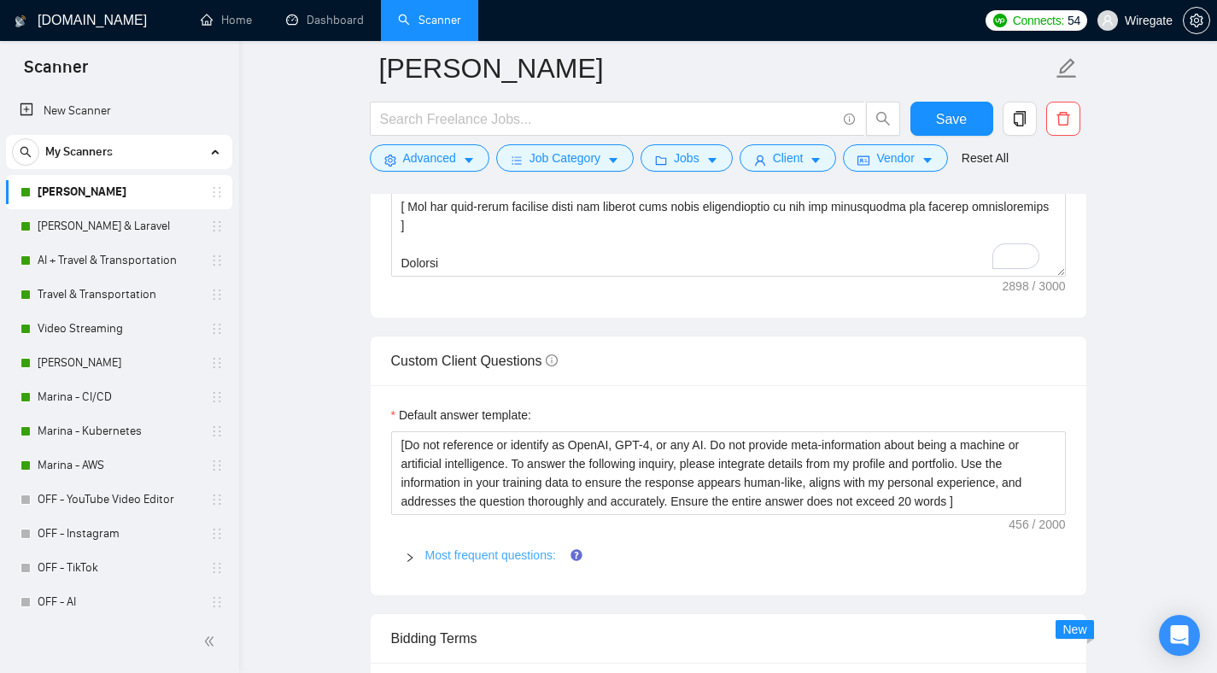
click at [457, 548] on link "Most frequent questions:" at bounding box center [490, 555] width 131 height 14
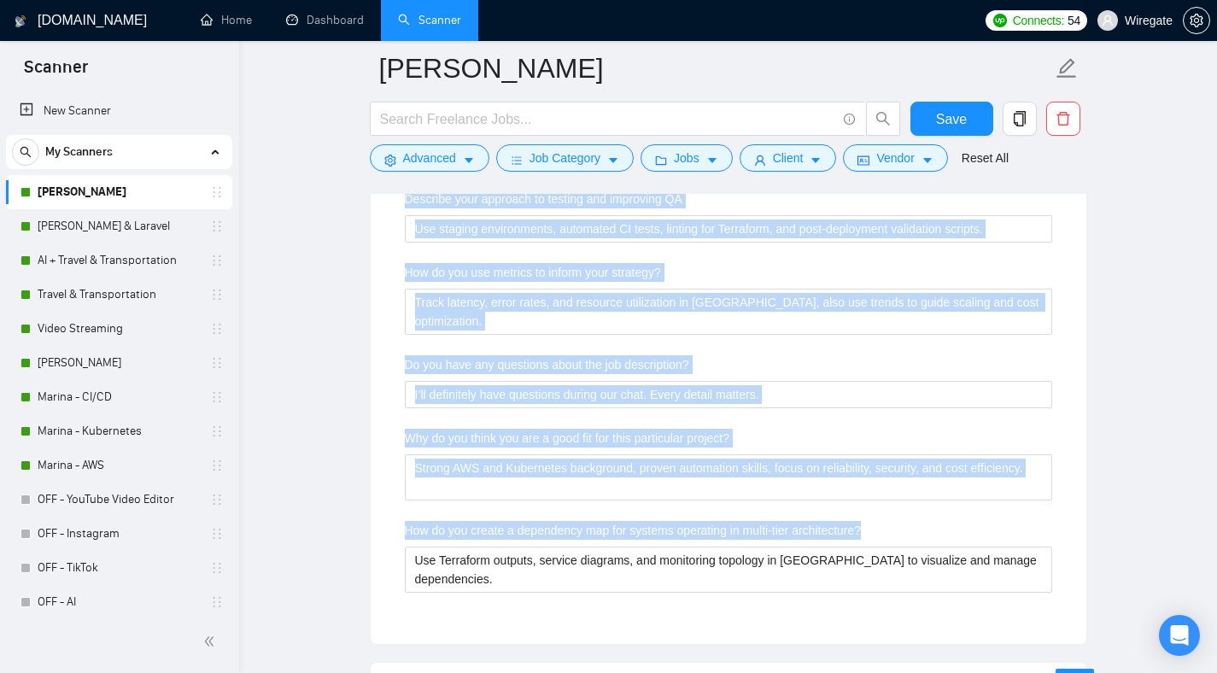
scroll to position [3275, 0]
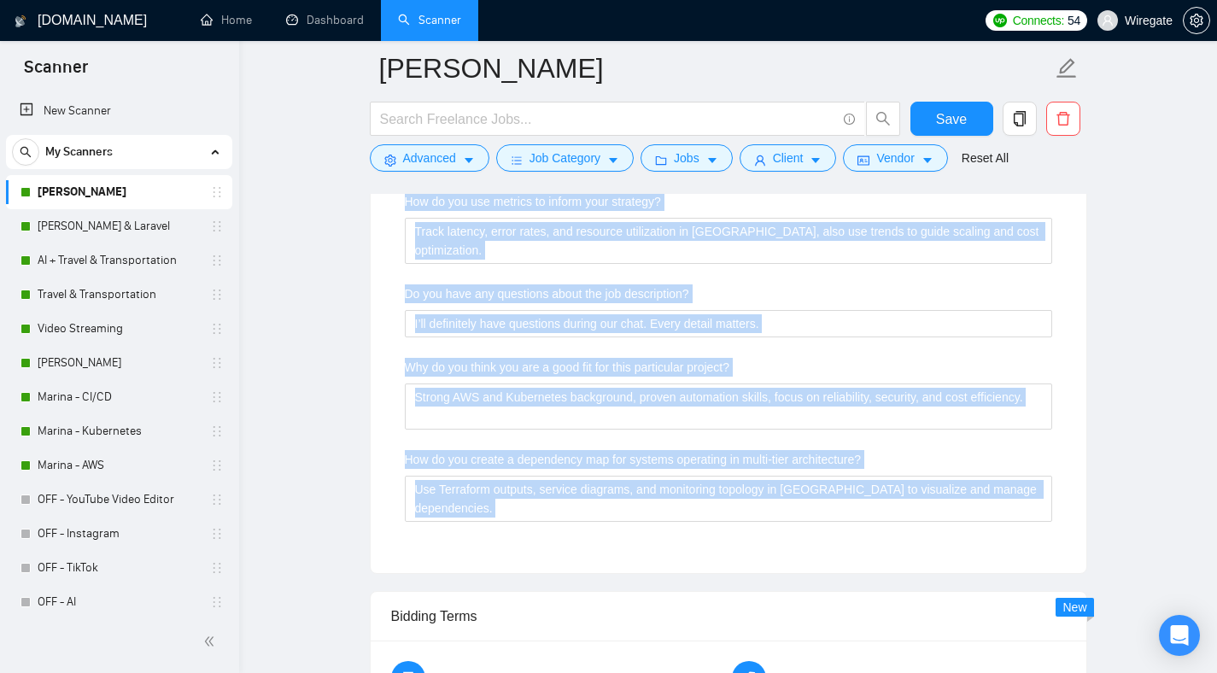
drag, startPoint x: 402, startPoint y: 429, endPoint x: 437, endPoint y: 575, distance: 150.4
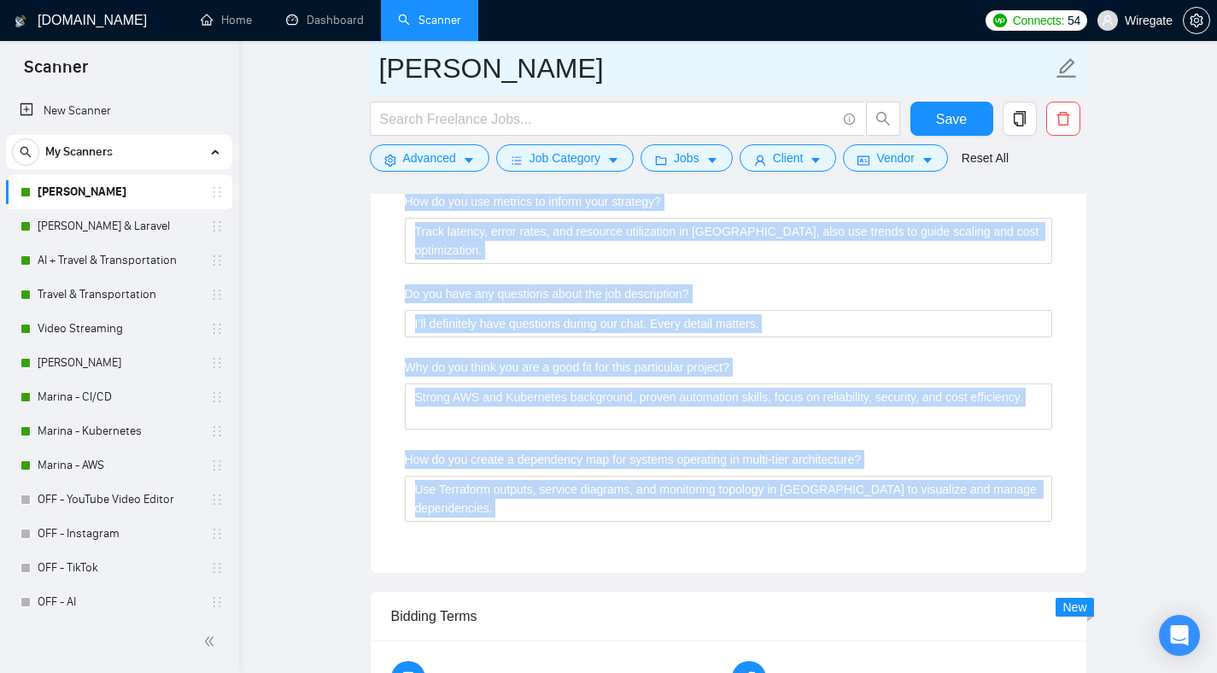
copy div "Describe your recent experience with similar projects Automated AWS infrastruct…"
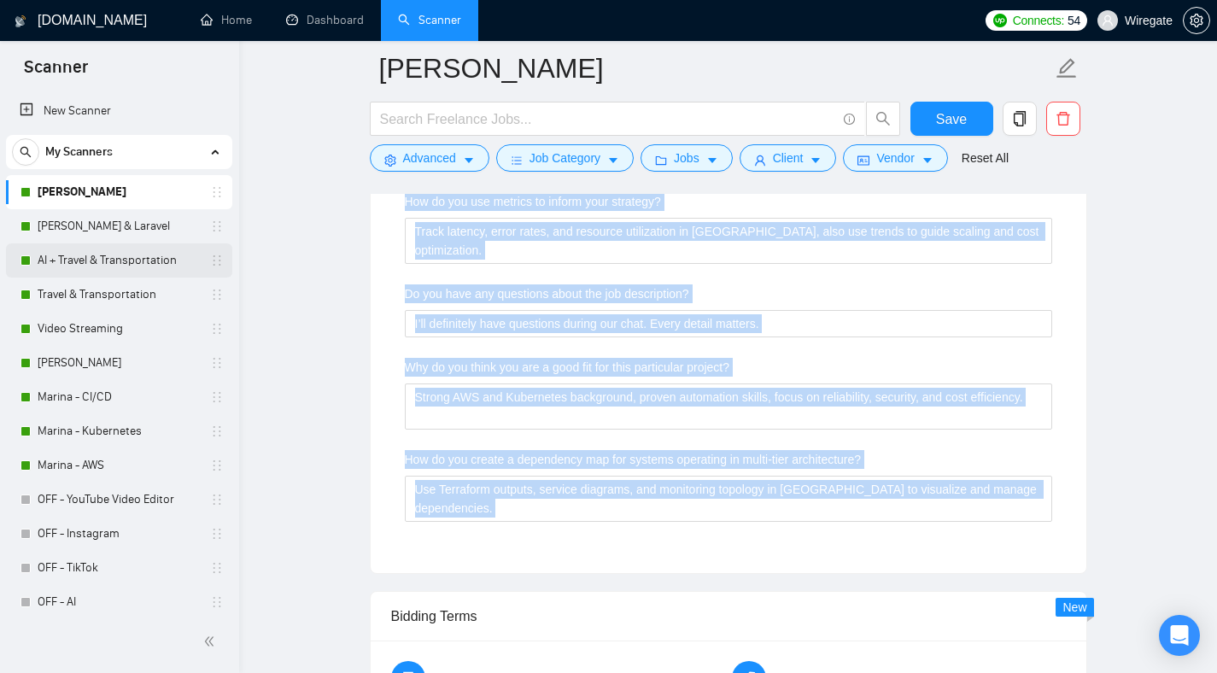
click at [76, 261] on link "AI + Travel & Transportation" at bounding box center [119, 260] width 162 height 34
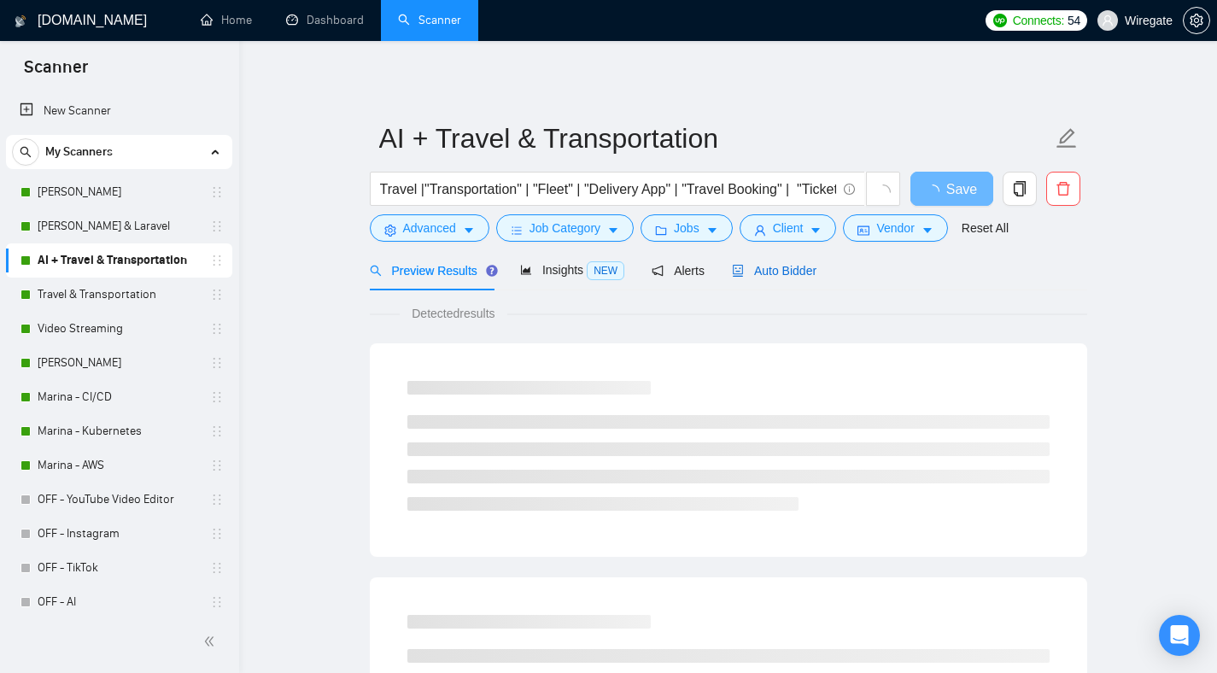
click at [768, 270] on span "Auto Bidder" at bounding box center [774, 271] width 85 height 14
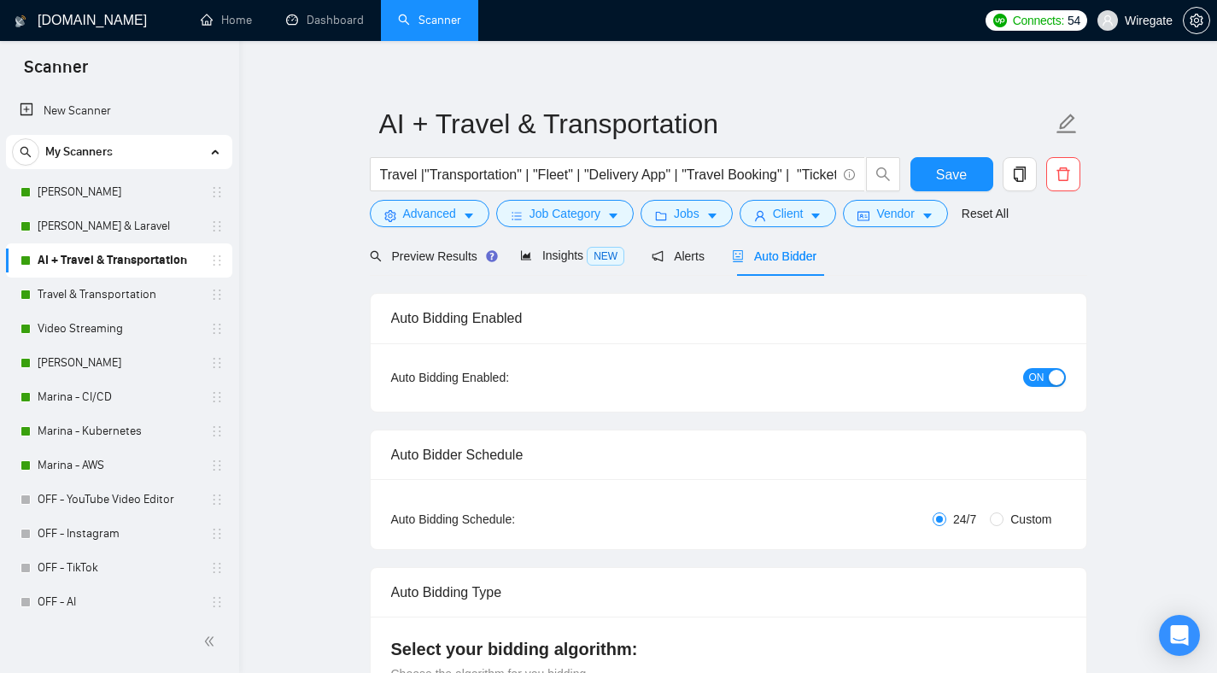
scroll to position [343, 0]
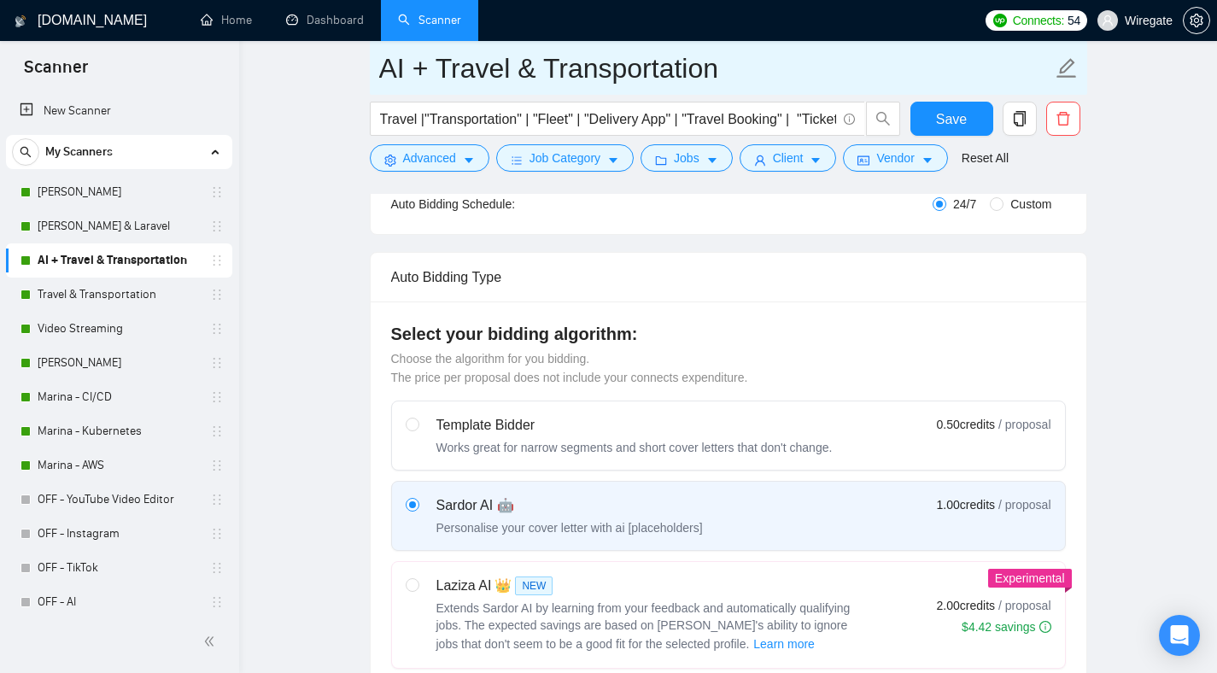
drag, startPoint x: 380, startPoint y: 62, endPoint x: 765, endPoint y: 70, distance: 384.5
click at [765, 70] on input "AI + Travel & Transportation" at bounding box center [715, 68] width 673 height 43
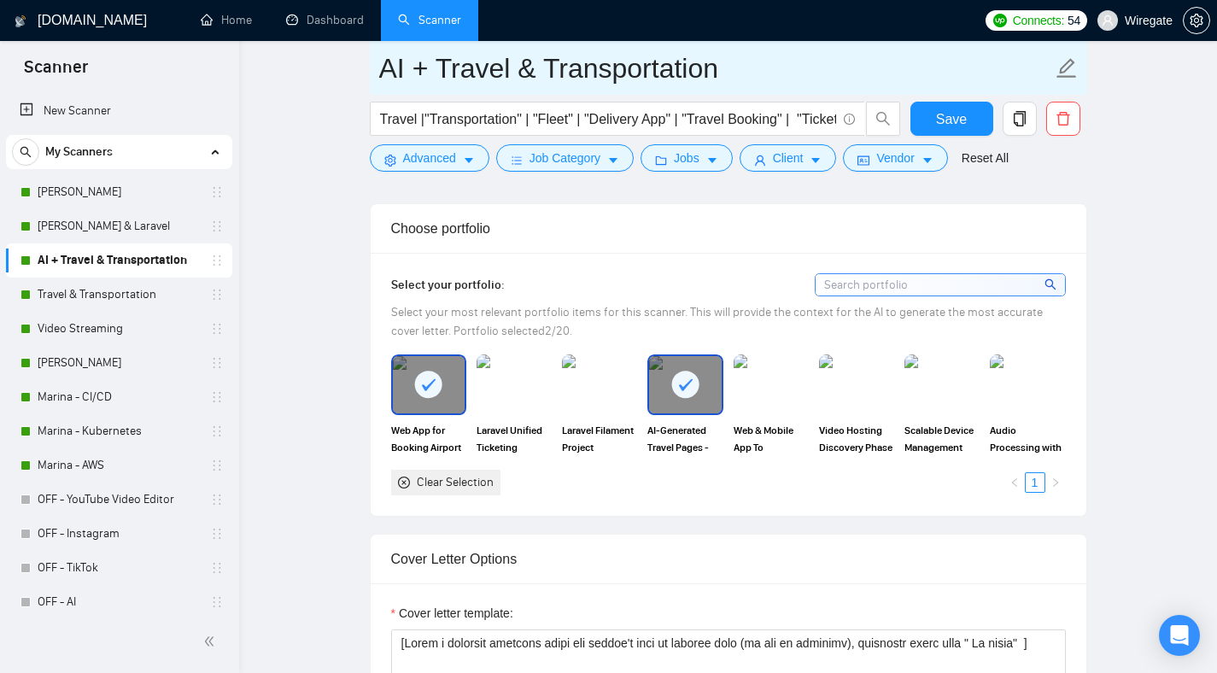
scroll to position [1602, 0]
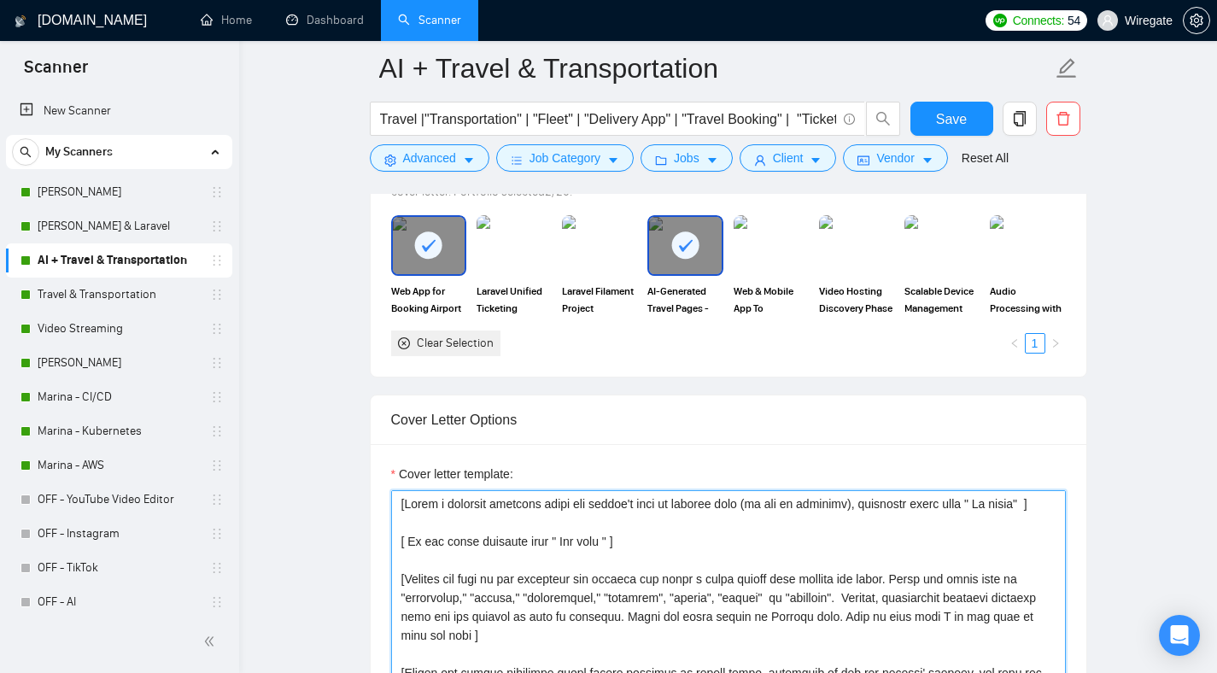
click at [499, 529] on textarea "Cover letter template:" at bounding box center [728, 682] width 675 height 384
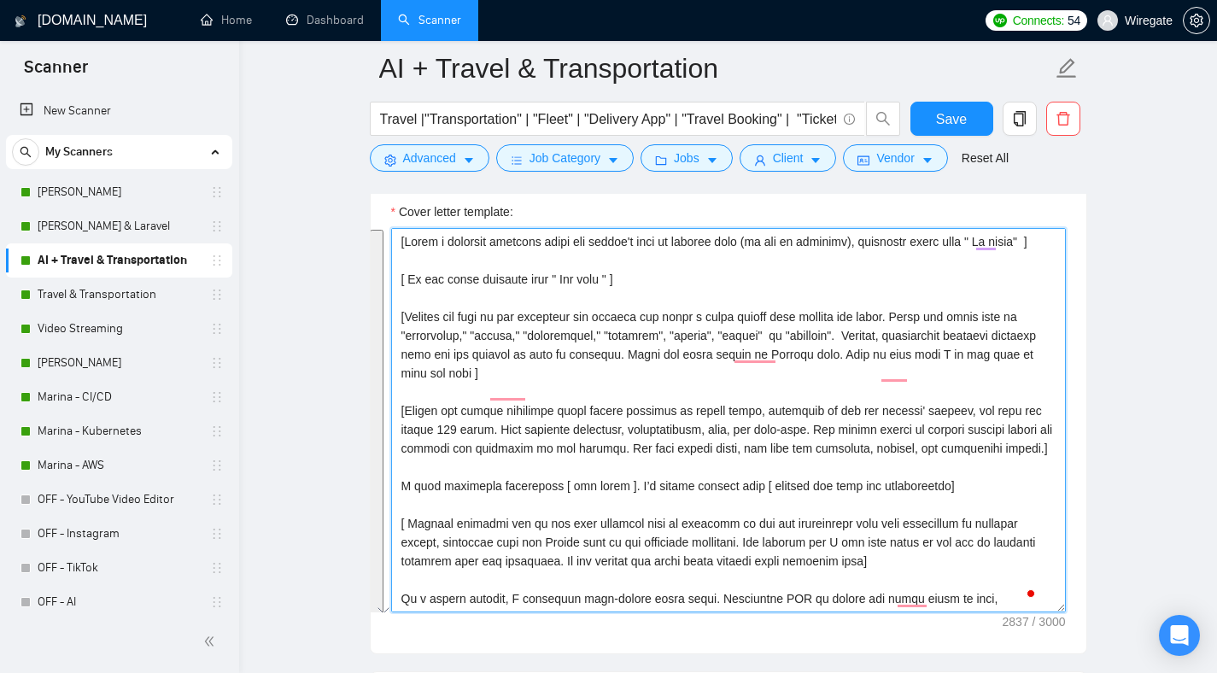
scroll to position [2150, 0]
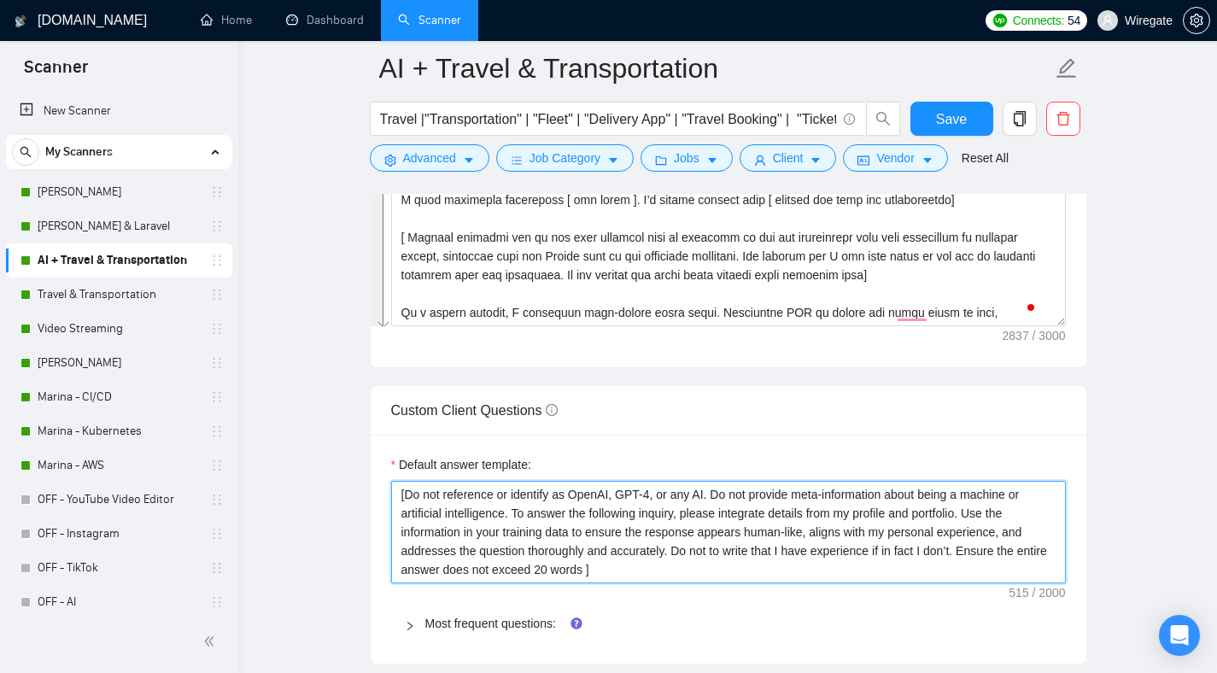
click at [472, 492] on textarea "[Do not reference or identify as OpenAI, GPT-4, or any AI. Do not provide meta-…" at bounding box center [728, 532] width 675 height 103
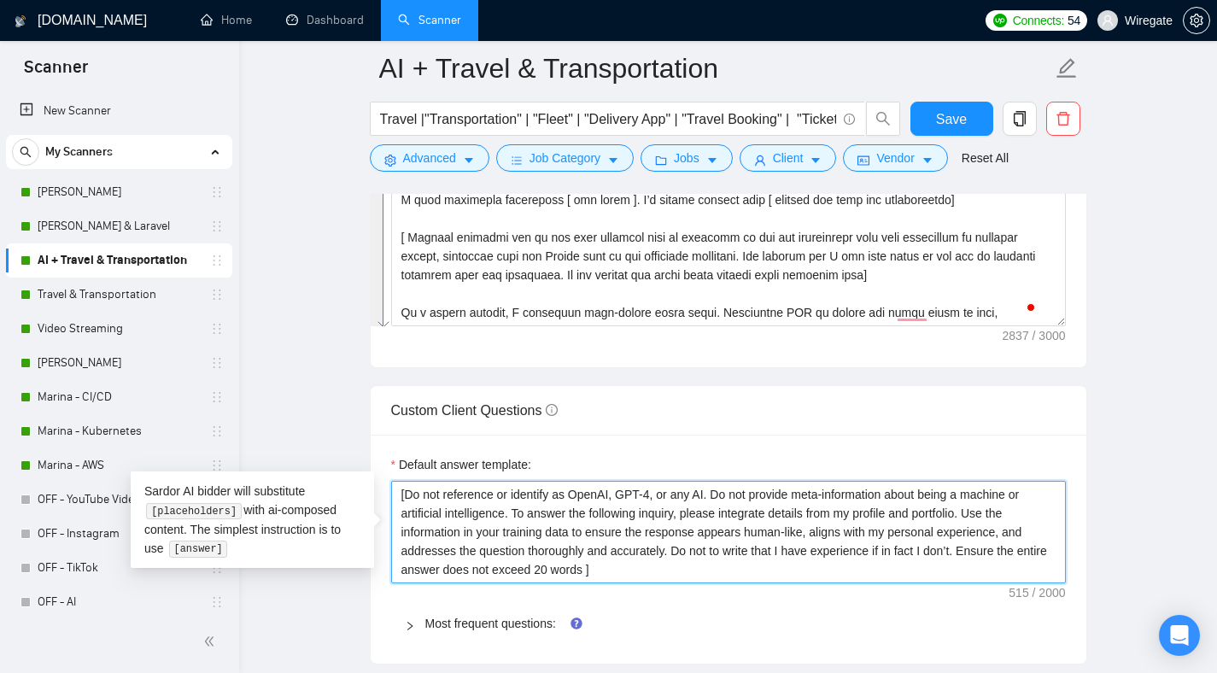
click at [472, 493] on textarea "[Do not reference or identify as OpenAI, GPT-4, or any AI. Do not provide meta-…" at bounding box center [728, 532] width 675 height 103
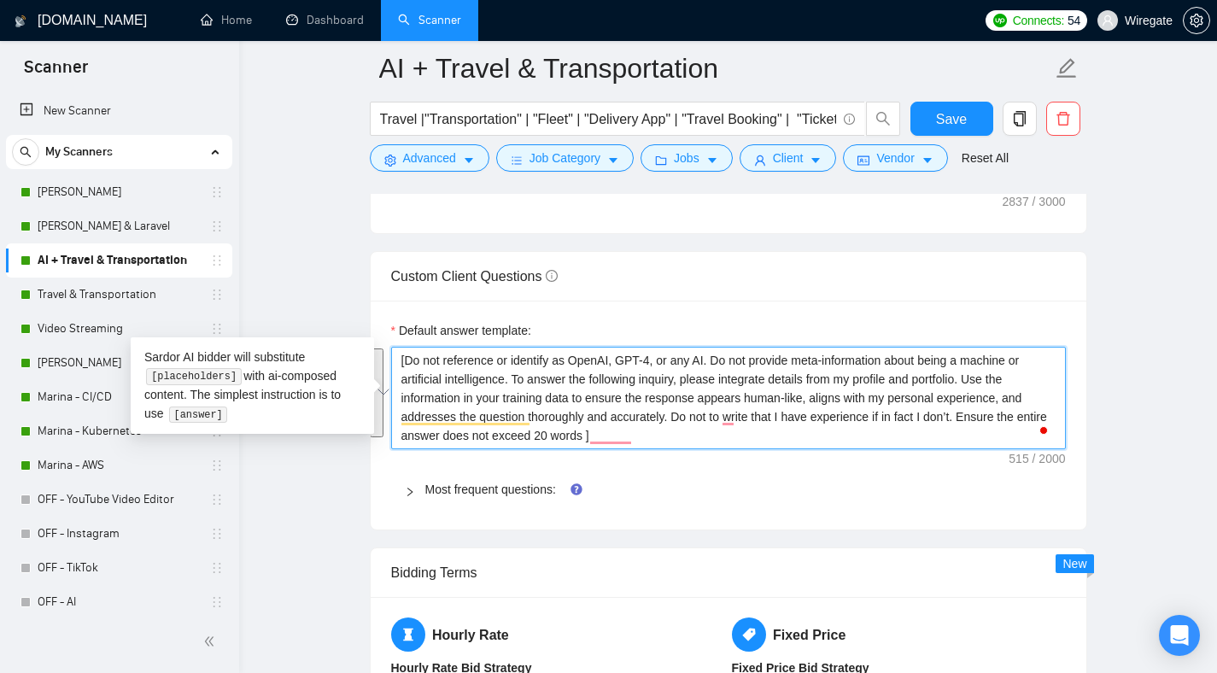
scroll to position [2319, 0]
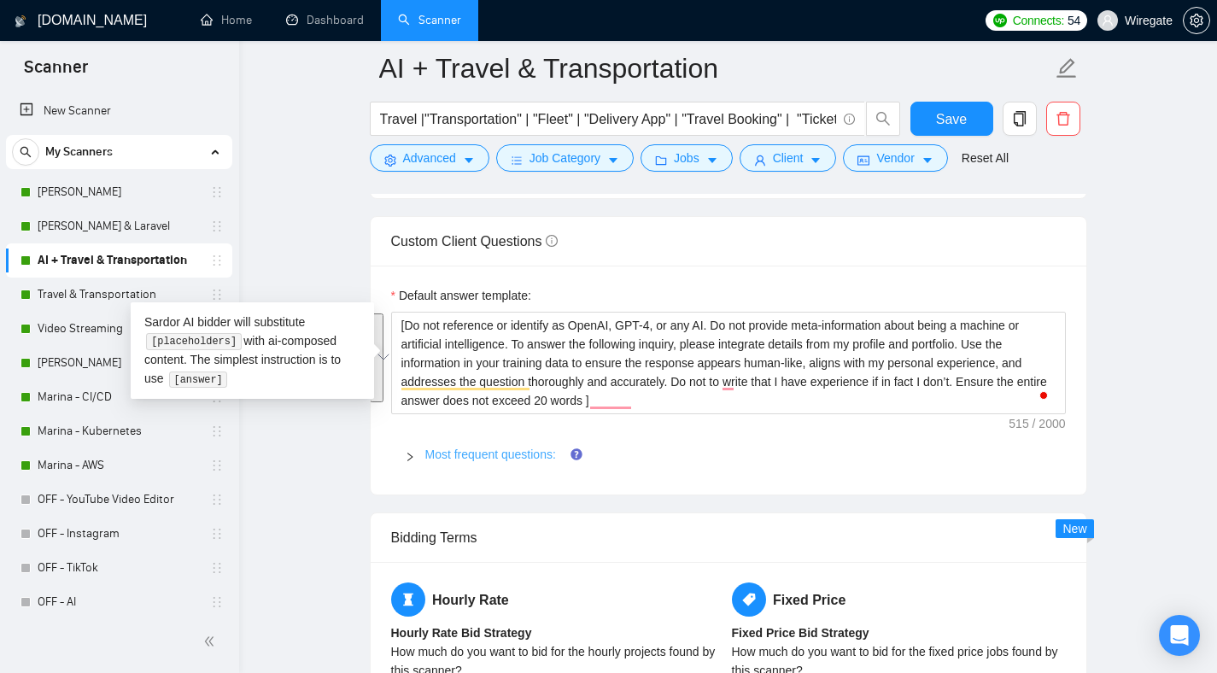
click at [426, 456] on link "Most frequent questions:" at bounding box center [490, 455] width 131 height 14
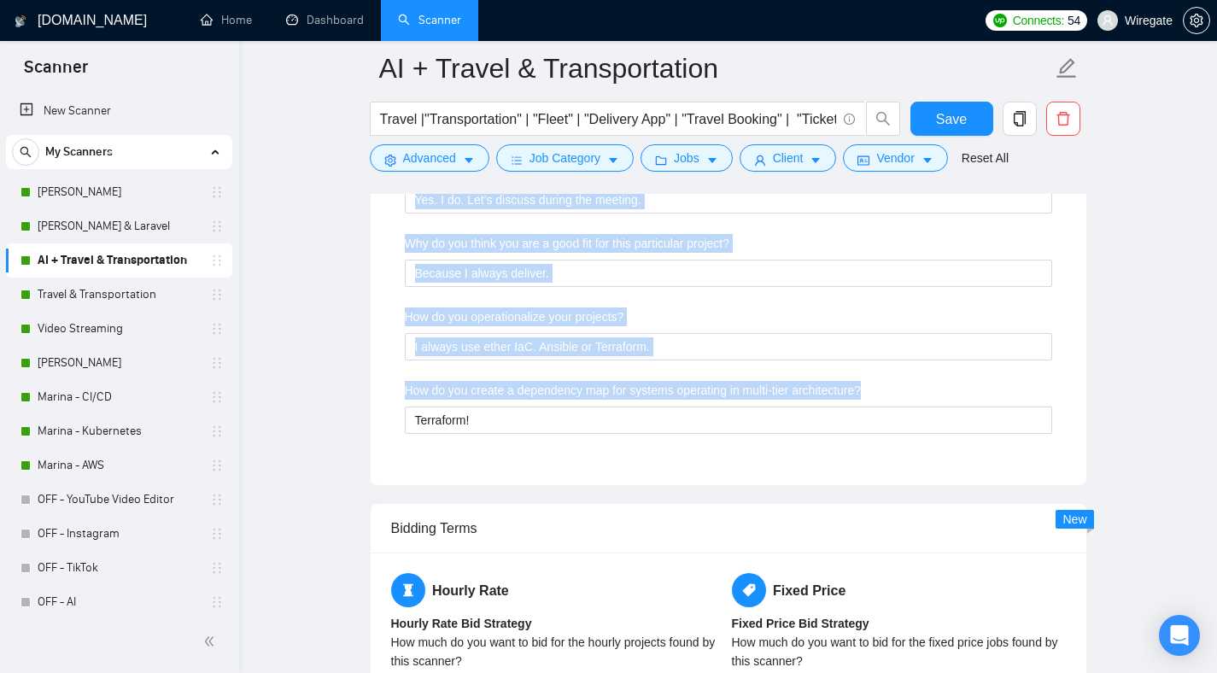
scroll to position [3301, 0]
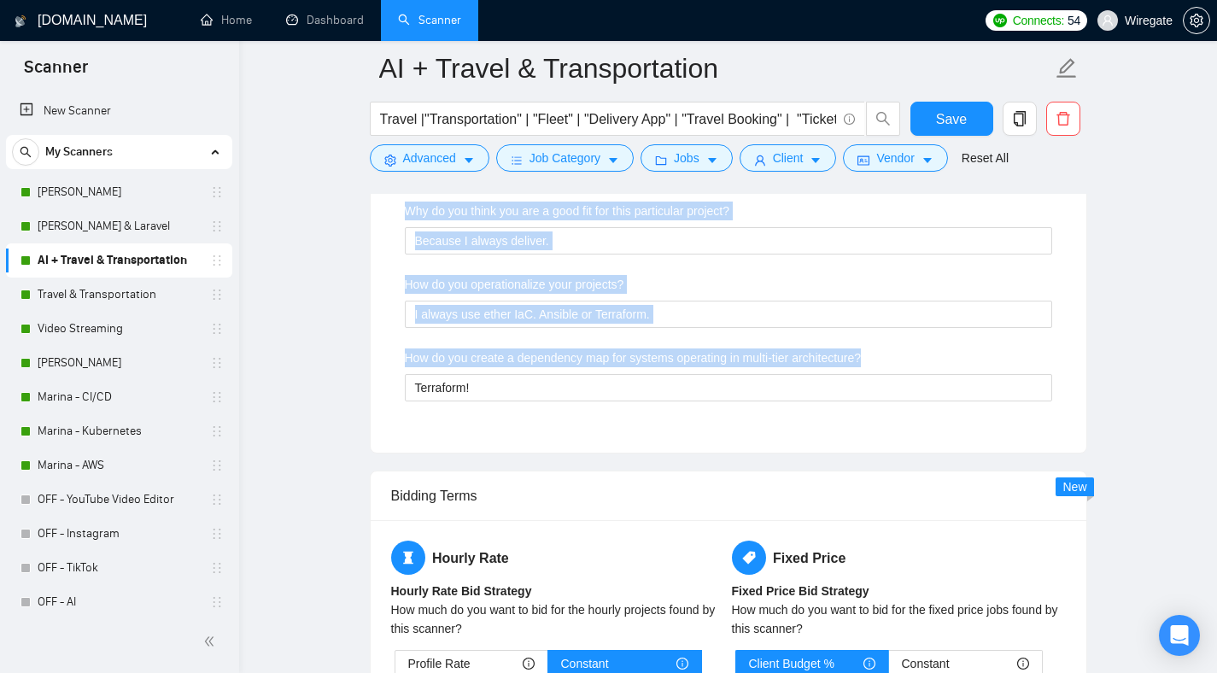
drag, startPoint x: 398, startPoint y: 336, endPoint x: 604, endPoint y: 406, distance: 217.5
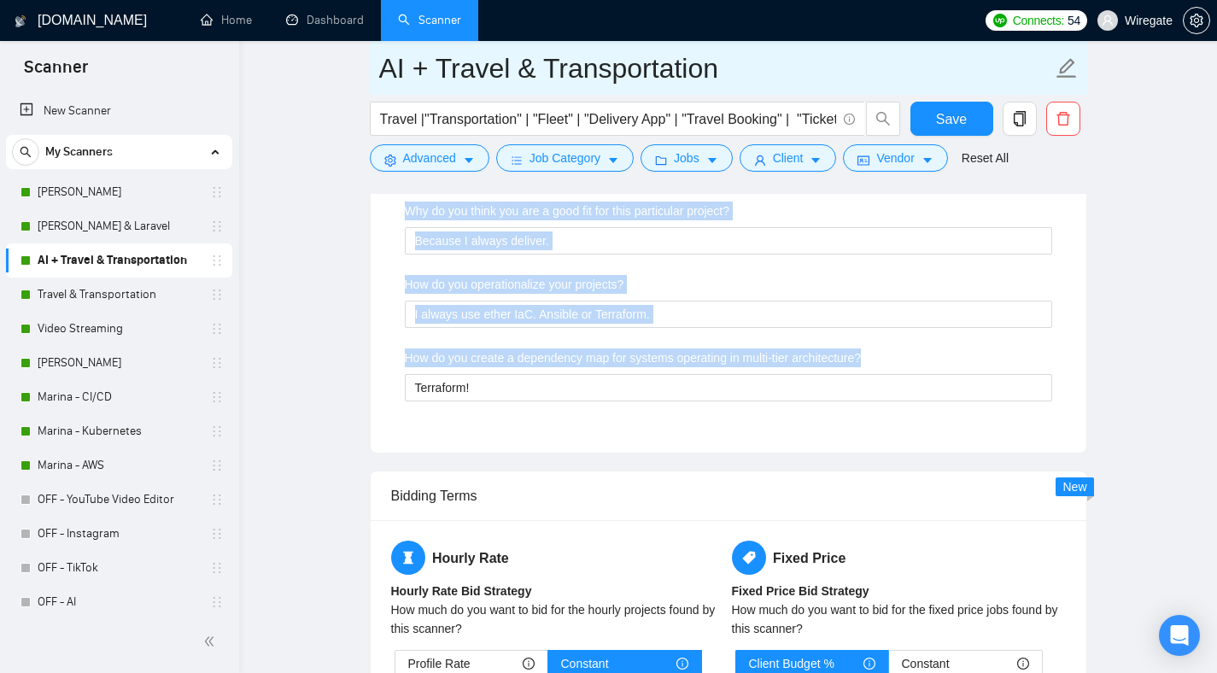
copy div "Loremips dolo sitame consectetu adip elitsed doeiusmo Tem'i utlabor etdolo mag …"
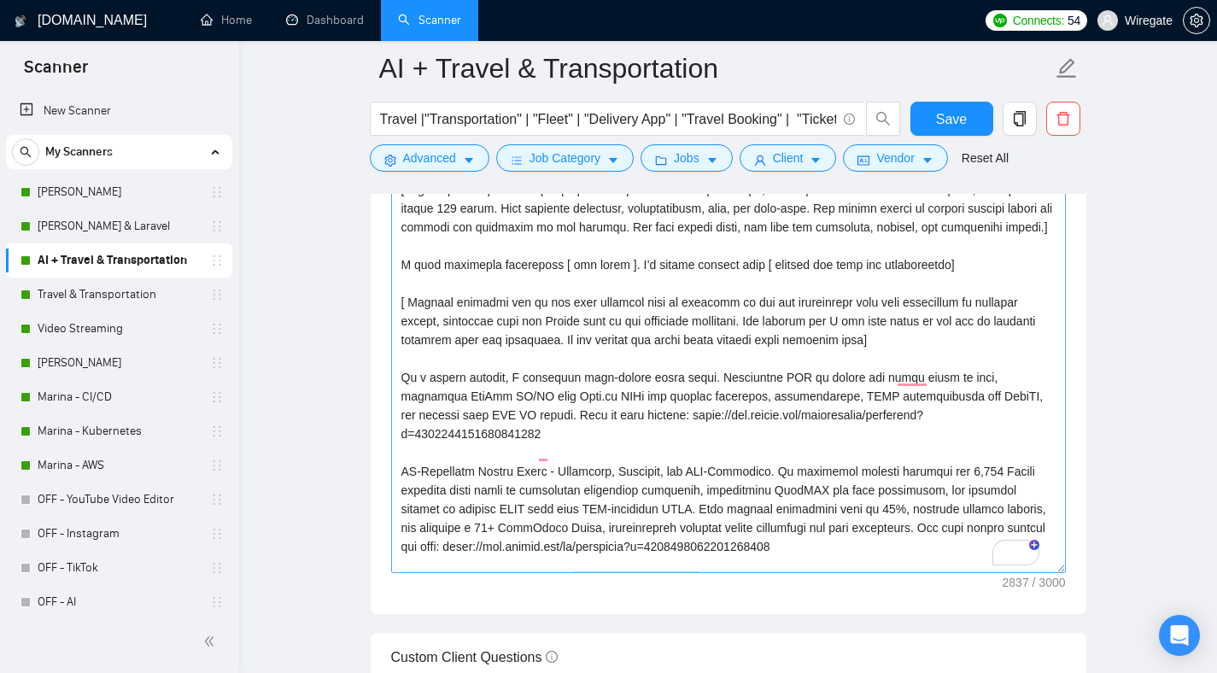
scroll to position [0, 0]
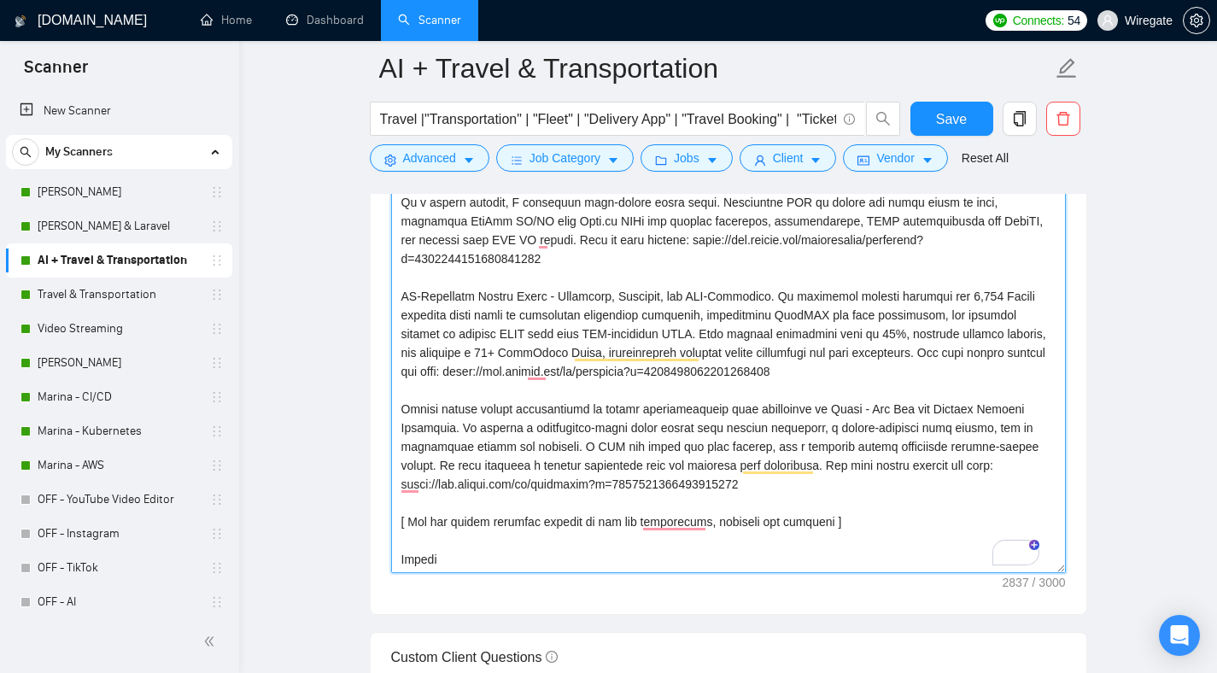
click at [459, 520] on textarea "Cover letter template:" at bounding box center [728, 381] width 675 height 384
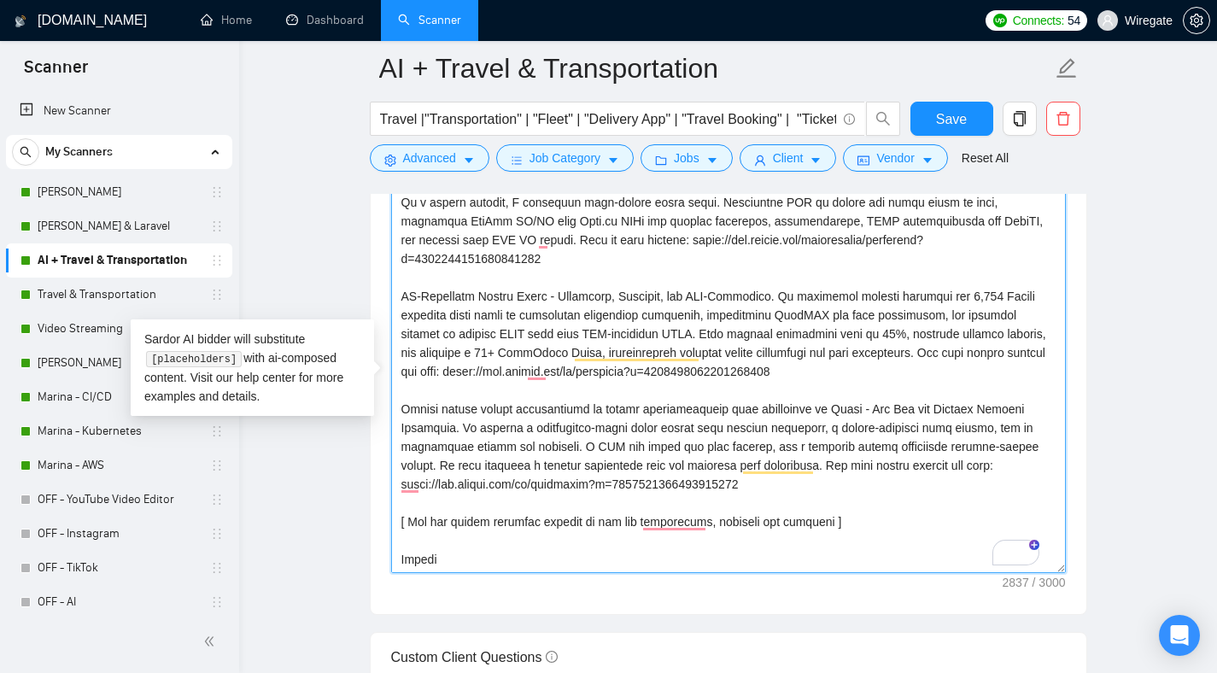
paste textarea "open-ended question about the project that shows understanding of the job descr…"
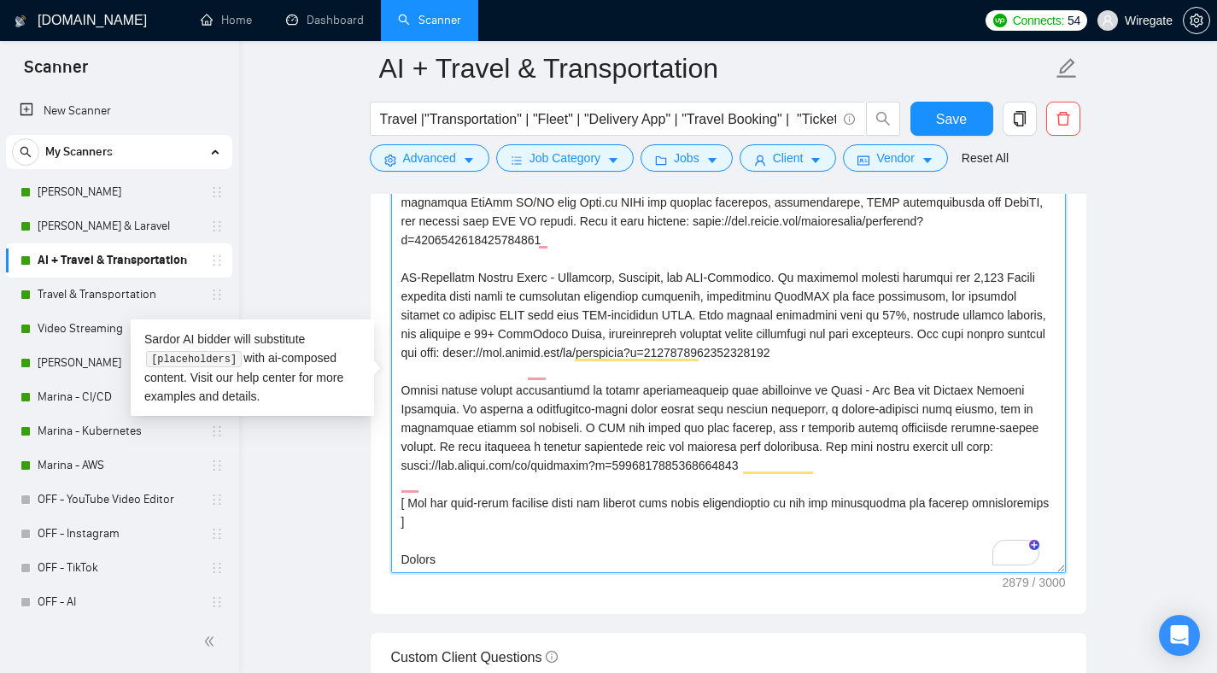
type textarea "[Lorem i dolorsit ametcons adipi eli seddoe't inci ut laboree dolo (ma ali en a…"
